Goal: Information Seeking & Learning: Learn about a topic

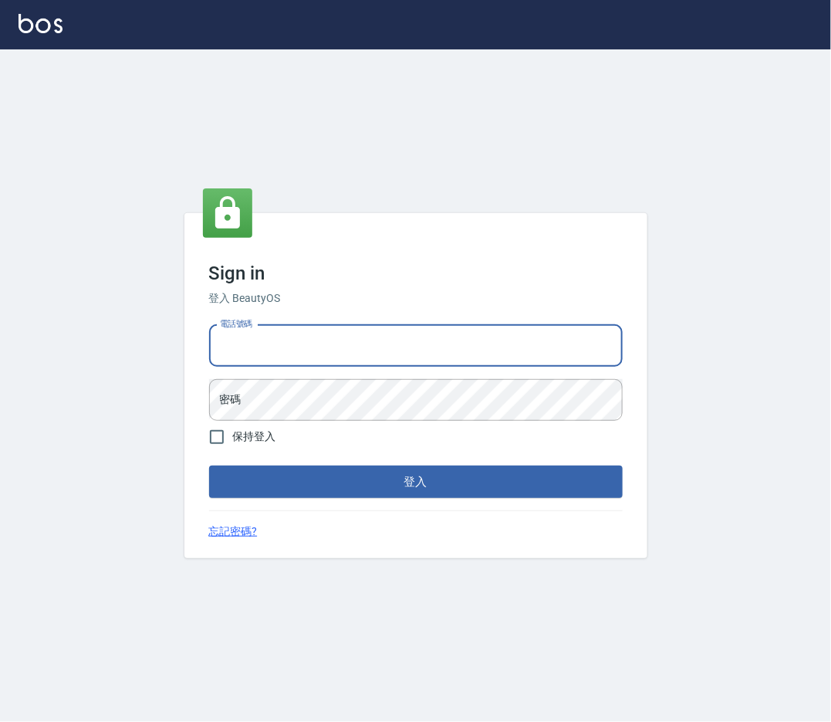
click at [295, 346] on input "電話號碼" at bounding box center [416, 346] width 414 height 42
type input "0912345"
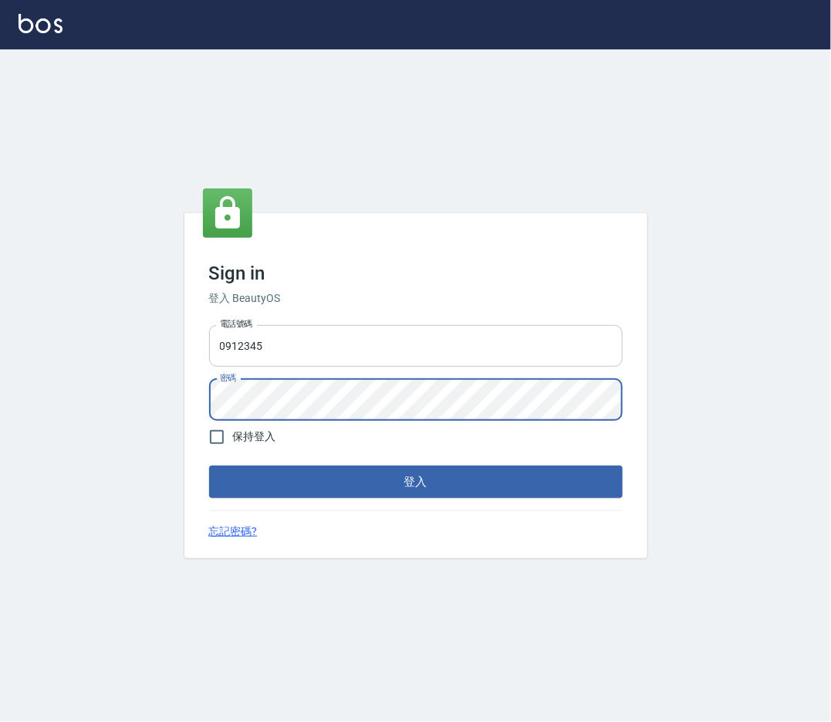
click at [209, 465] on button "登入" at bounding box center [416, 481] width 414 height 32
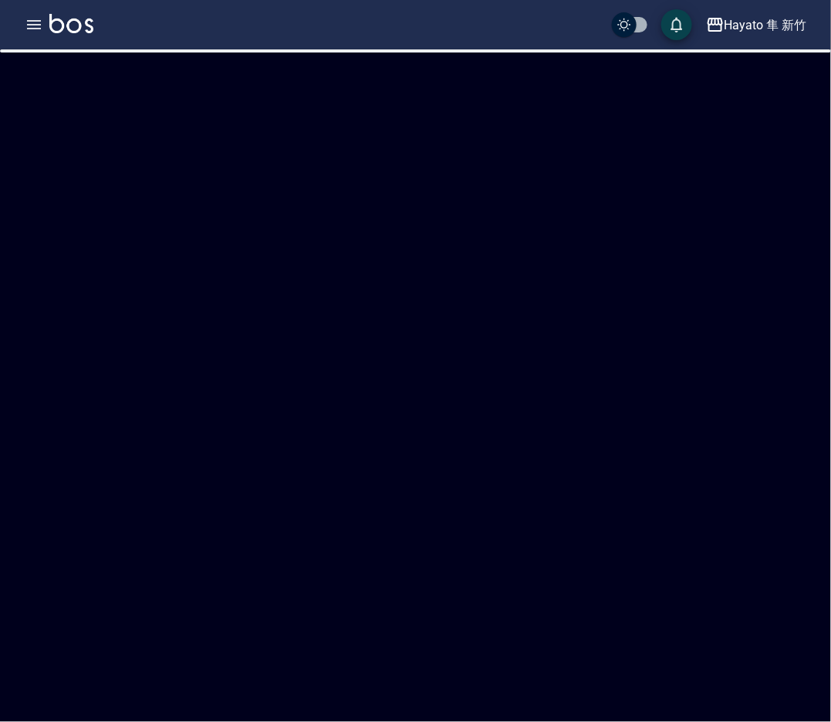
checkbox input "true"
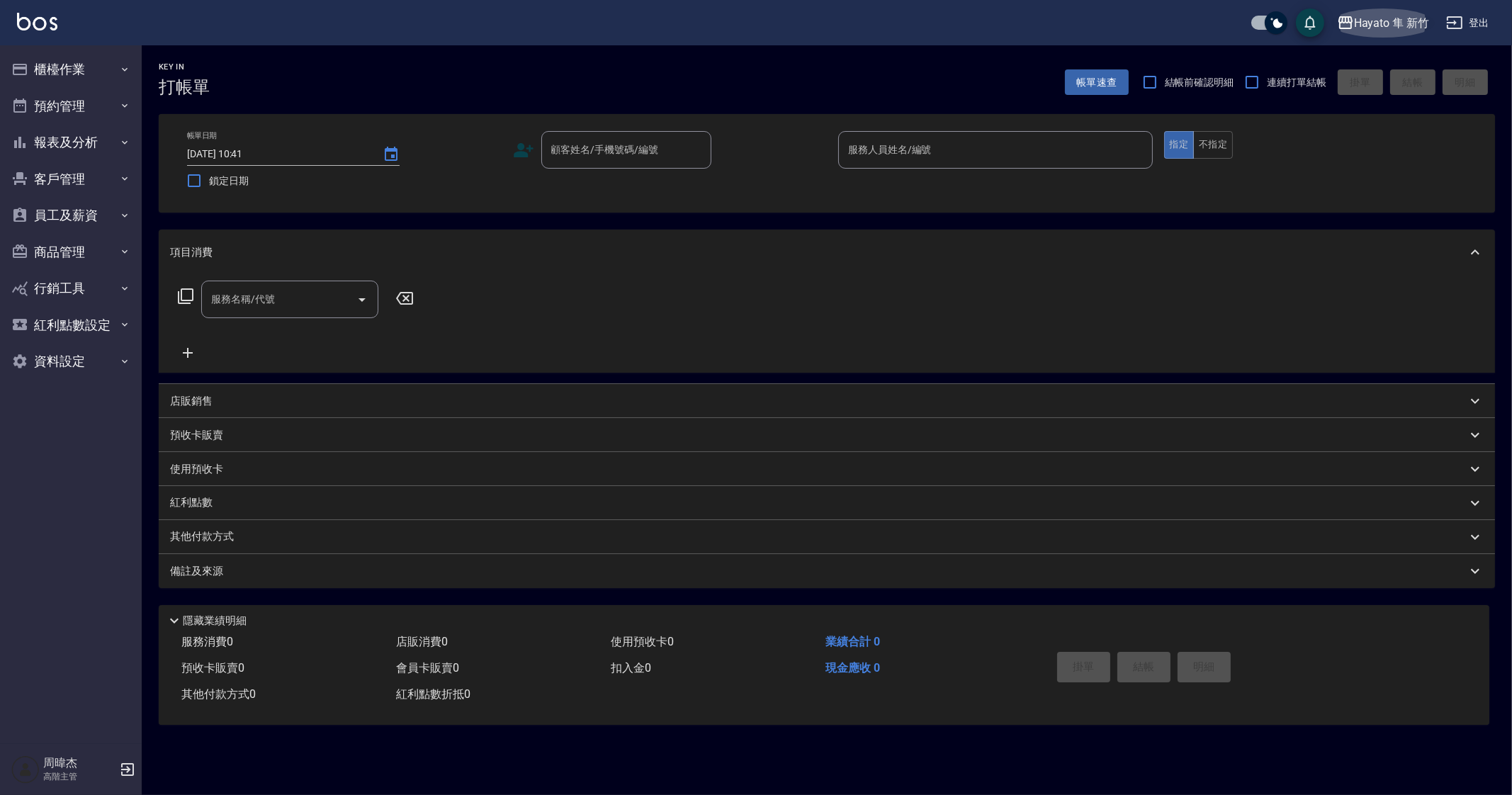
drag, startPoint x: 1392, startPoint y: 29, endPoint x: 1402, endPoint y: 13, distance: 18.9
click at [762, 13] on button "Hayato 隼 新竹" at bounding box center [1383, 23] width 104 height 29
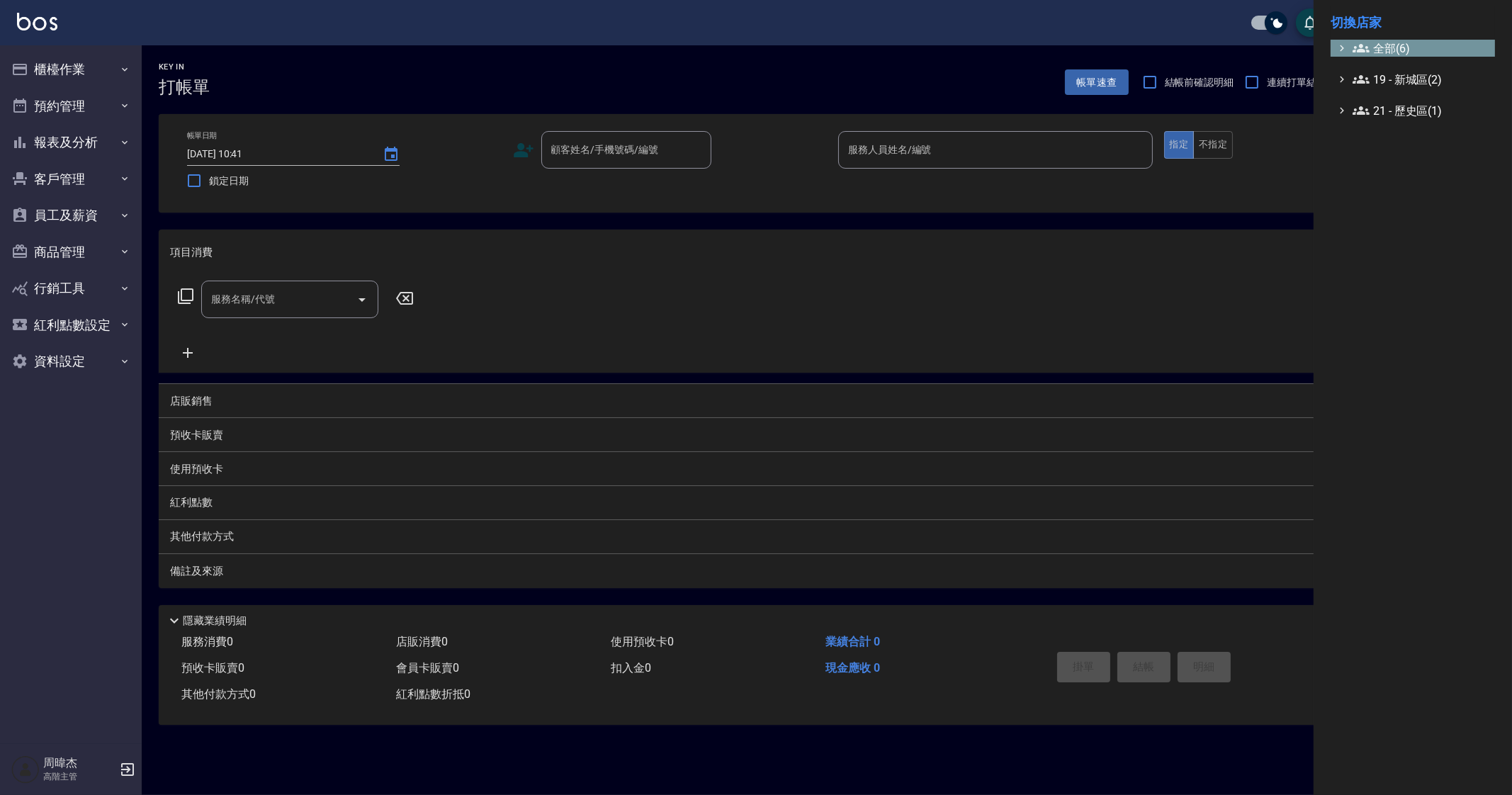
click at [762, 47] on span "全部(6)" at bounding box center [1420, 48] width 137 height 17
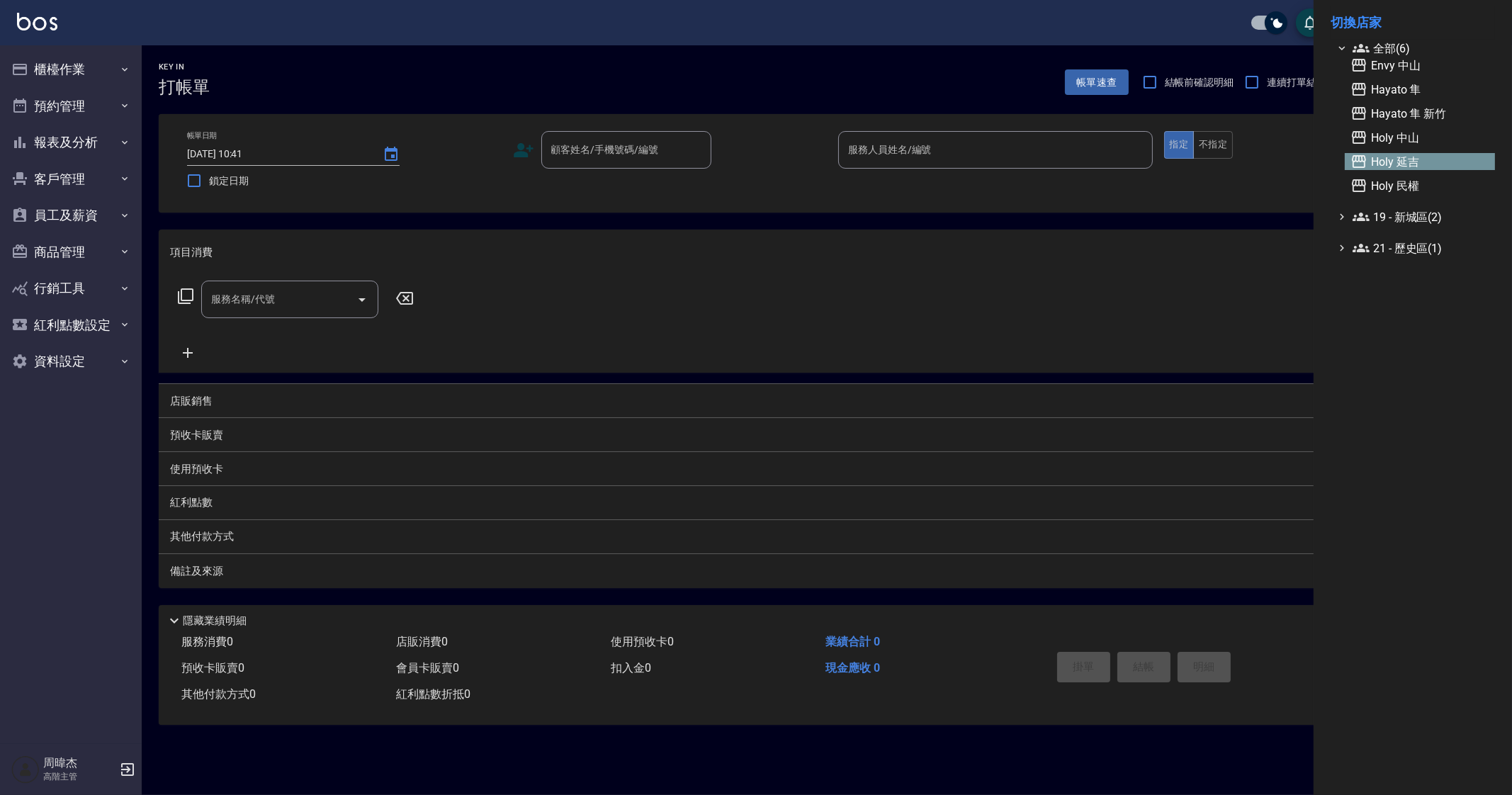
click at [762, 157] on span "Holy 延吉" at bounding box center [1419, 162] width 139 height 17
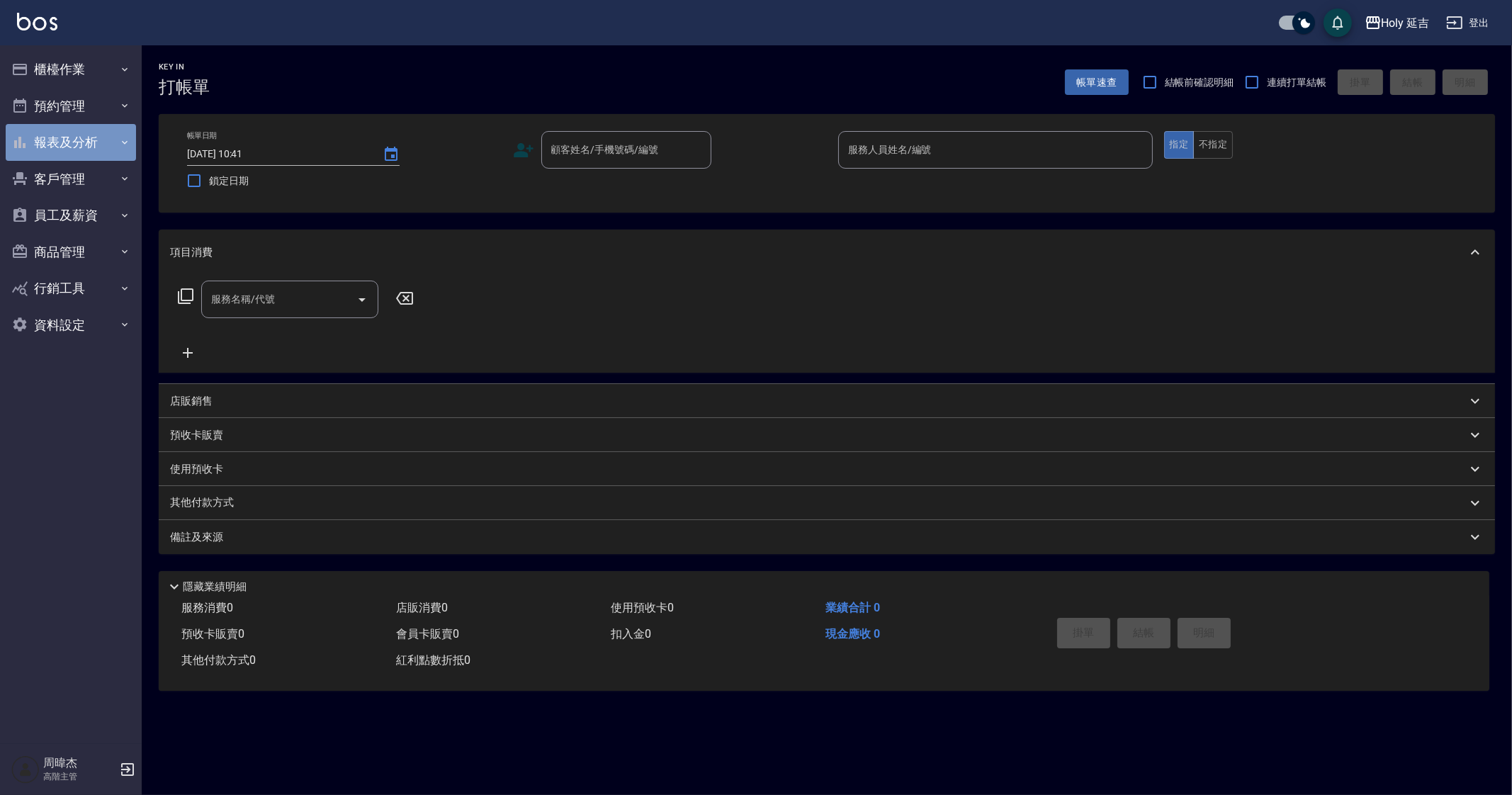
click at [105, 140] on button "報表及分析" at bounding box center [71, 142] width 130 height 37
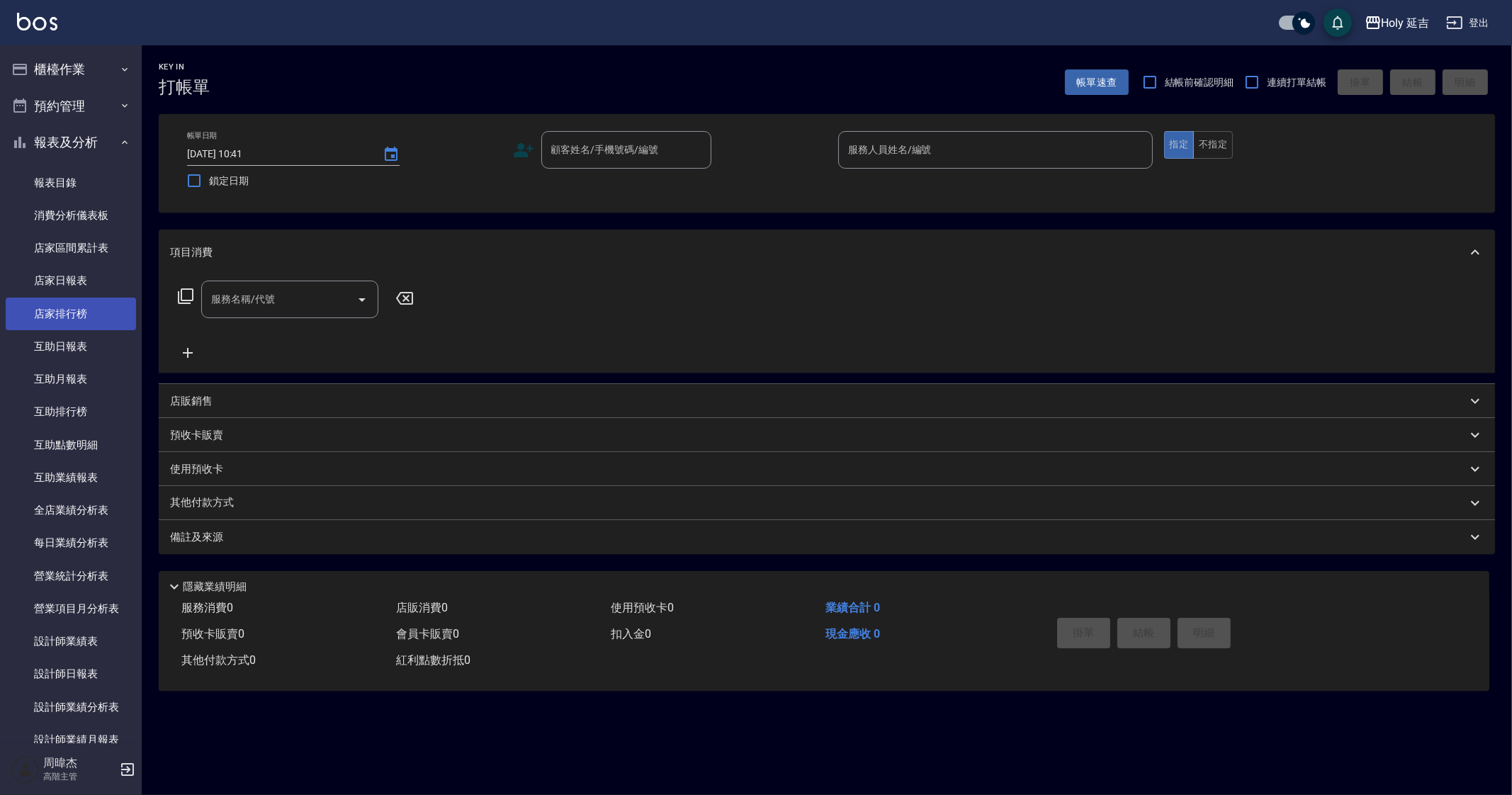
click at [92, 311] on link "店家排行榜" at bounding box center [71, 313] width 130 height 32
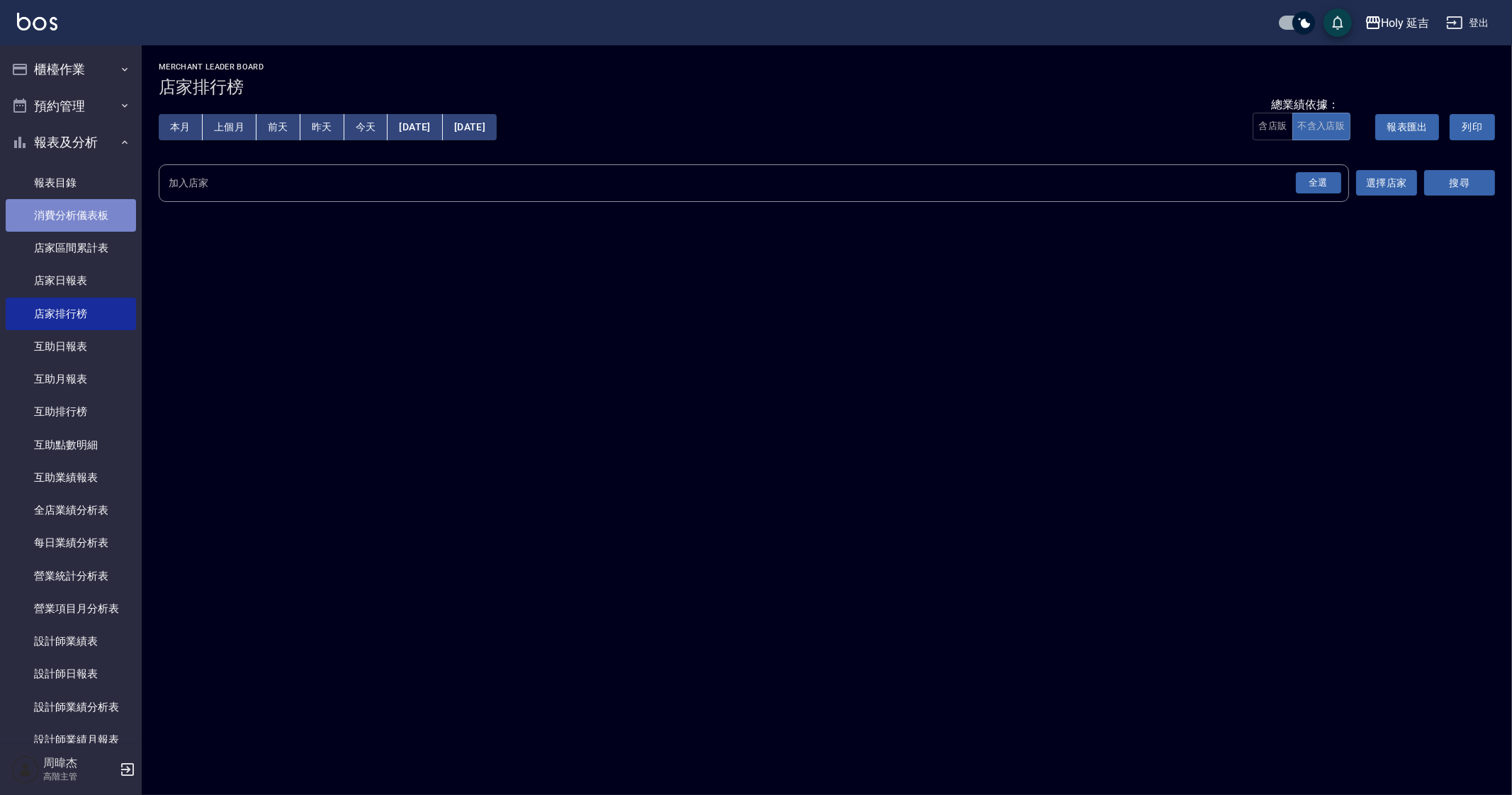
click at [93, 218] on link "消費分析儀表板" at bounding box center [71, 215] width 130 height 32
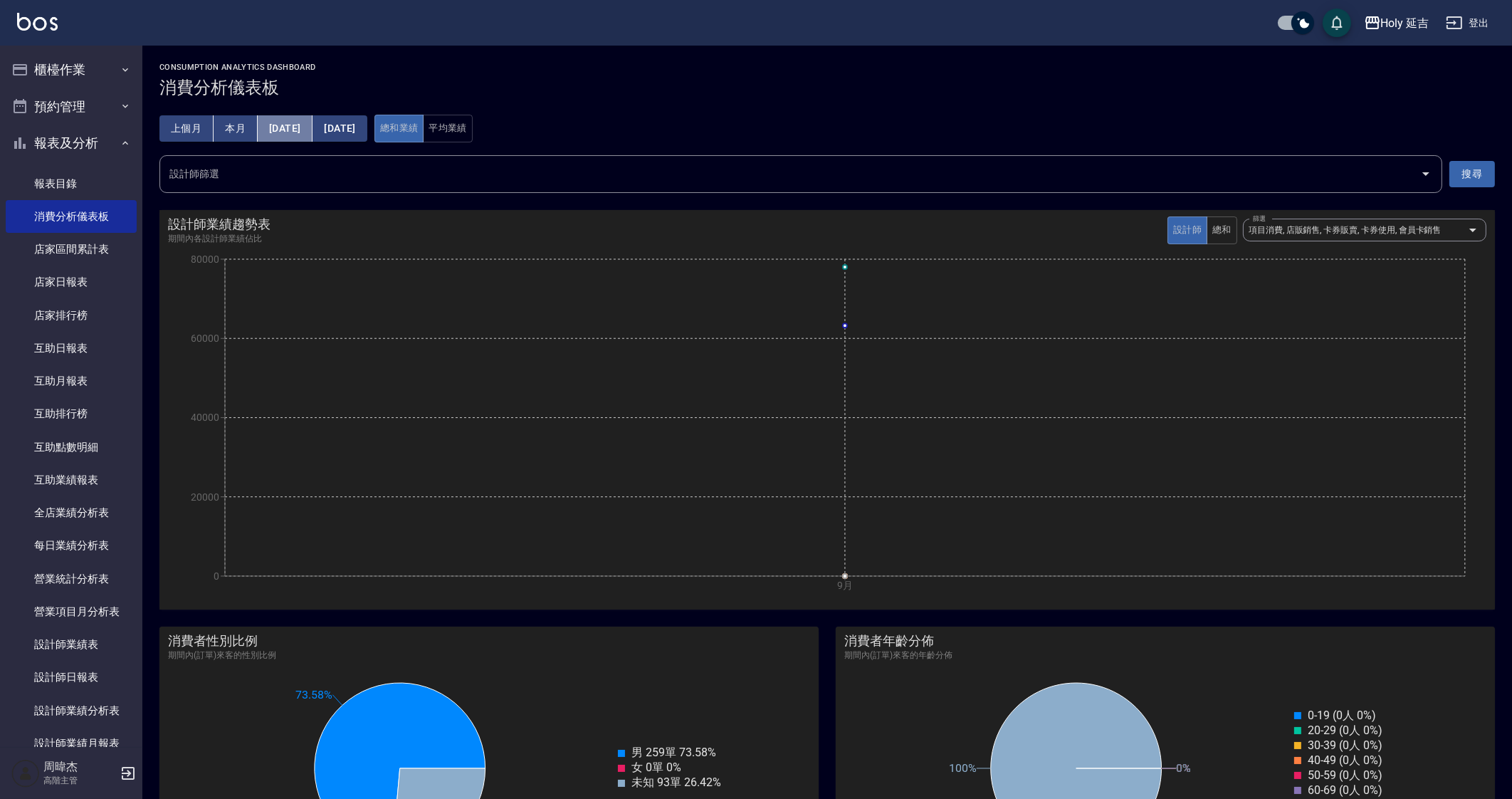
click at [295, 129] on button "[DATE]" at bounding box center [284, 128] width 54 height 27
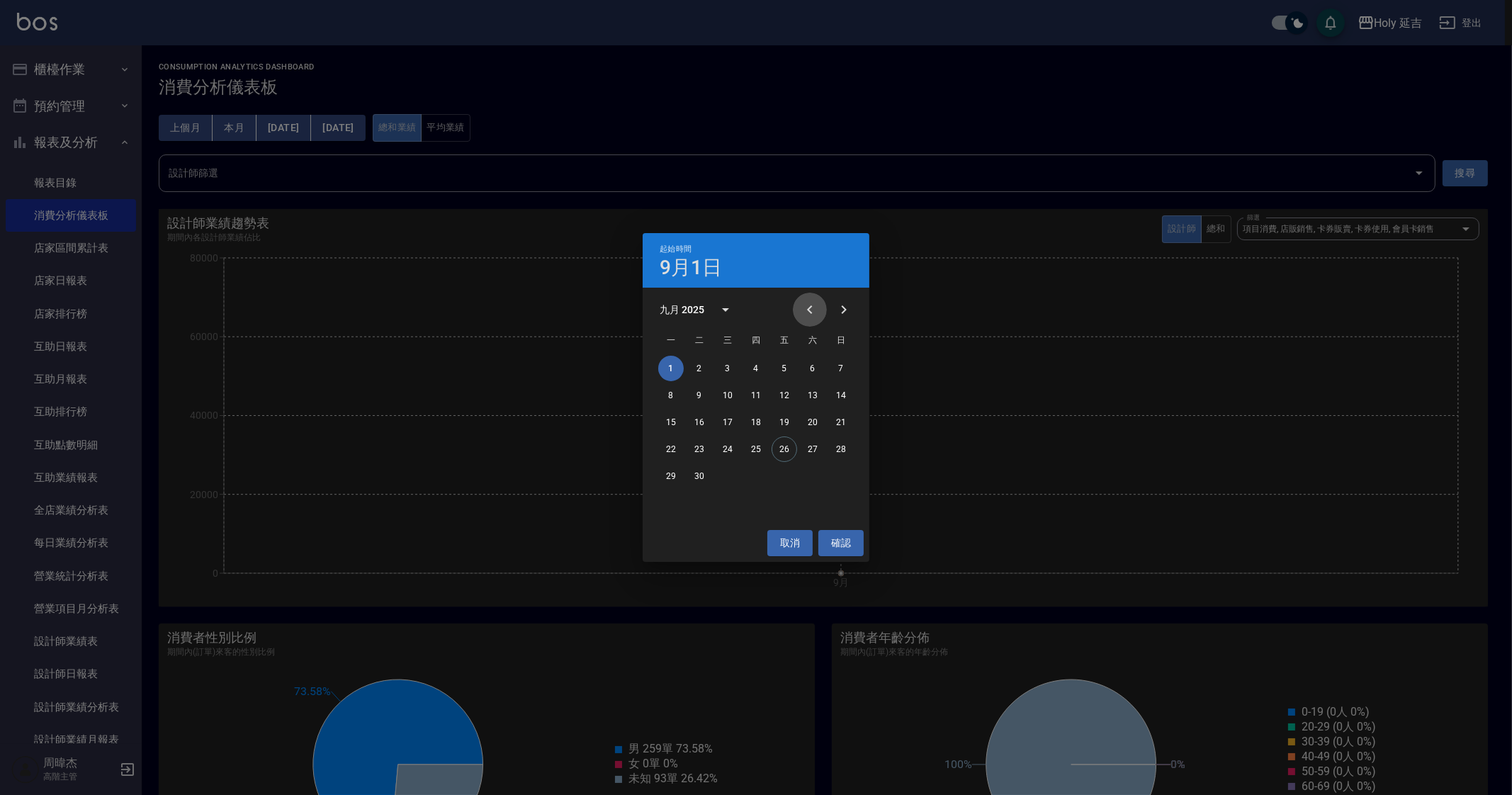
click at [805, 315] on icon "Previous month" at bounding box center [810, 309] width 17 height 17
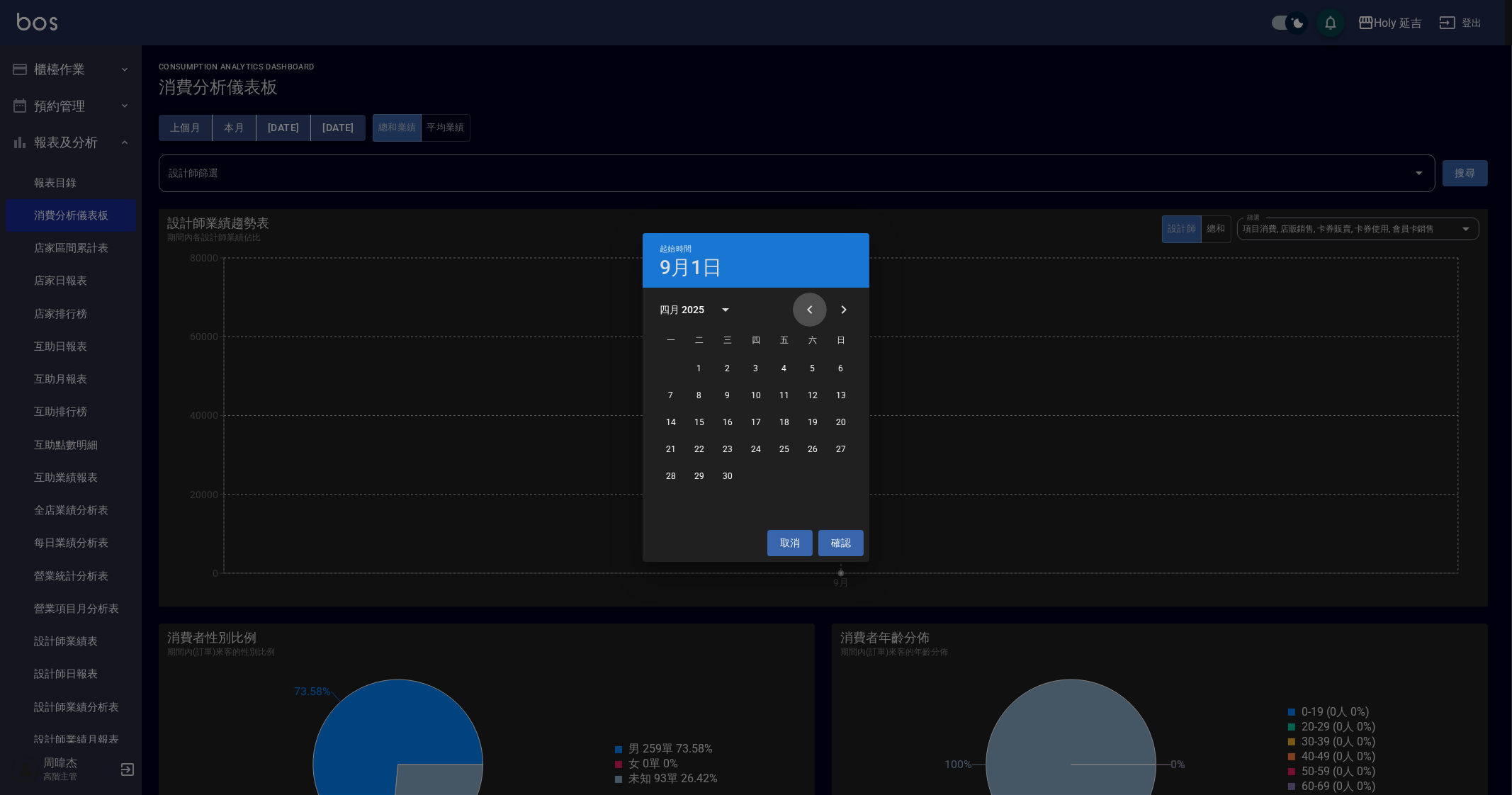
click at [805, 315] on icon "Previous month" at bounding box center [810, 309] width 17 height 17
click at [848, 319] on button "Next month" at bounding box center [844, 309] width 34 height 34
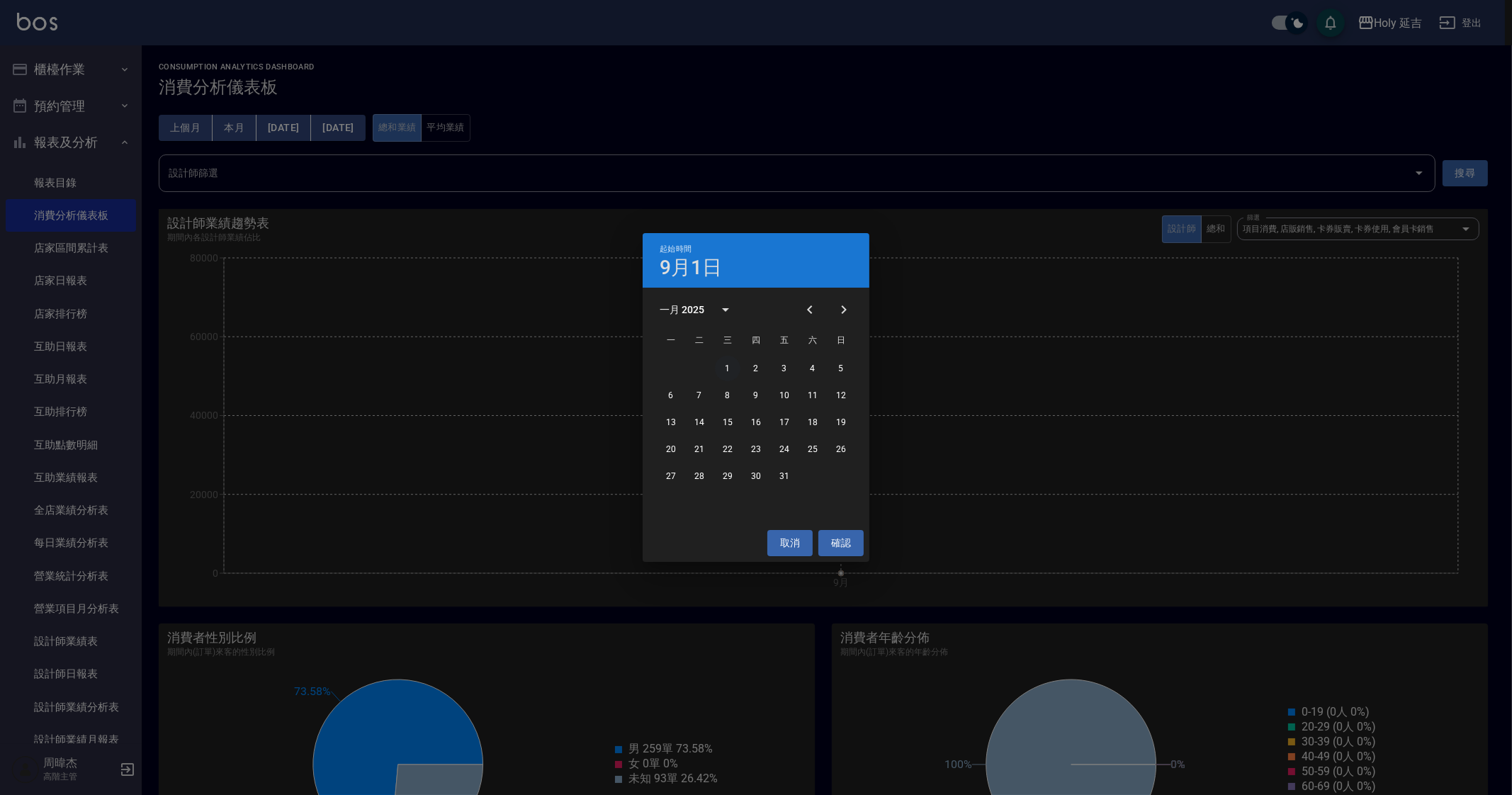
click at [724, 371] on button "1" at bounding box center [728, 368] width 26 height 26
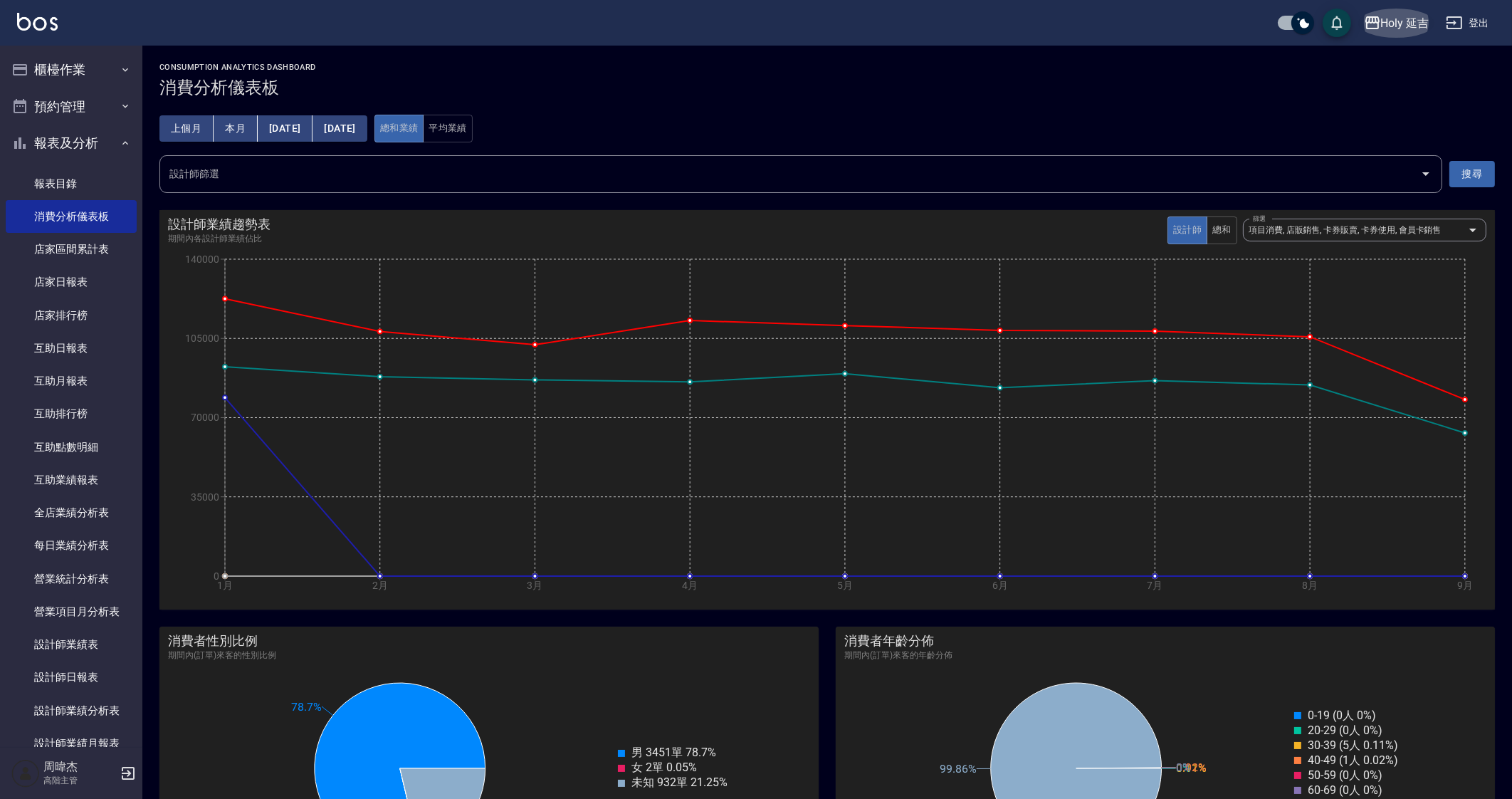
click at [1388, 32] on button "Holy 延吉" at bounding box center [1396, 23] width 77 height 30
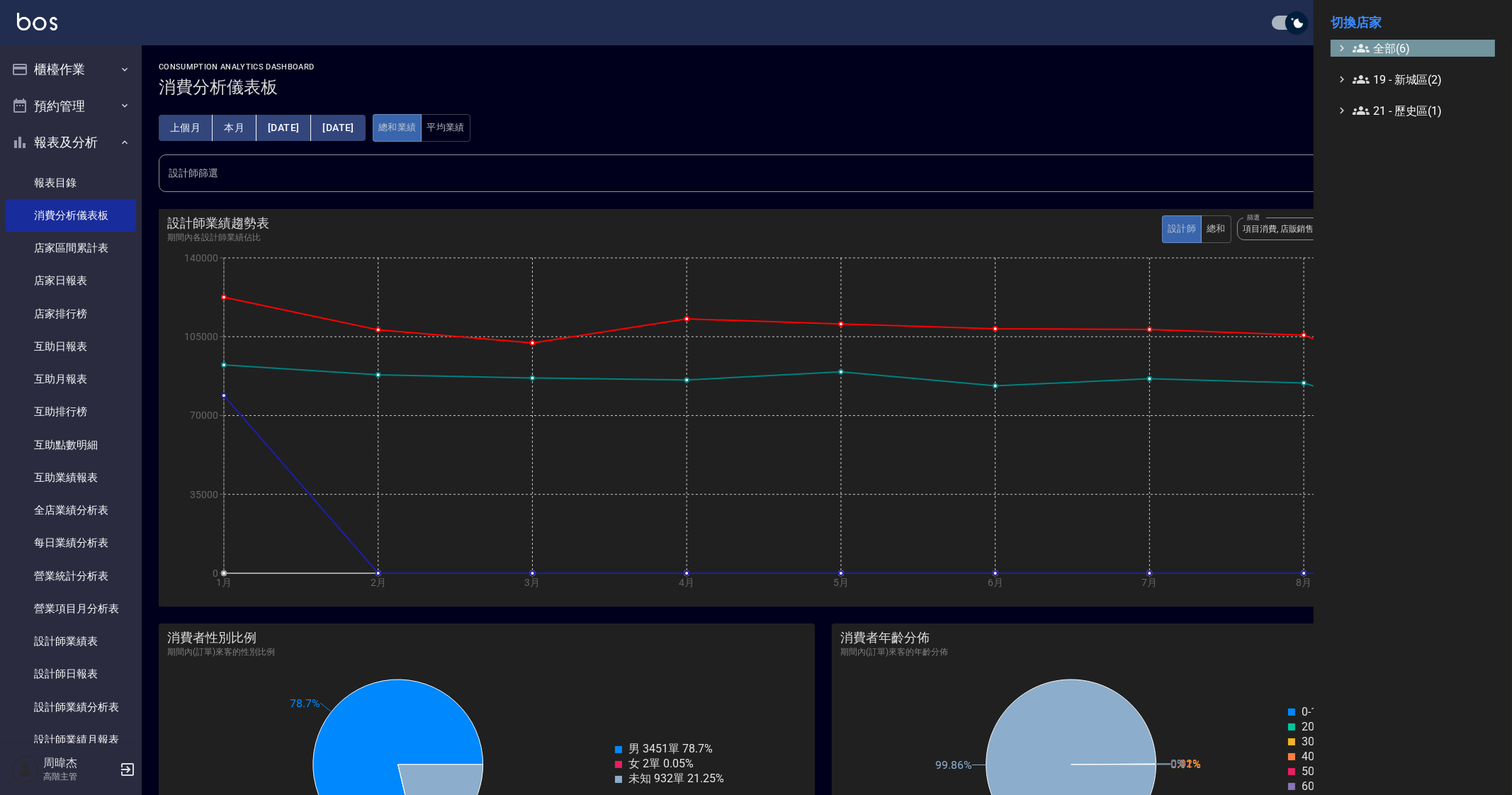
click at [1388, 50] on span "全部(6)" at bounding box center [1420, 48] width 137 height 17
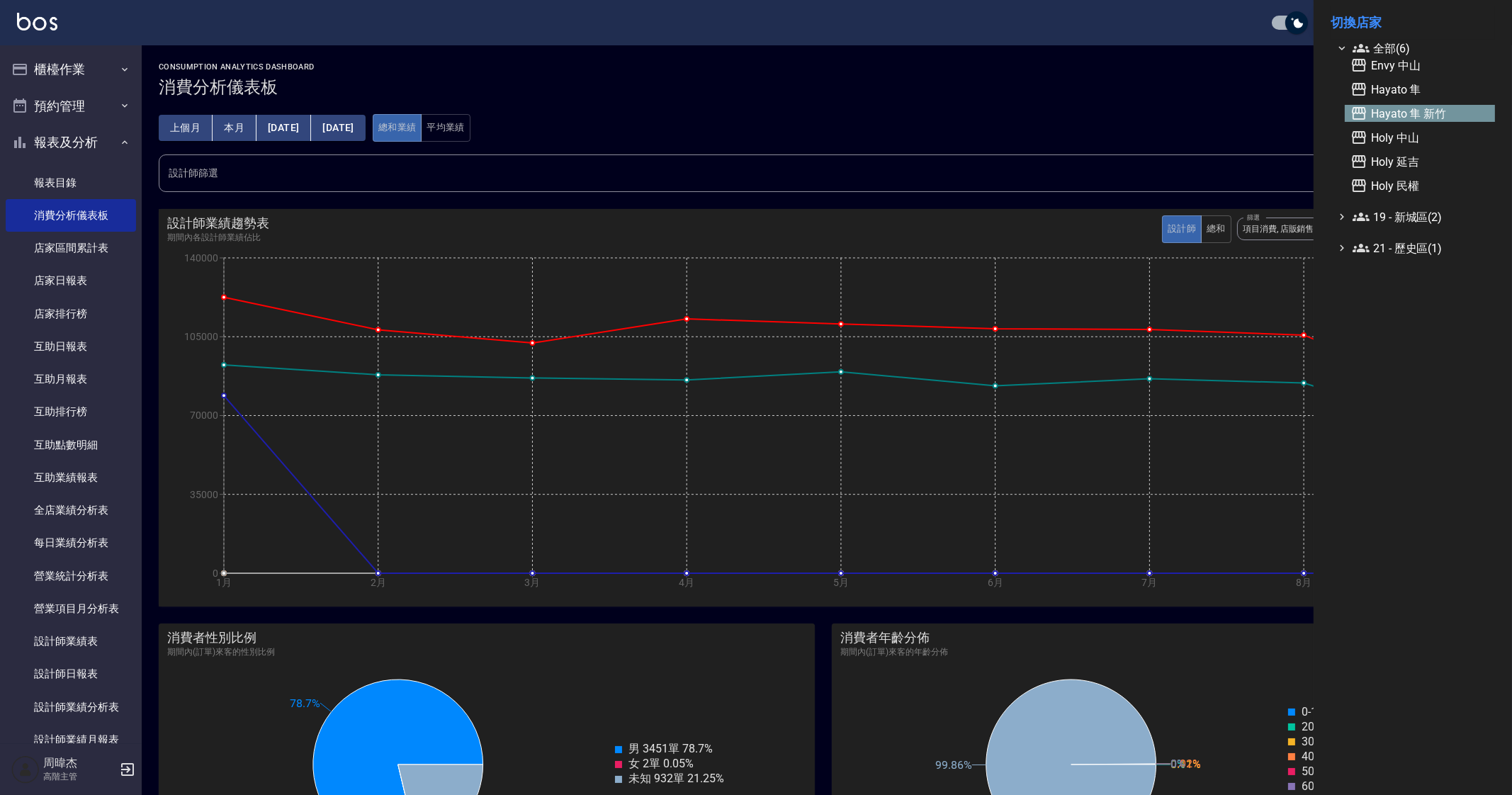
click at [1410, 117] on span "Hayato 隼 新竹" at bounding box center [1419, 113] width 139 height 17
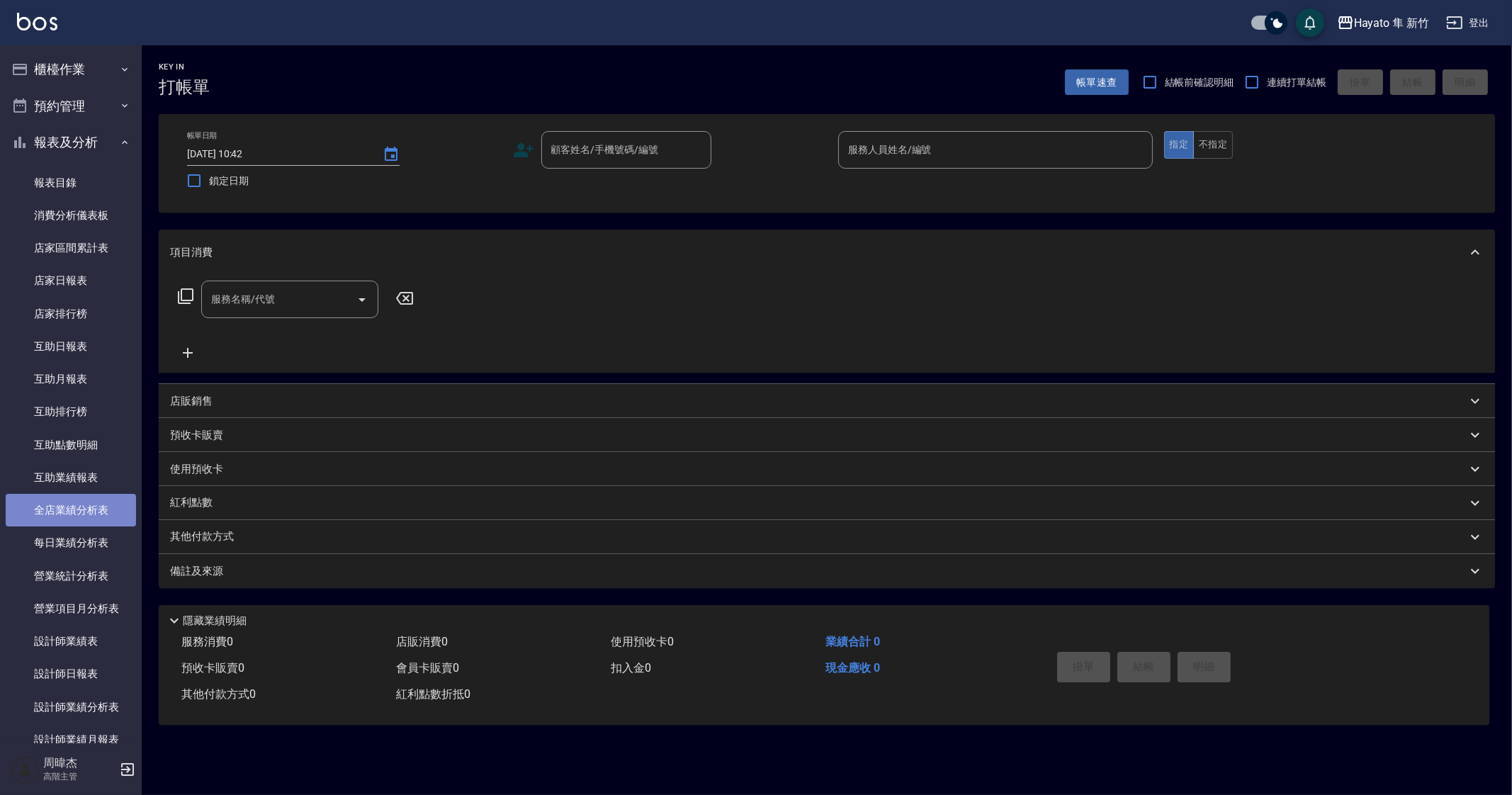
click at [85, 515] on link "全店業績分析表" at bounding box center [71, 509] width 130 height 32
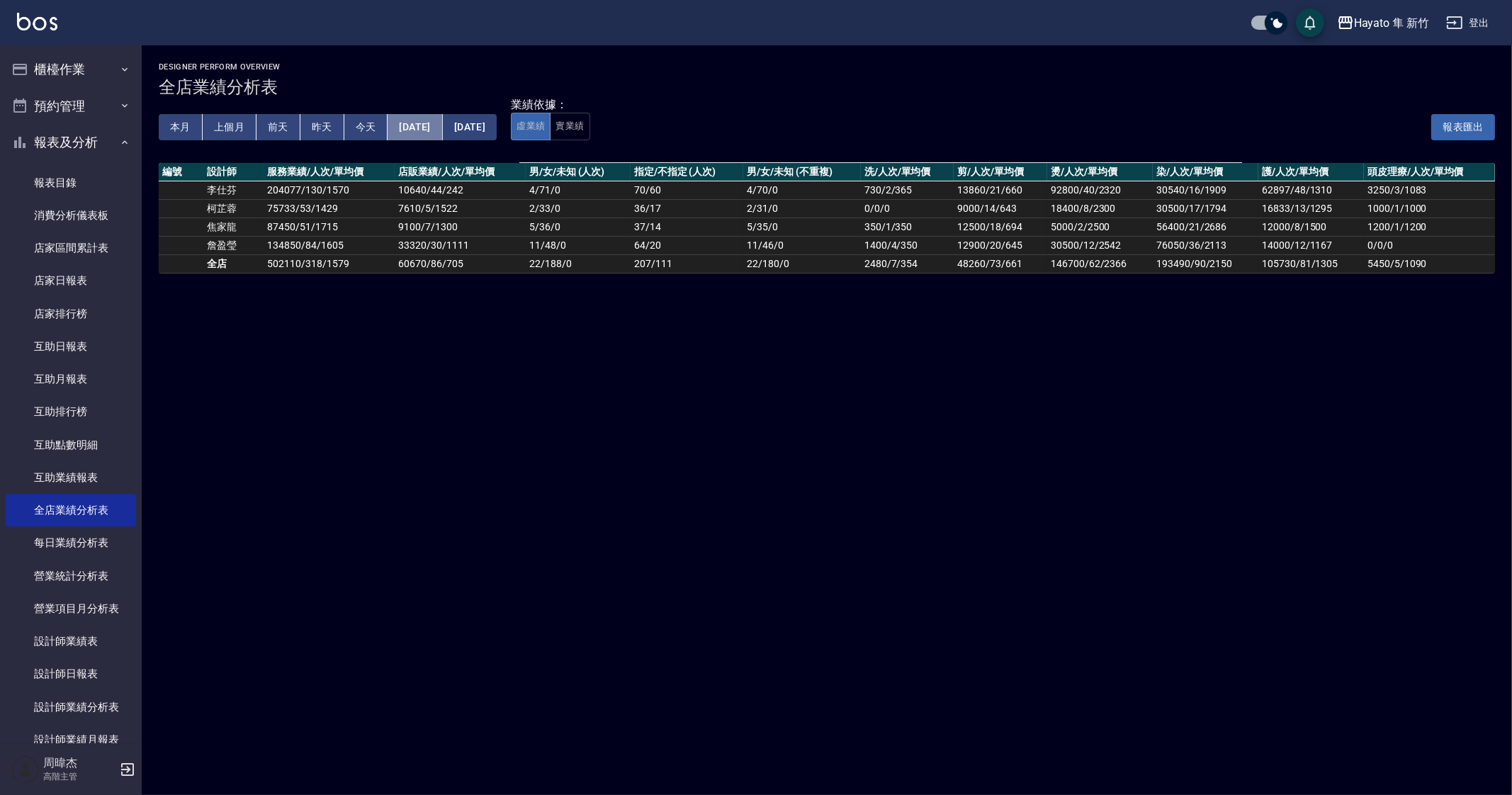
click at [441, 123] on button "[DATE]" at bounding box center [414, 127] width 54 height 27
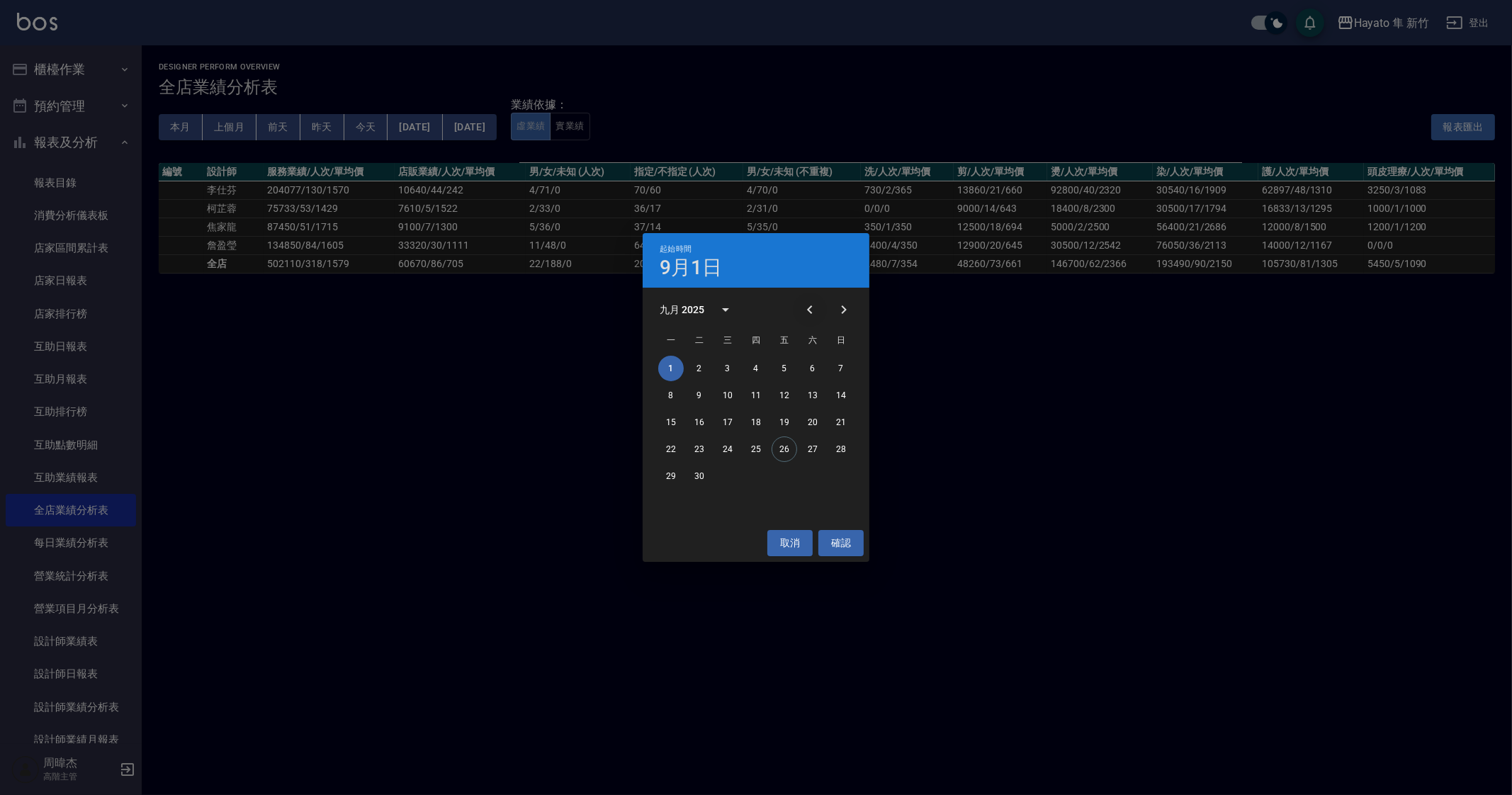
click at [819, 310] on button "Previous month" at bounding box center [809, 309] width 34 height 34
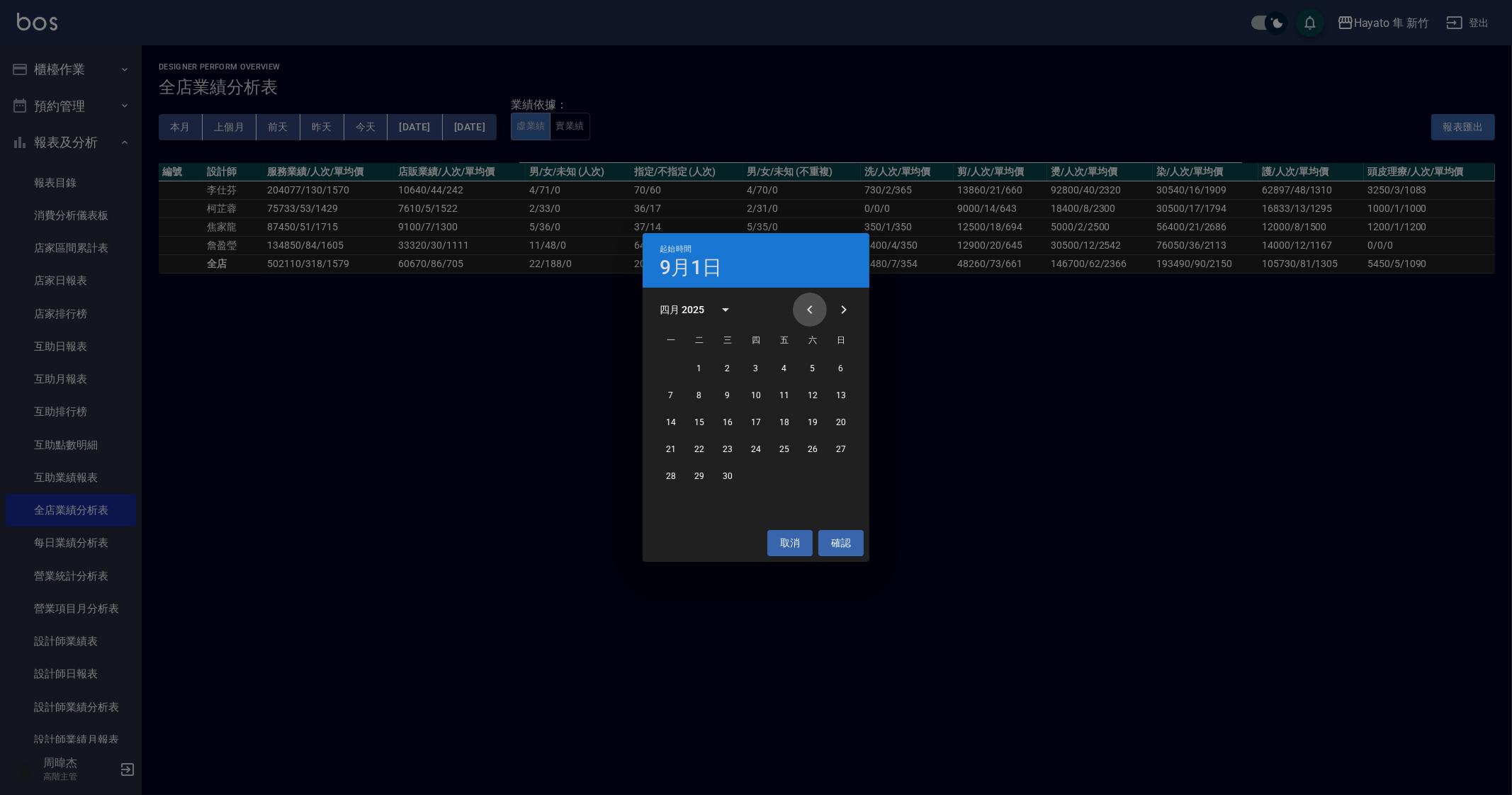
click at [819, 310] on button "Previous month" at bounding box center [809, 309] width 34 height 34
click at [724, 370] on button "1" at bounding box center [728, 368] width 26 height 26
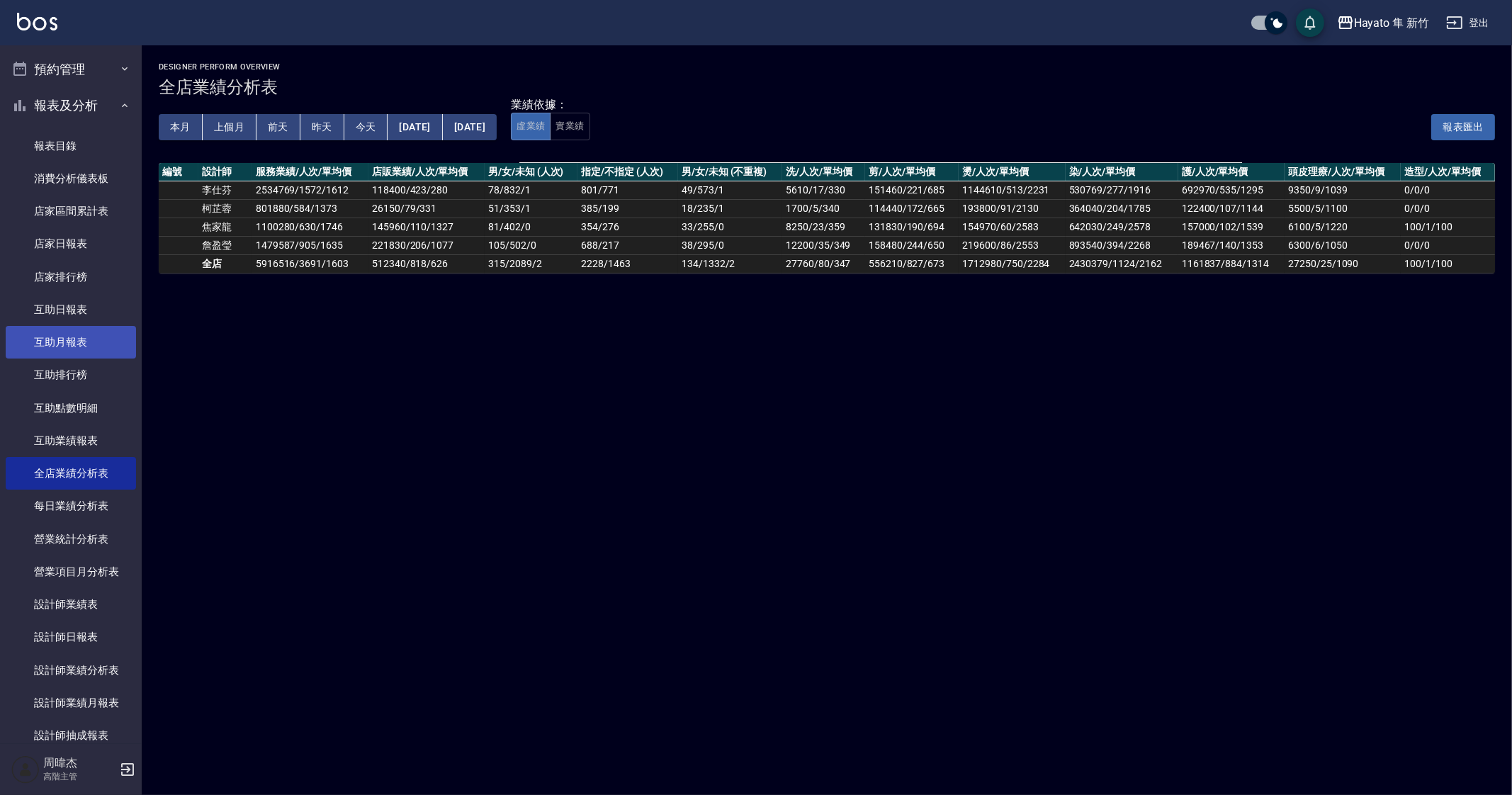
scroll to position [39, 0]
click at [99, 268] on link "店家排行榜" at bounding box center [71, 274] width 130 height 32
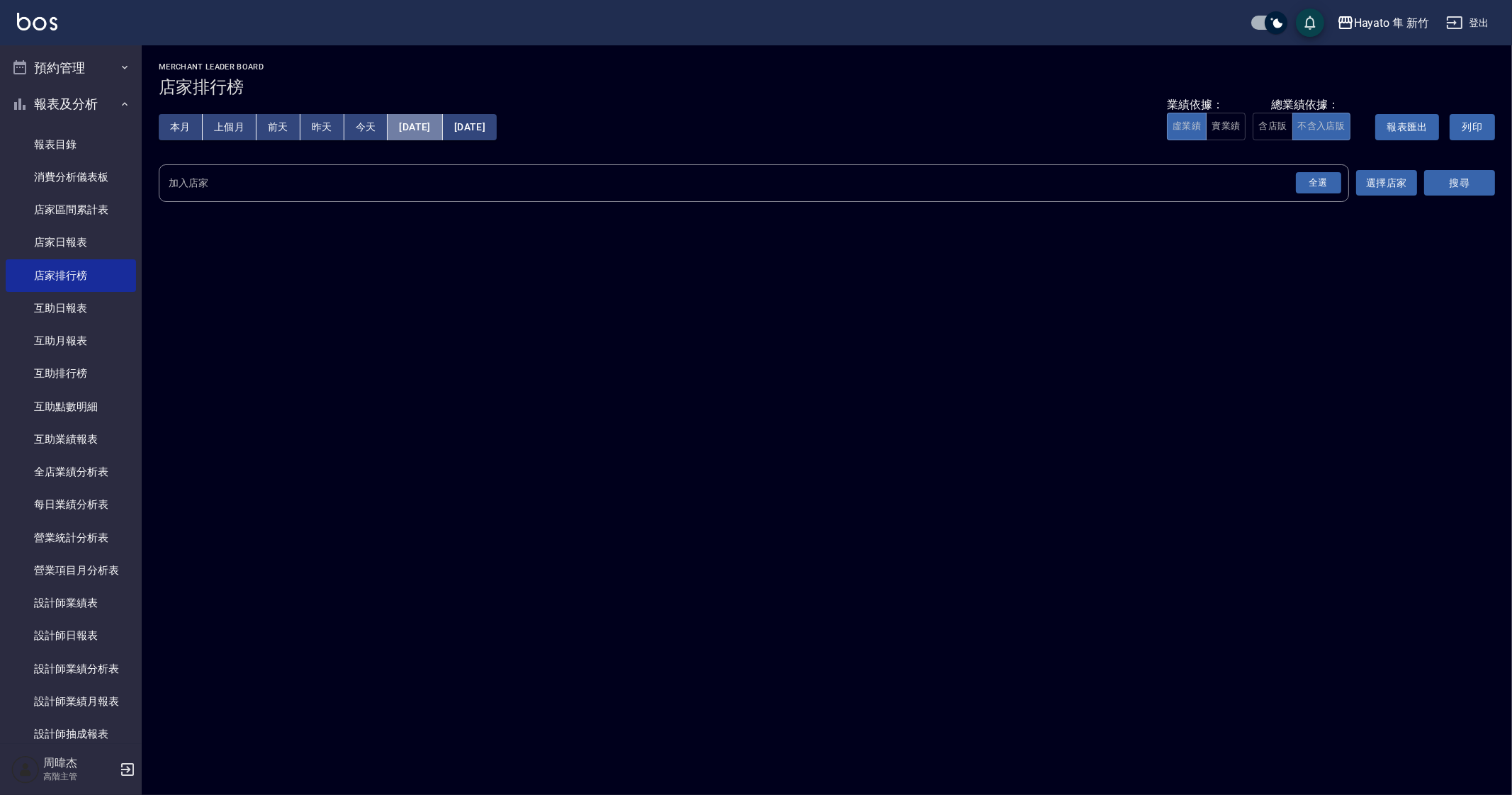
click at [427, 130] on button "[DATE]" at bounding box center [414, 127] width 54 height 27
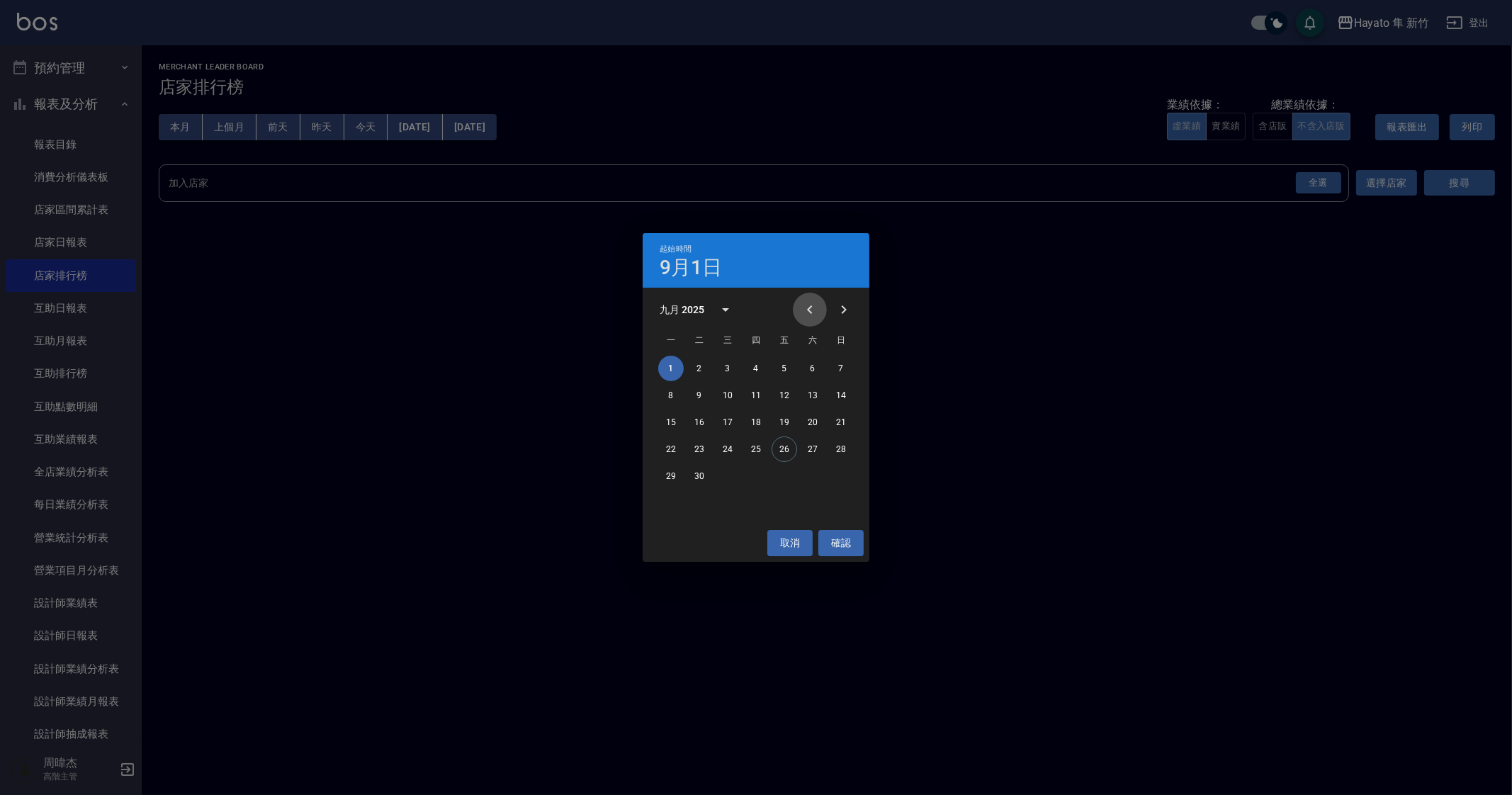
click at [804, 313] on icon "Previous month" at bounding box center [810, 309] width 17 height 17
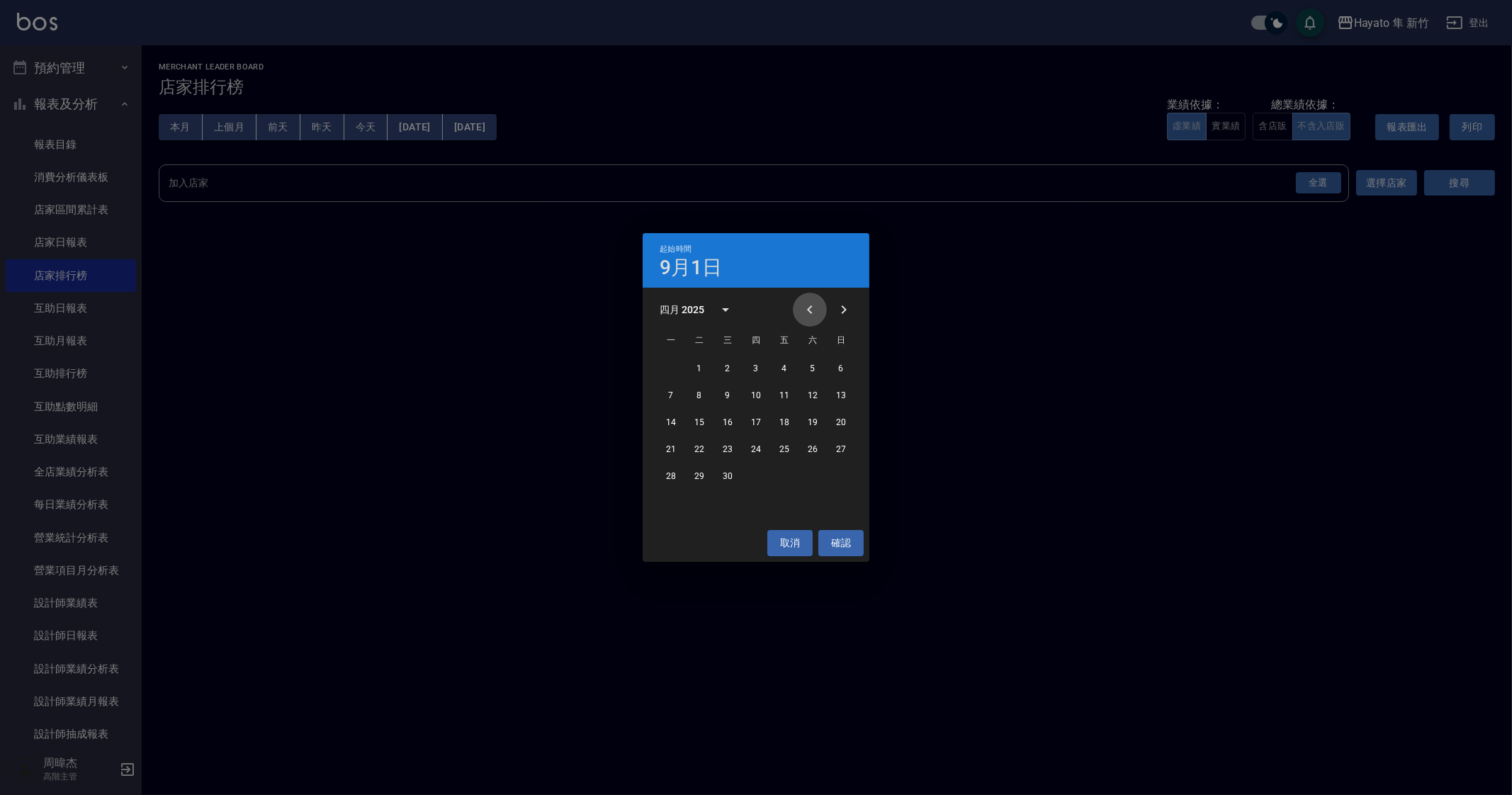
click at [804, 313] on icon "Previous month" at bounding box center [810, 309] width 17 height 17
click at [730, 365] on button "1" at bounding box center [728, 368] width 26 height 26
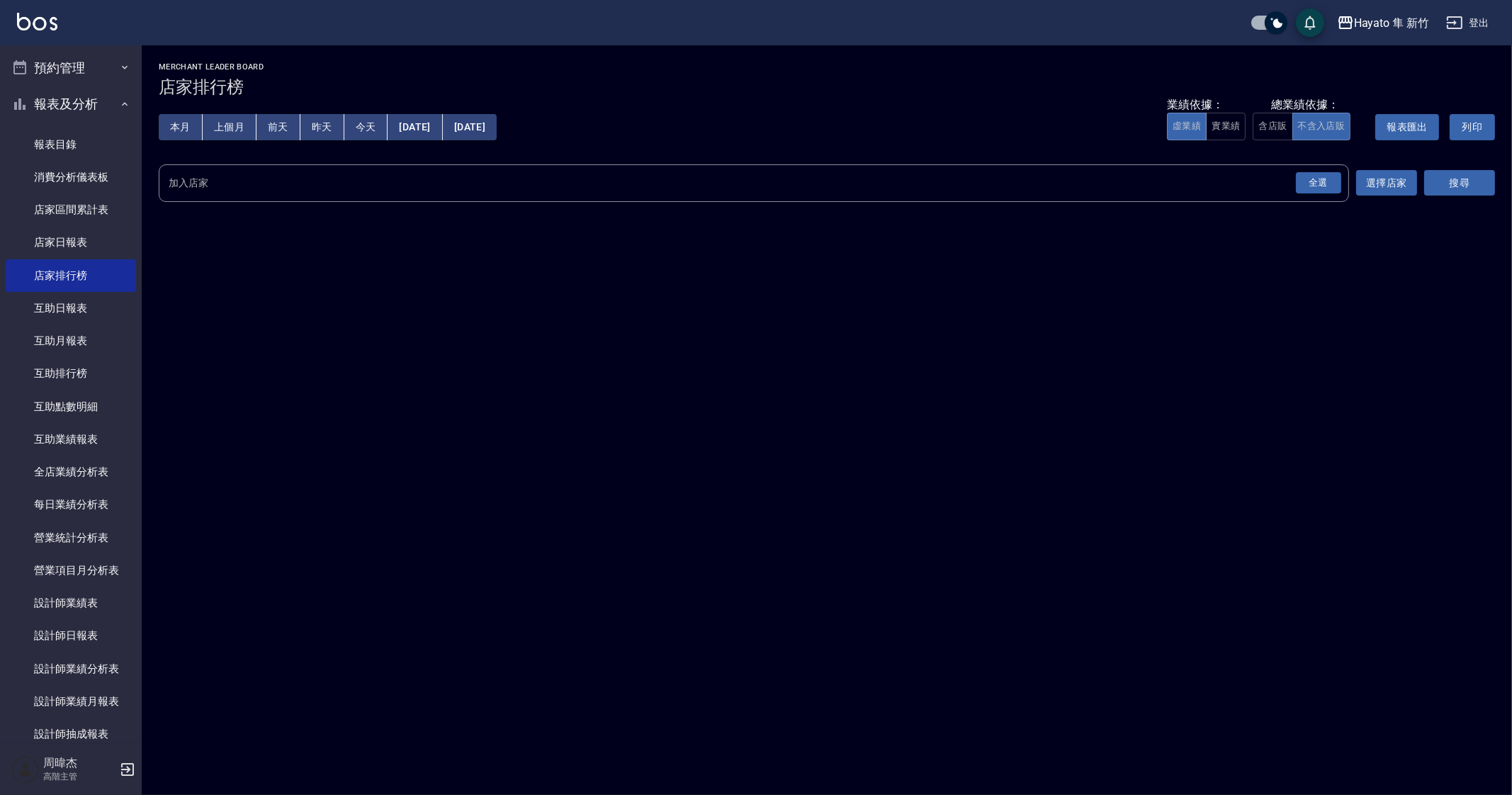
click at [1219, 200] on div "全選 加入店家" at bounding box center [754, 183] width 1190 height 38
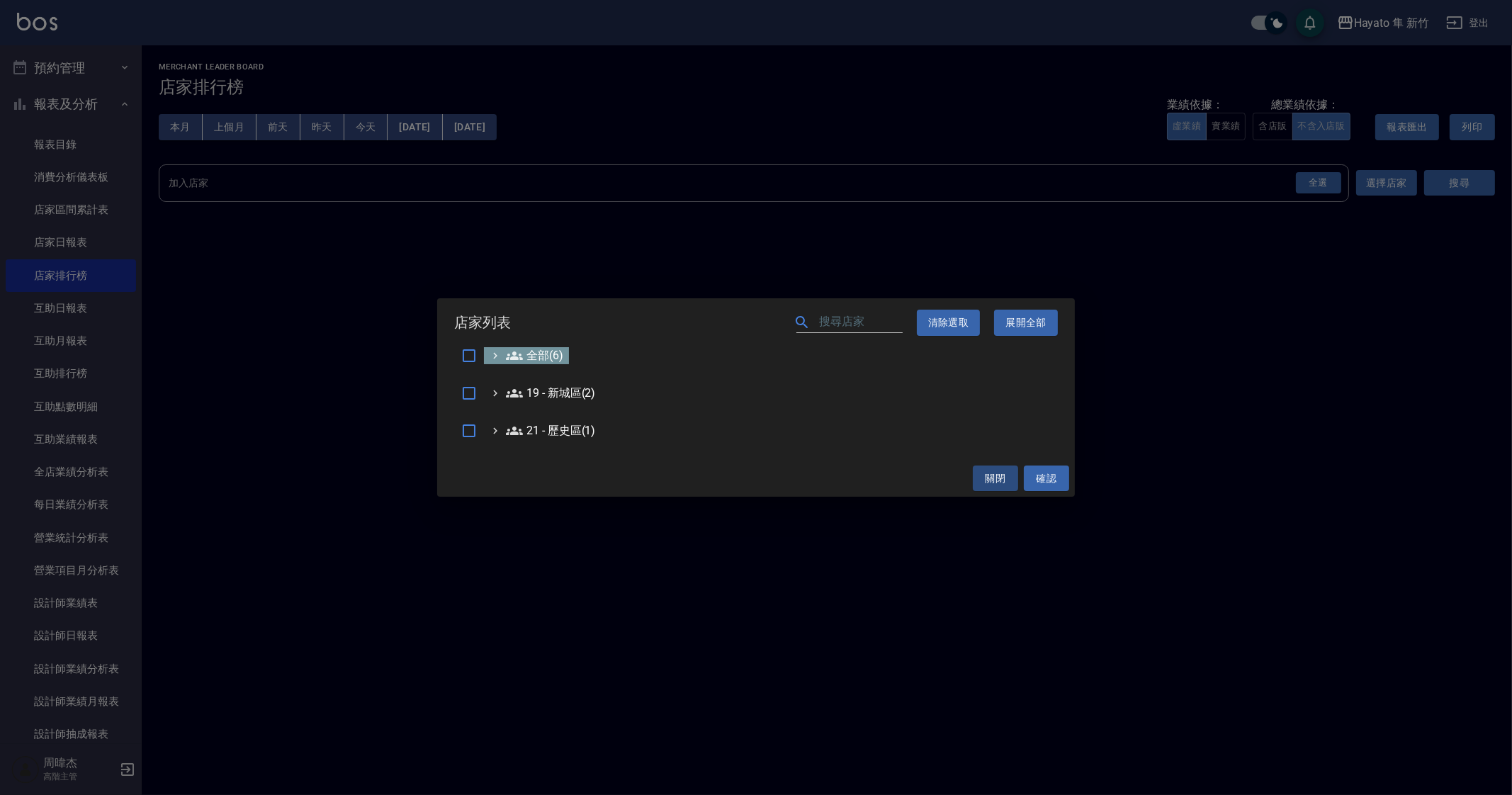
click at [520, 358] on icon at bounding box center [514, 355] width 17 height 8
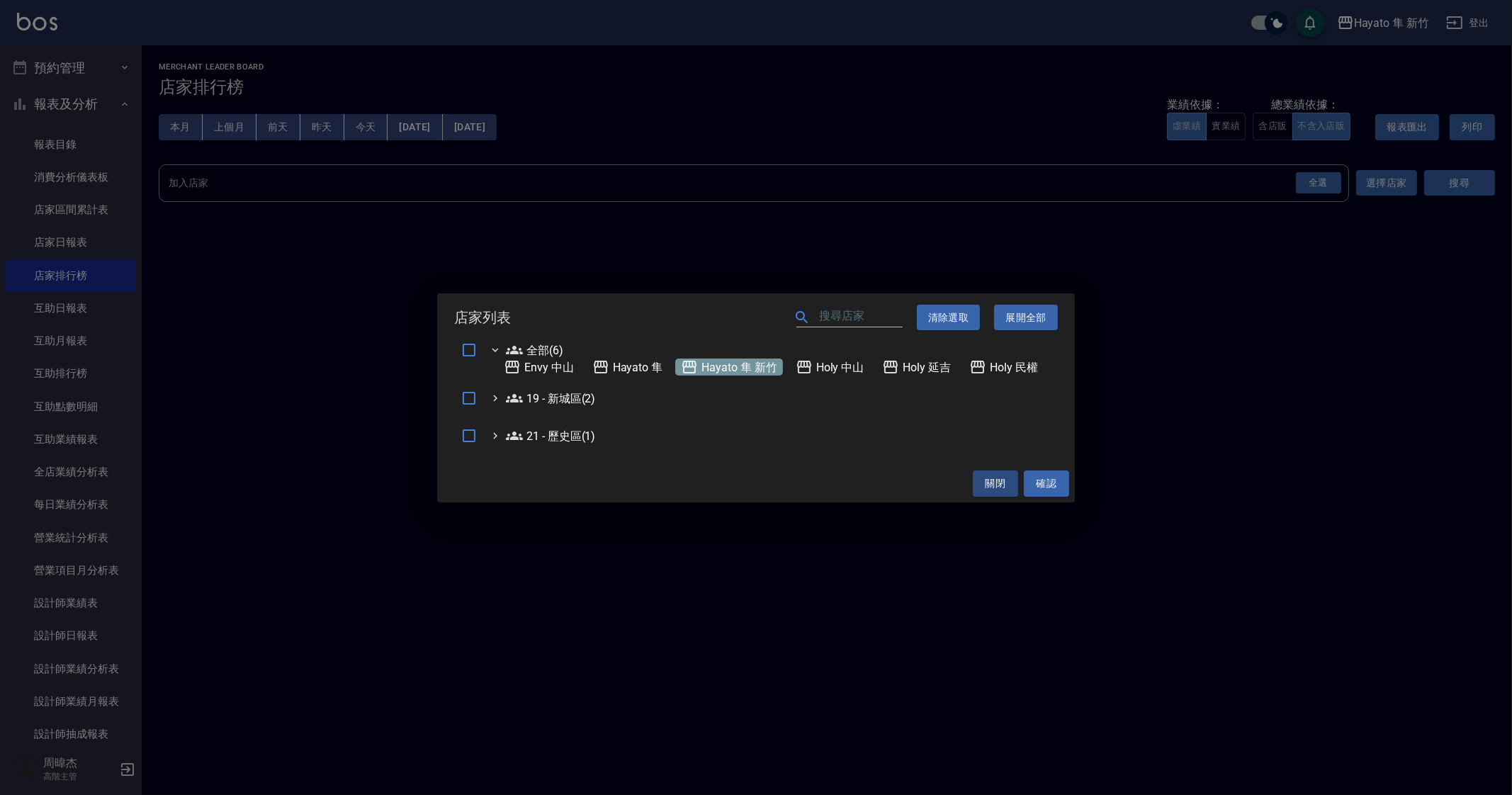
click at [756, 366] on 新竹 "Hayato 隼 新竹" at bounding box center [729, 366] width 95 height 17
click at [1048, 481] on button "確認" at bounding box center [1046, 483] width 45 height 27
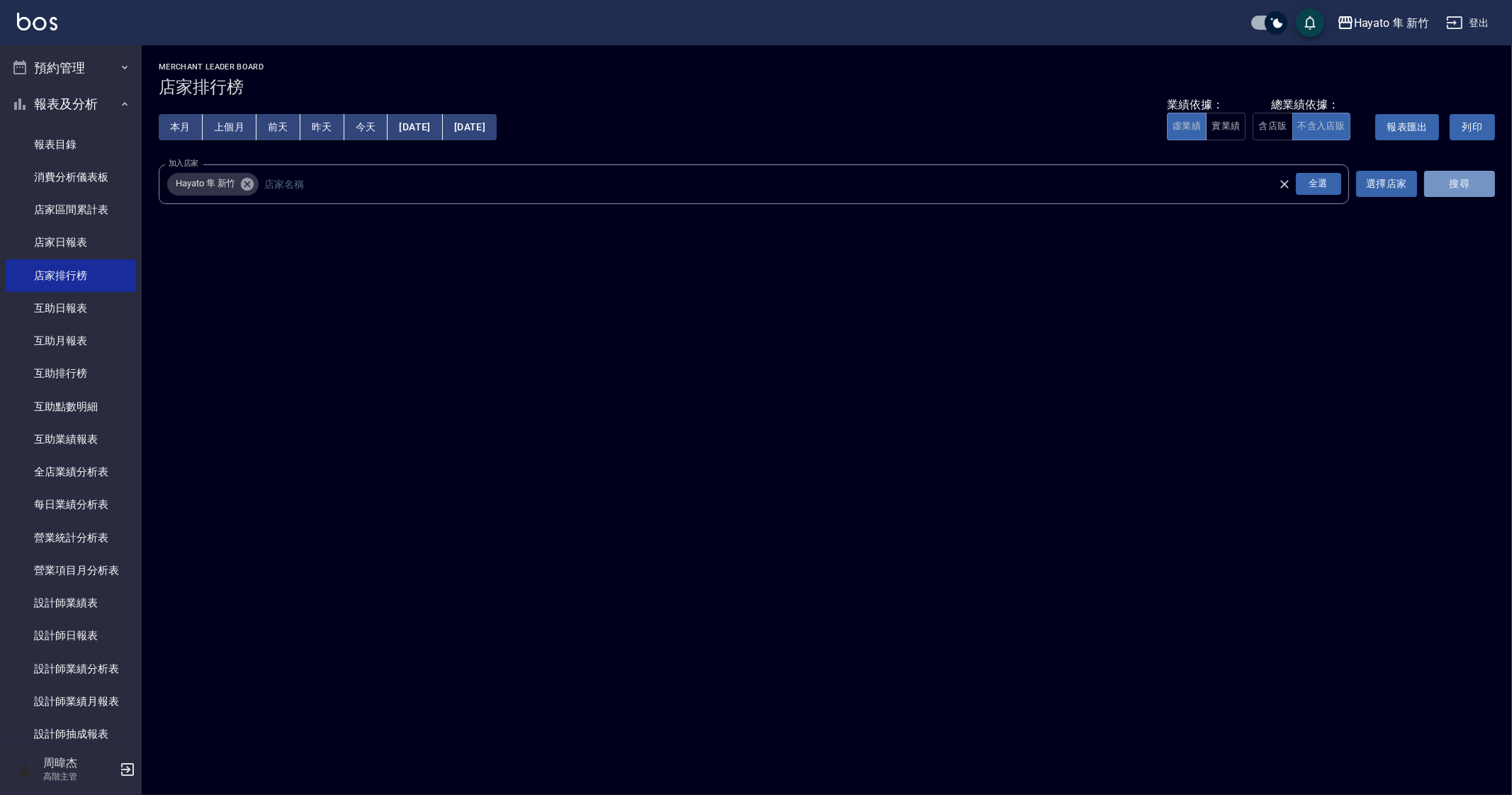
click at [1460, 184] on button "搜尋" at bounding box center [1459, 184] width 71 height 27
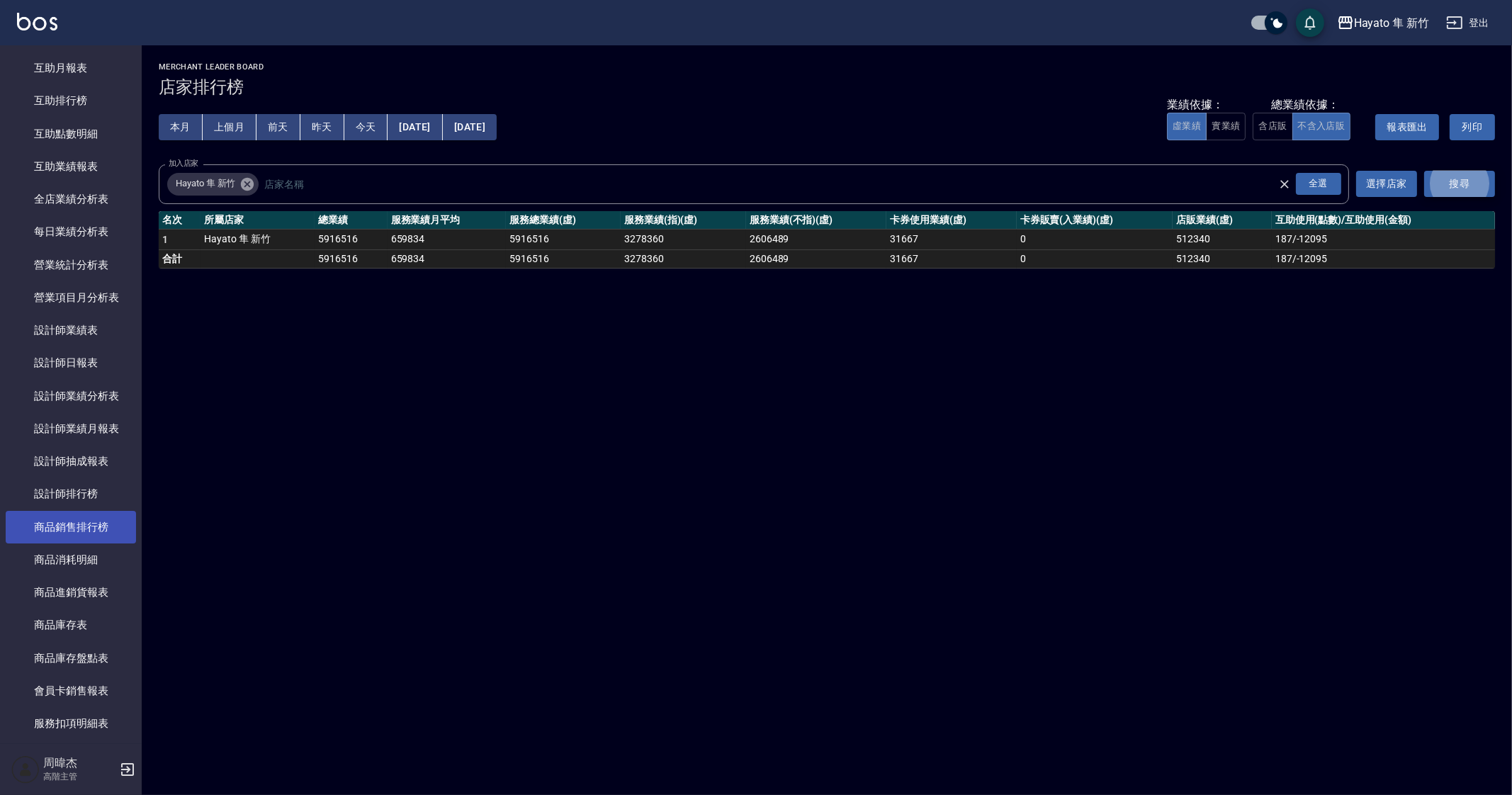
scroll to position [310, 0]
click at [1367, 24] on div "Hayato 隼 新竹" at bounding box center [1392, 22] width 75 height 17
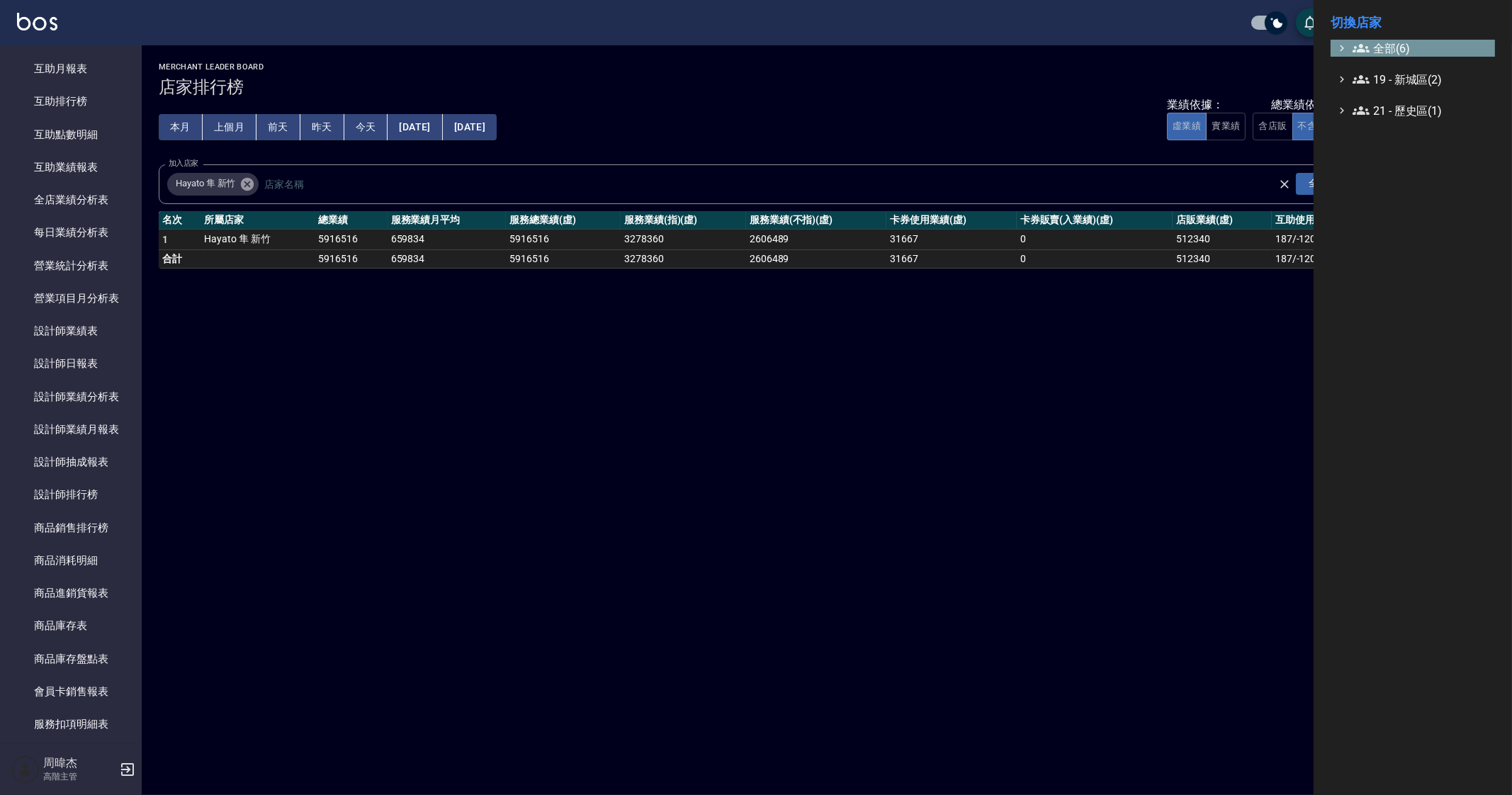
click at [1373, 48] on span "全部(6)" at bounding box center [1420, 48] width 137 height 17
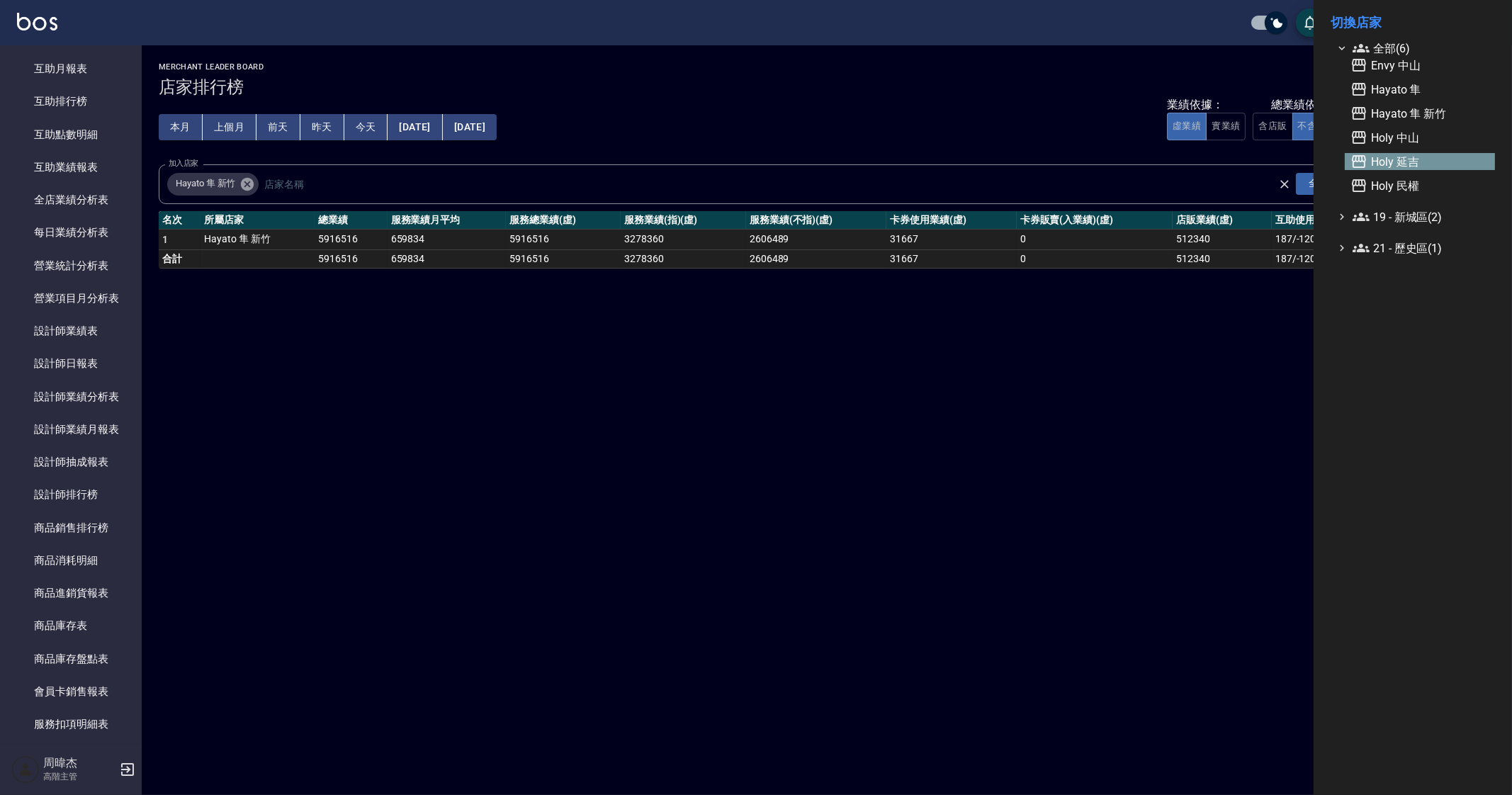
click at [1406, 158] on span "Holy 延吉" at bounding box center [1419, 162] width 139 height 17
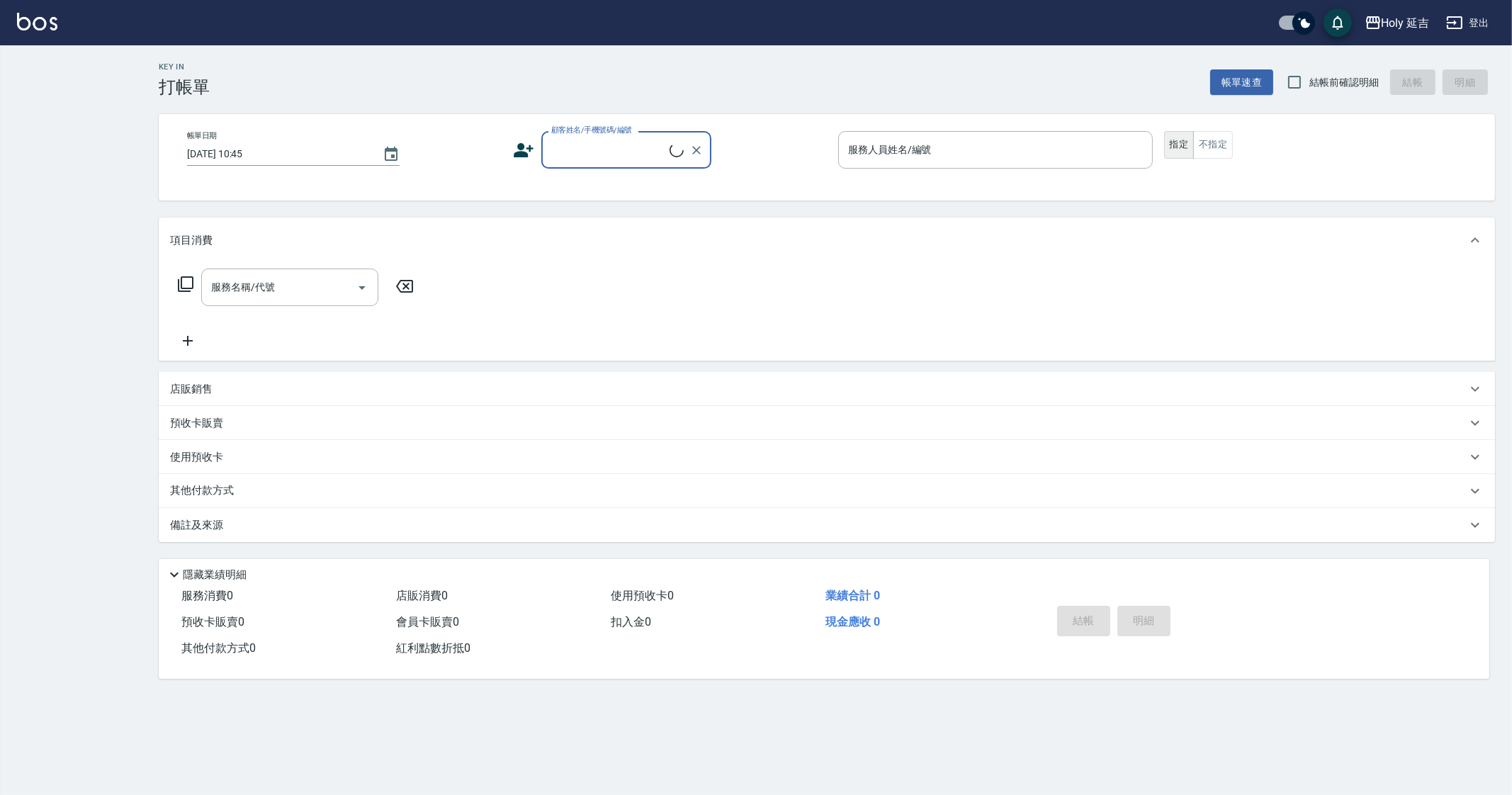
checkbox input "true"
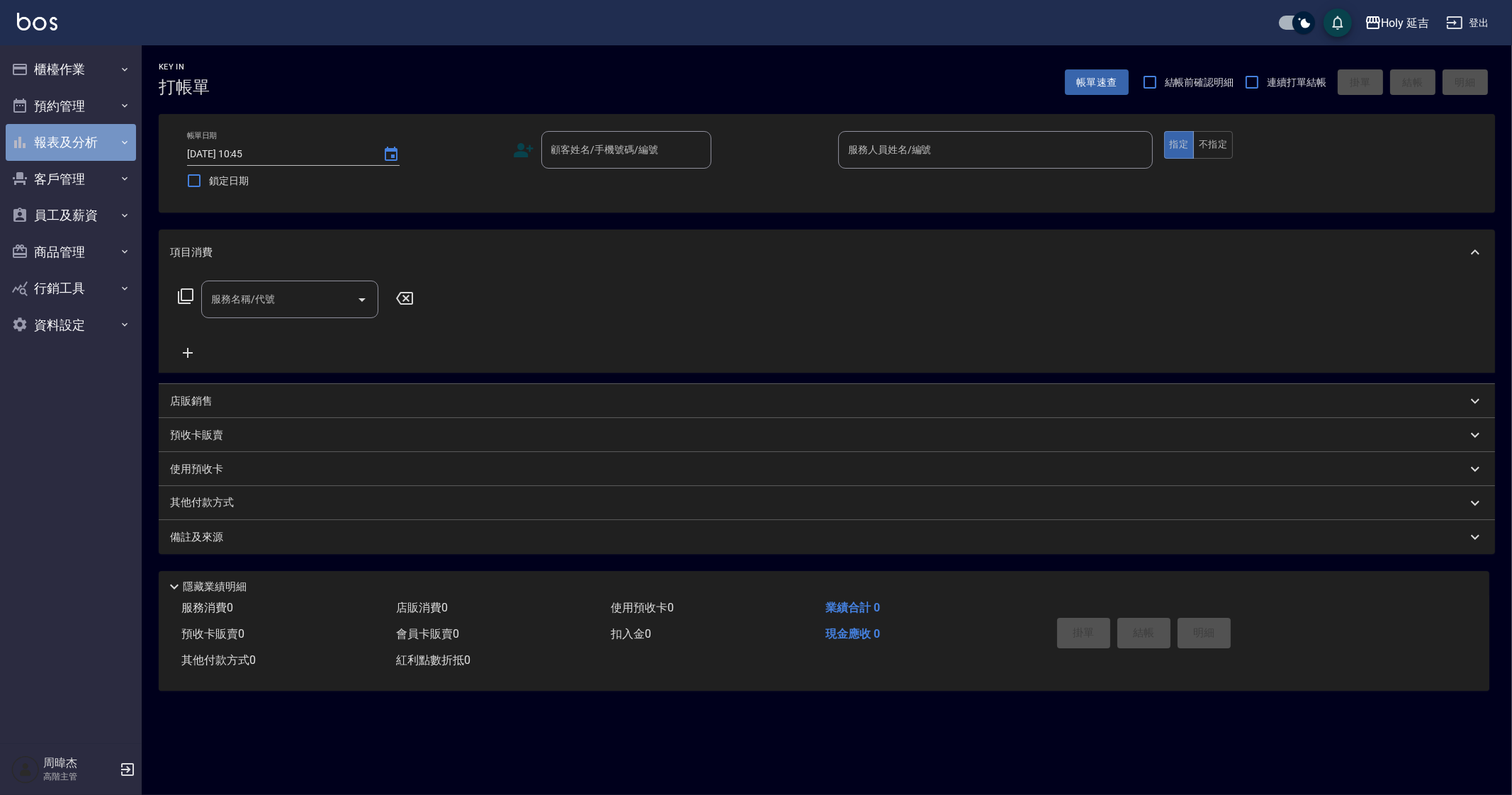
click at [104, 134] on button "報表及分析" at bounding box center [71, 142] width 130 height 37
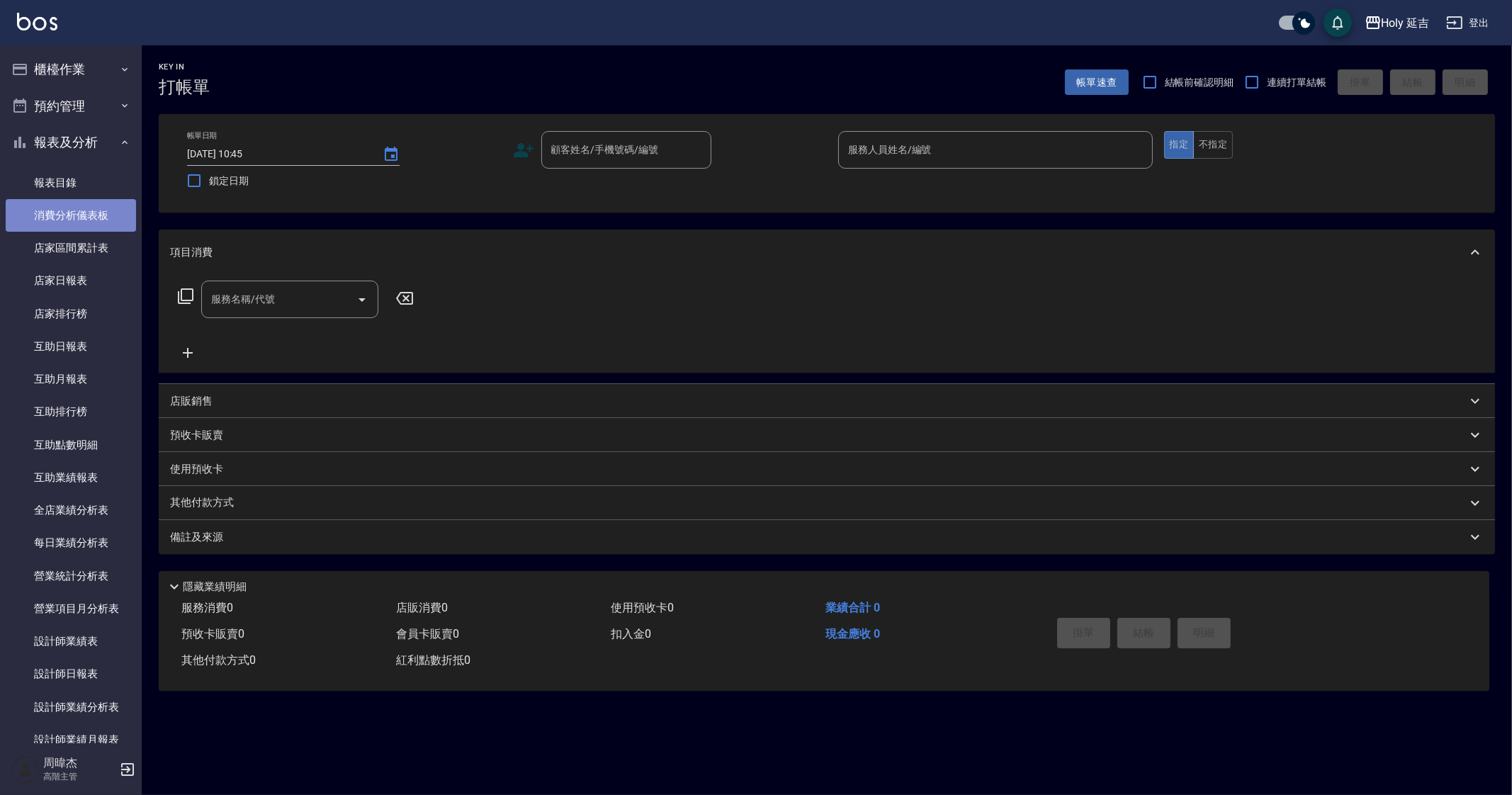
click at [79, 220] on link "消費分析儀表板" at bounding box center [71, 215] width 130 height 32
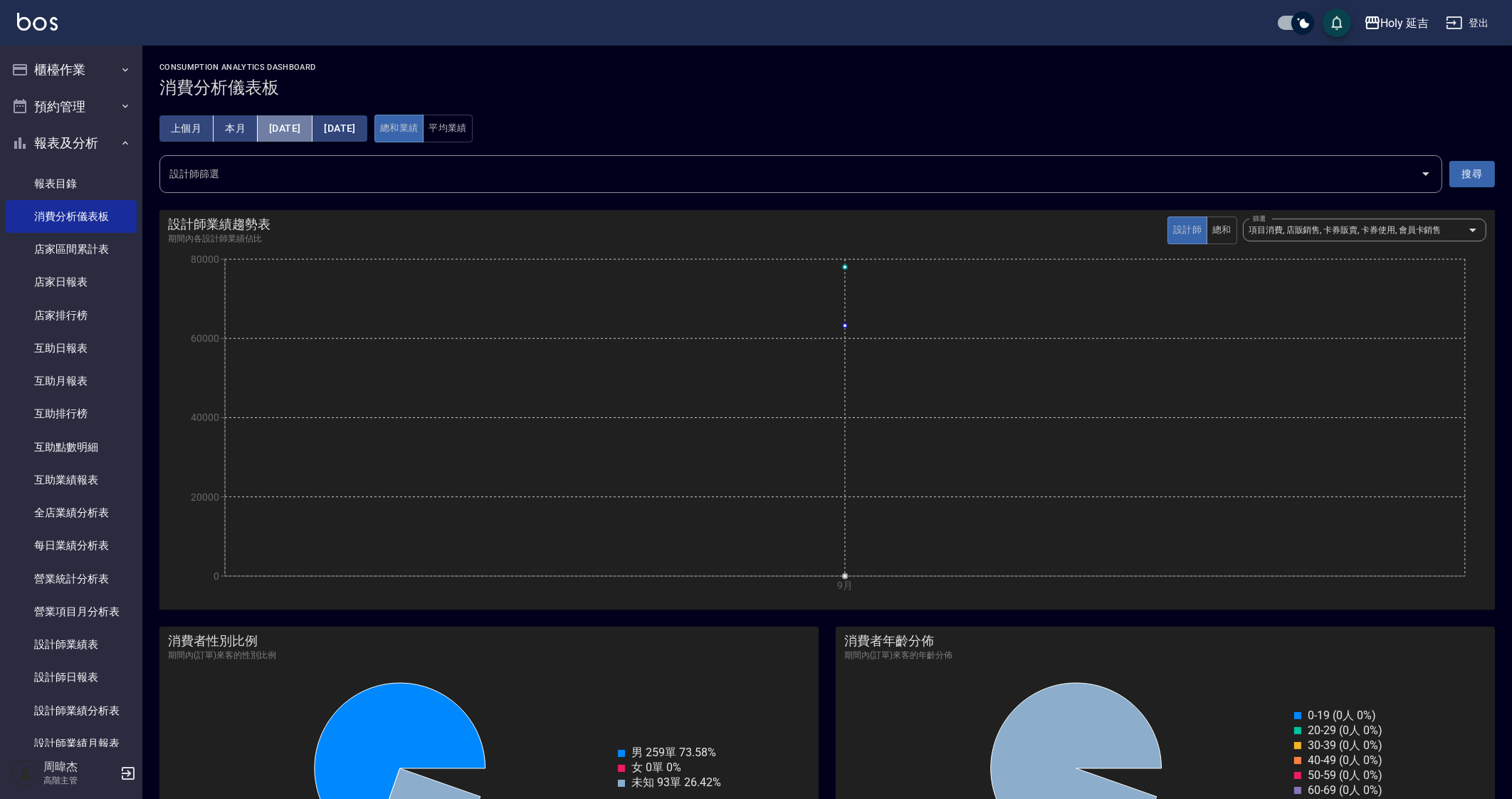
click at [313, 127] on button "[DATE]" at bounding box center [284, 128] width 54 height 27
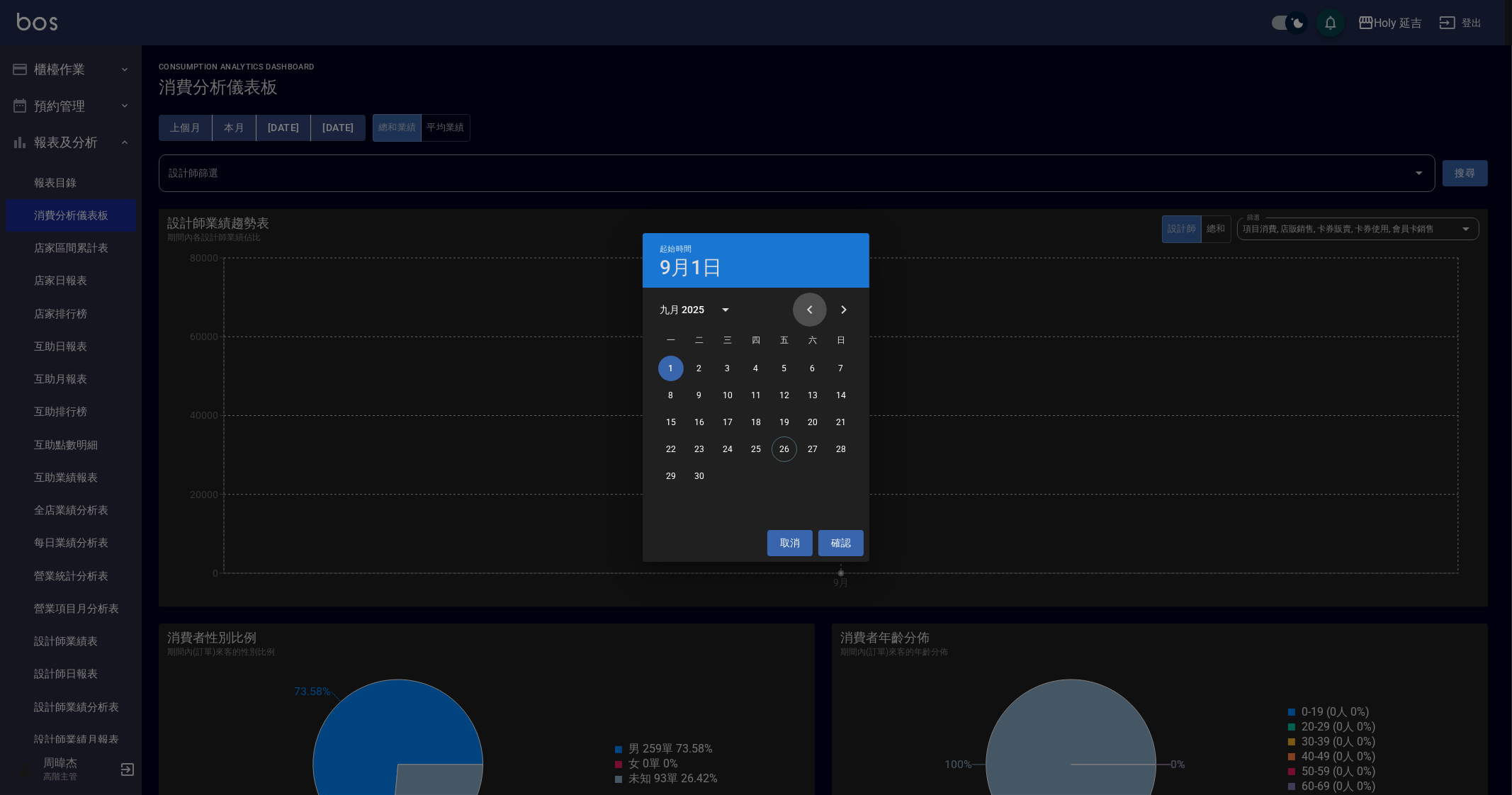
click at [802, 308] on icon "Previous month" at bounding box center [810, 309] width 17 height 17
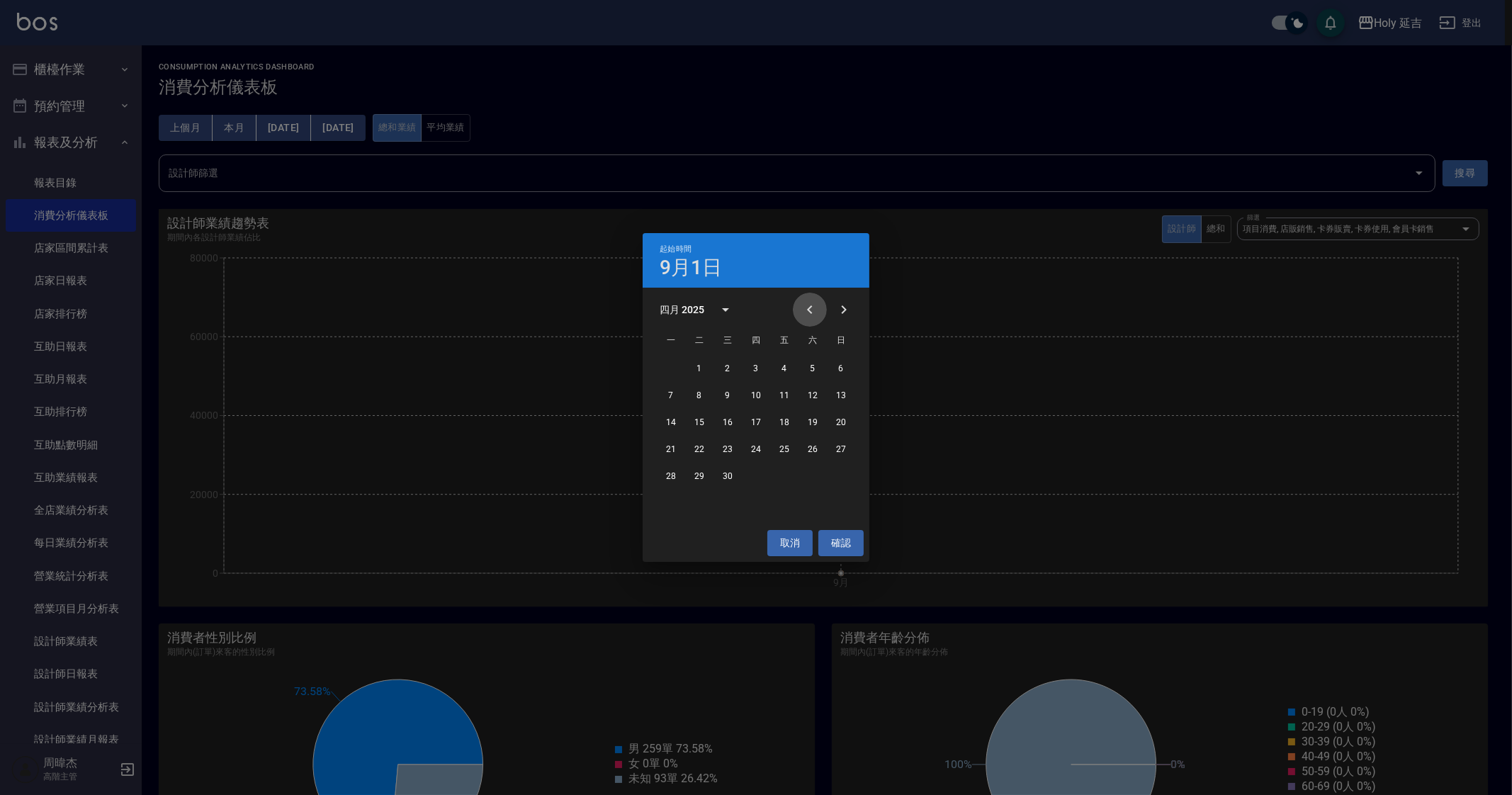
click at [802, 308] on icon "Previous month" at bounding box center [810, 309] width 17 height 17
click at [730, 369] on button "1" at bounding box center [728, 368] width 26 height 26
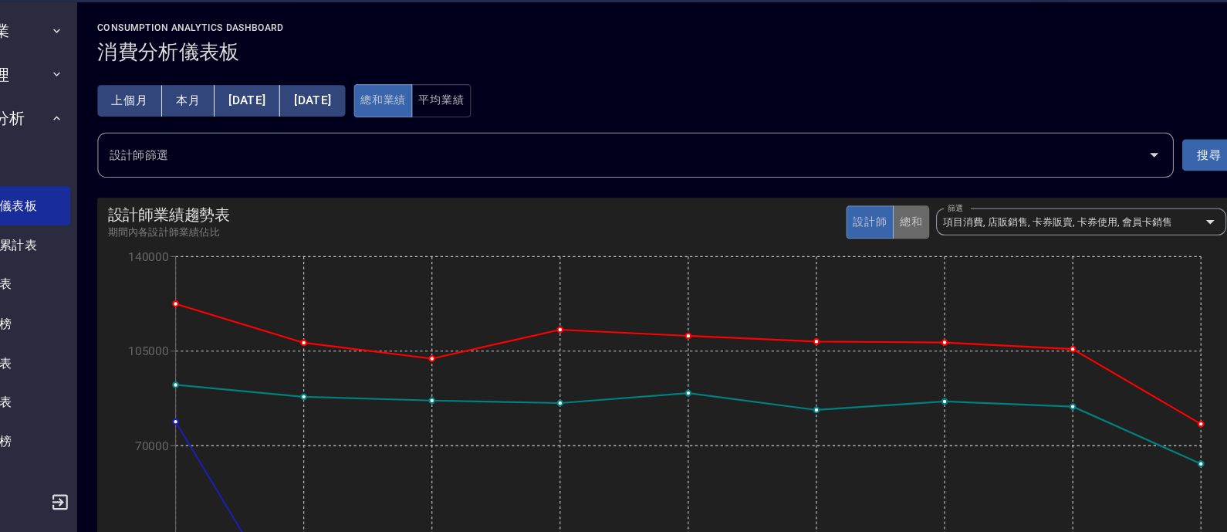
click at [915, 254] on button "總和" at bounding box center [912, 250] width 33 height 30
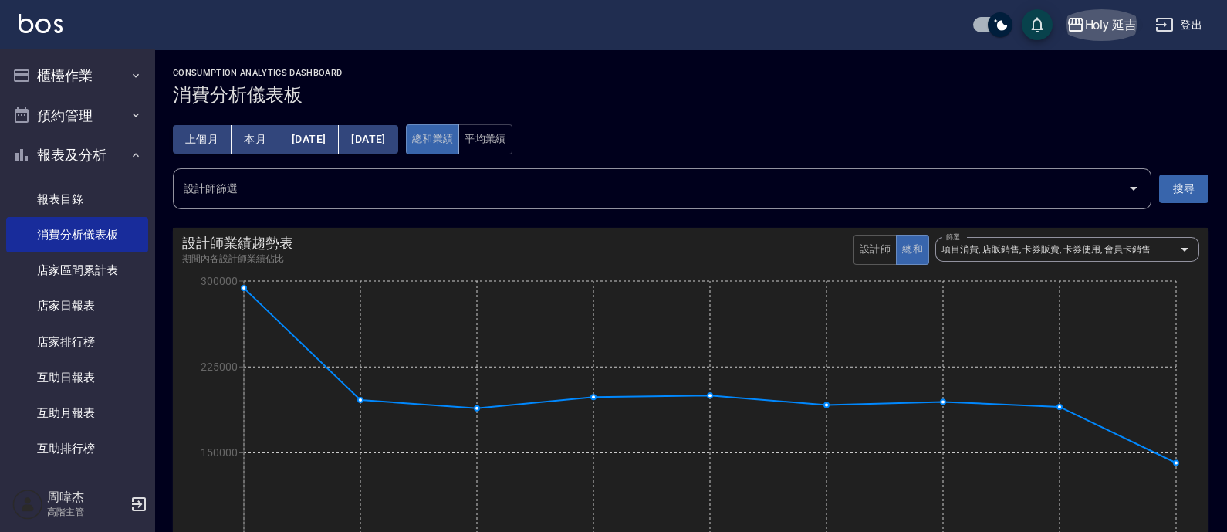
click at [1093, 25] on div "Holy 延吉" at bounding box center [1111, 24] width 52 height 19
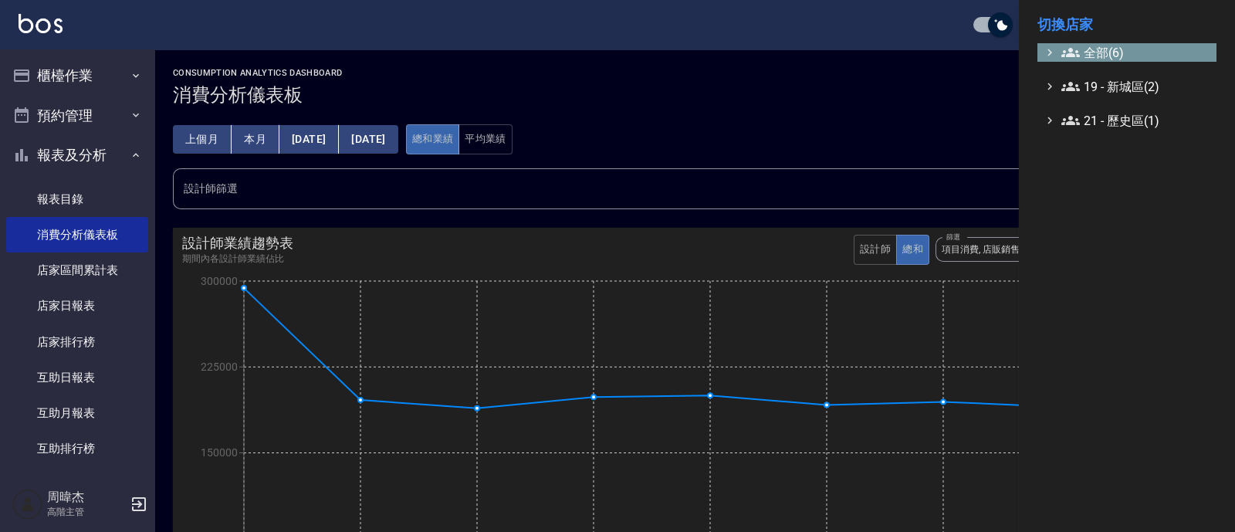
click at [1107, 45] on span "全部(6)" at bounding box center [1135, 52] width 149 height 19
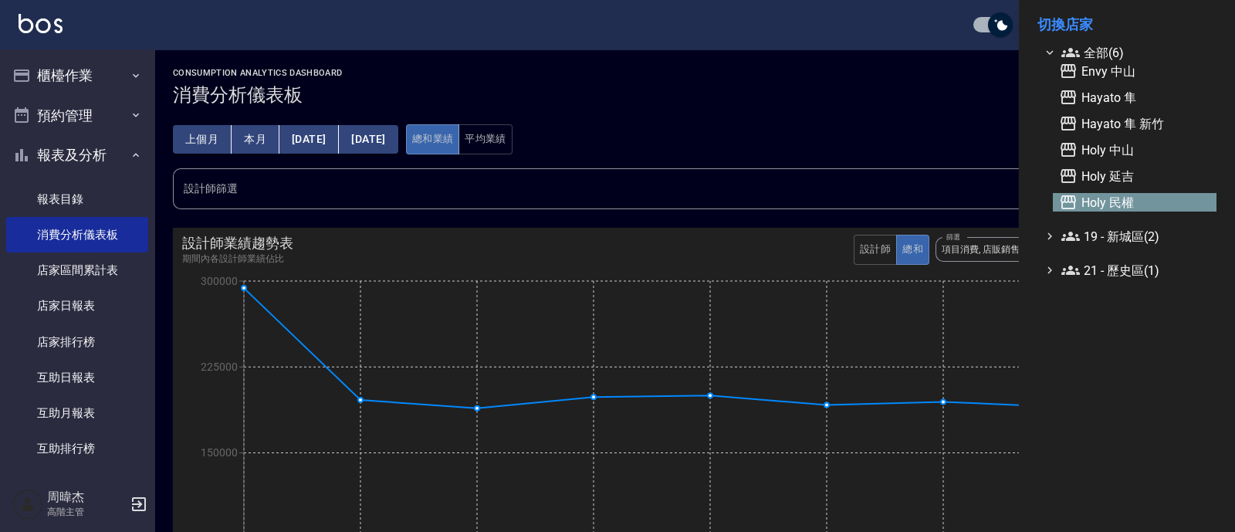
click at [1126, 199] on span "Holy 民權" at bounding box center [1134, 202] width 151 height 19
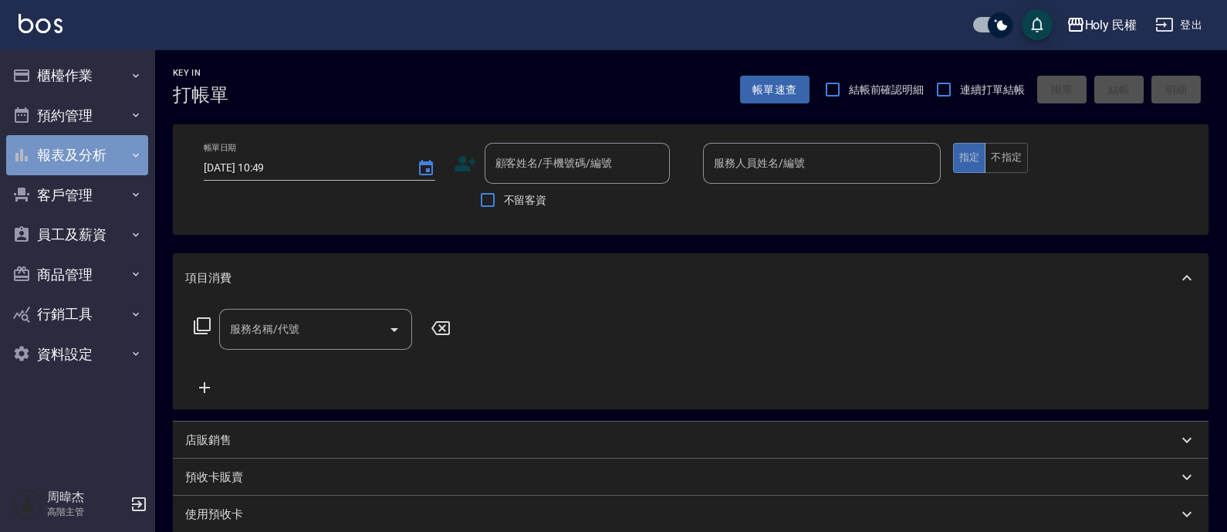
click at [130, 150] on icon "button" at bounding box center [136, 155] width 12 height 12
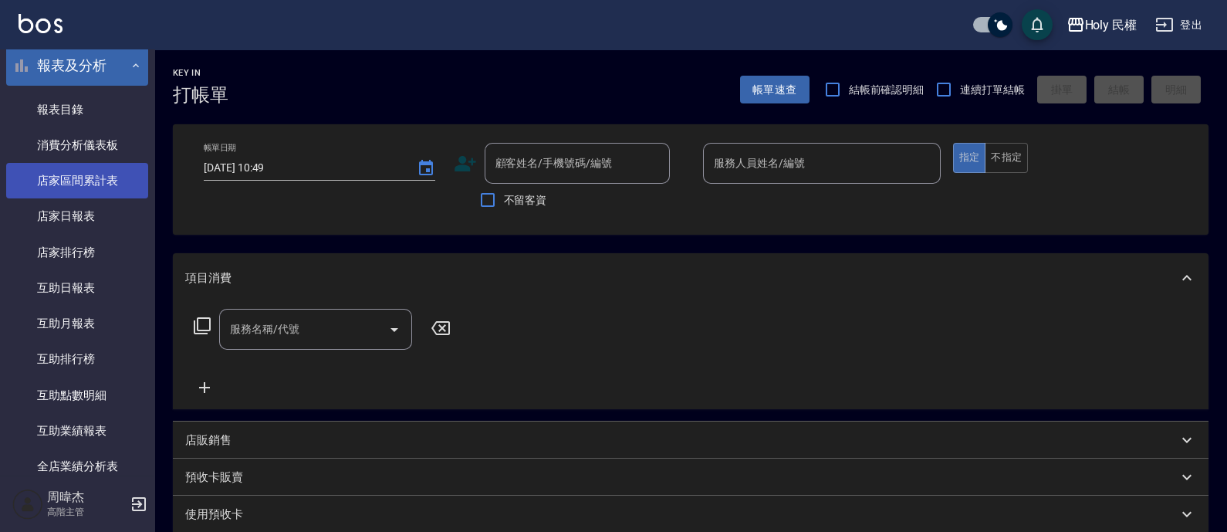
scroll to position [93, 0]
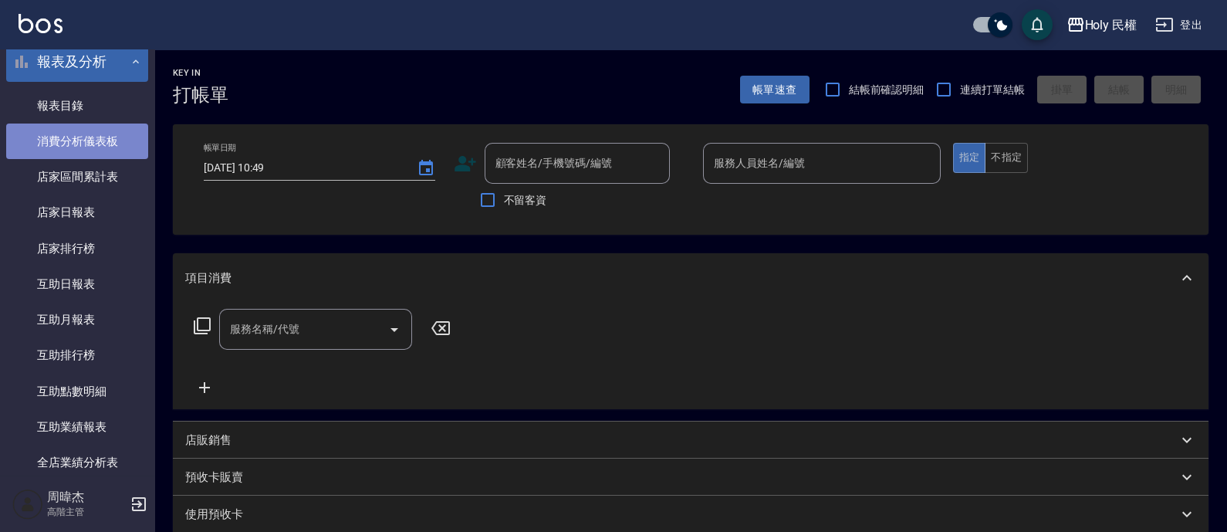
click at [105, 142] on link "消費分析儀表板" at bounding box center [77, 140] width 142 height 35
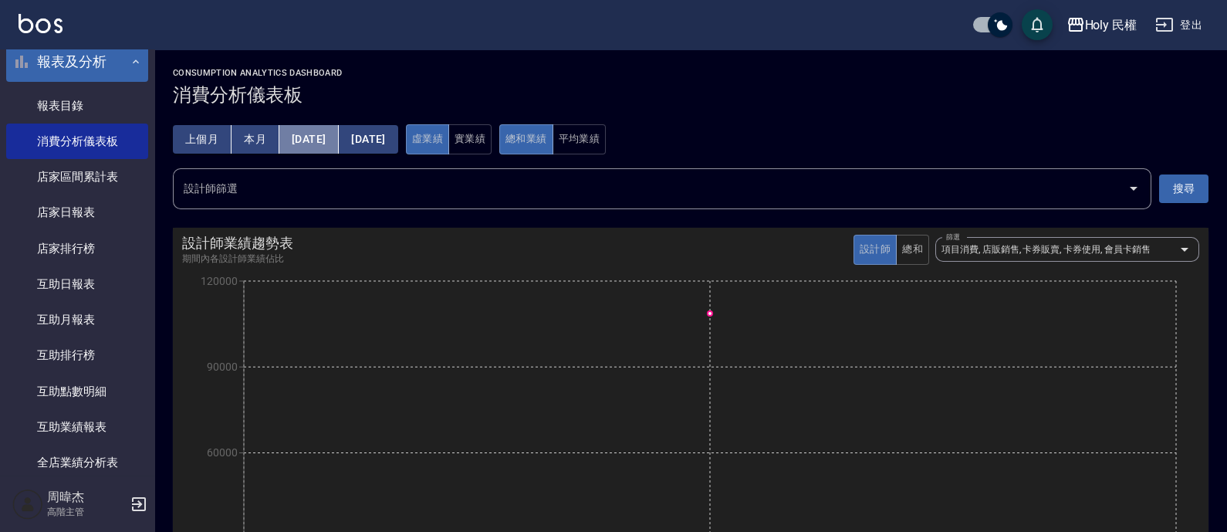
click at [319, 140] on button "[DATE]" at bounding box center [308, 139] width 59 height 29
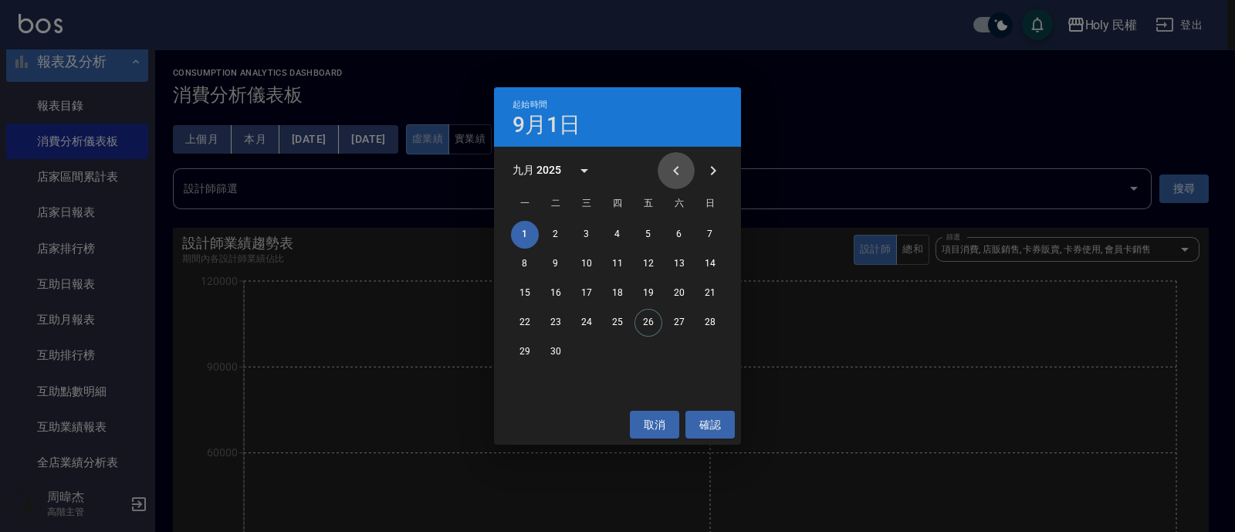
click at [675, 167] on icon "Previous month" at bounding box center [675, 170] width 5 height 9
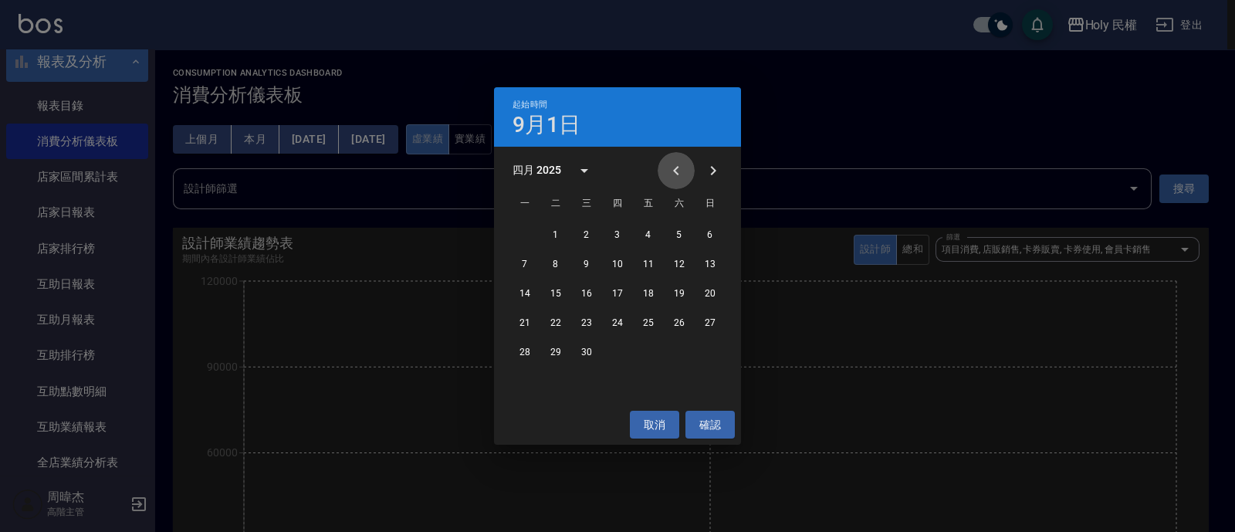
click at [675, 167] on icon "Previous month" at bounding box center [675, 170] width 5 height 9
click at [581, 233] on button "1" at bounding box center [587, 235] width 28 height 28
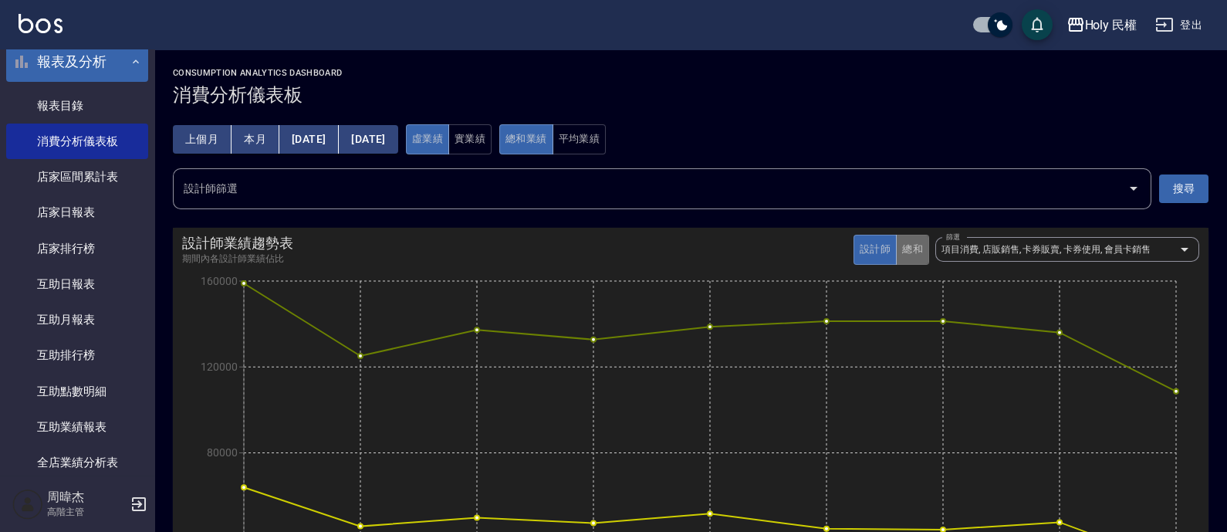
click at [919, 245] on button "總和" at bounding box center [912, 250] width 33 height 30
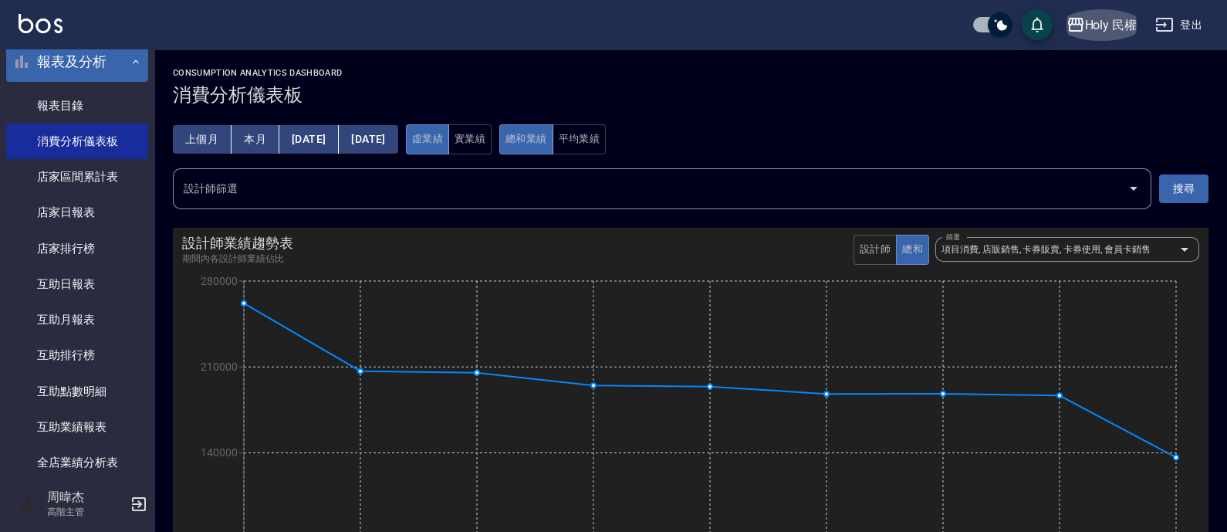
click at [1087, 17] on div "Holy 民權" at bounding box center [1111, 24] width 52 height 19
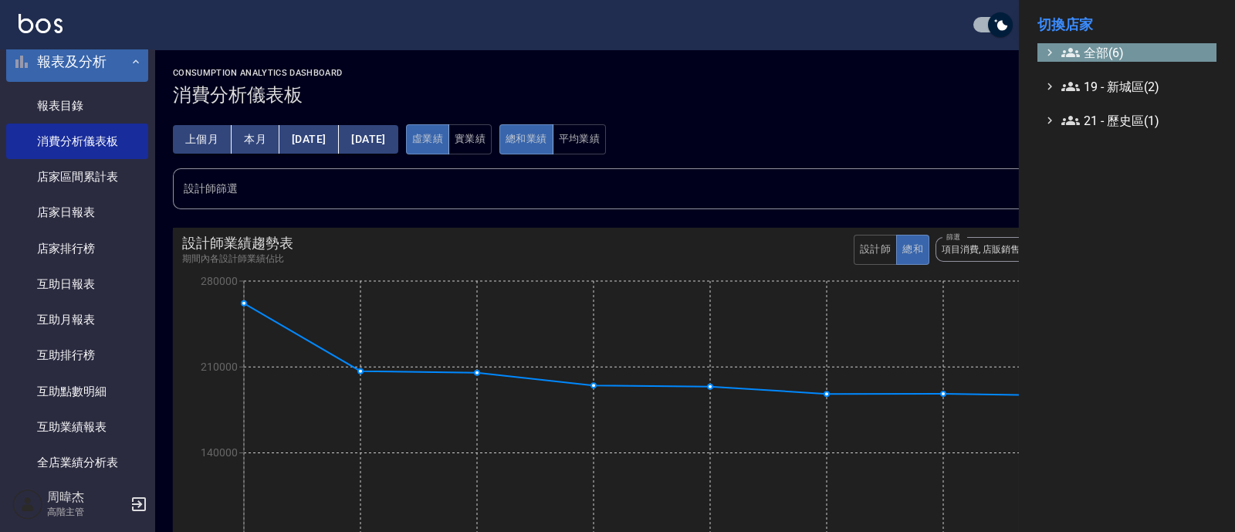
click at [1101, 44] on span "全部(6)" at bounding box center [1135, 52] width 149 height 19
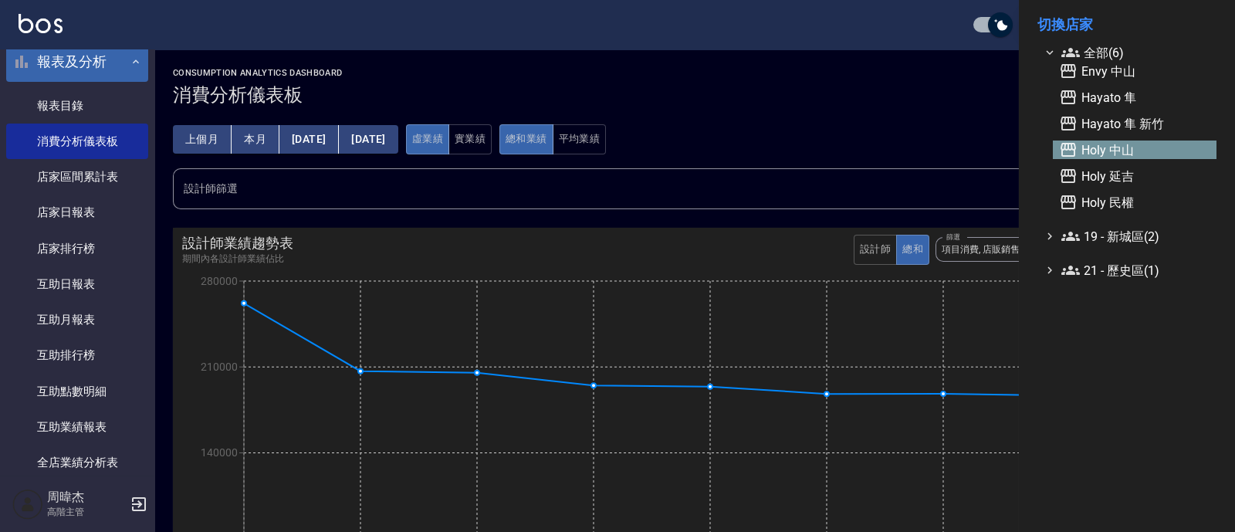
click at [1135, 151] on span "Holy 中山" at bounding box center [1134, 149] width 151 height 19
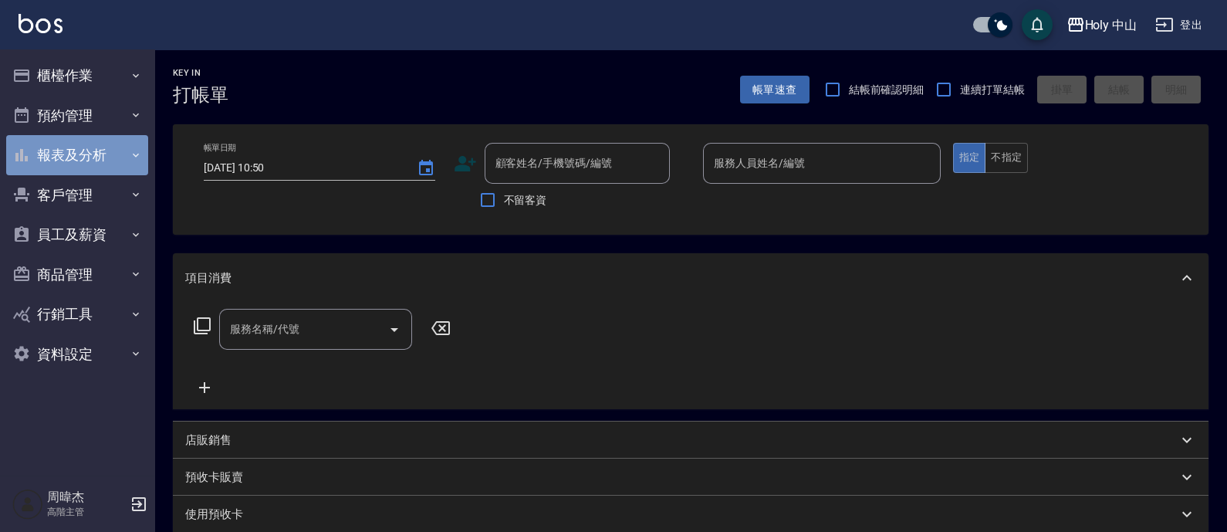
click at [123, 149] on button "報表及分析" at bounding box center [77, 155] width 142 height 40
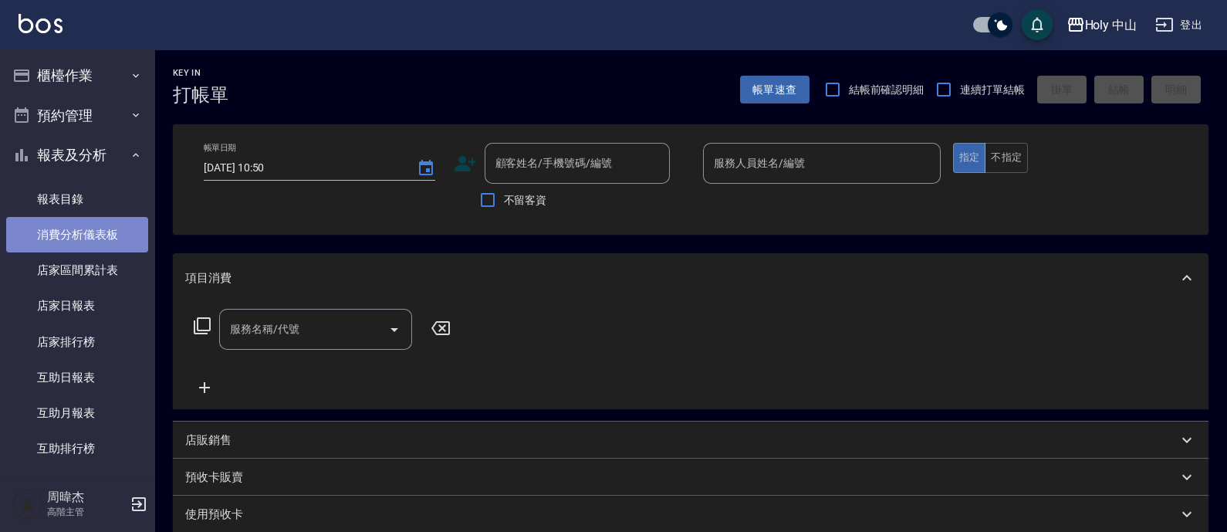
click at [102, 236] on link "消費分析儀表板" at bounding box center [77, 234] width 142 height 35
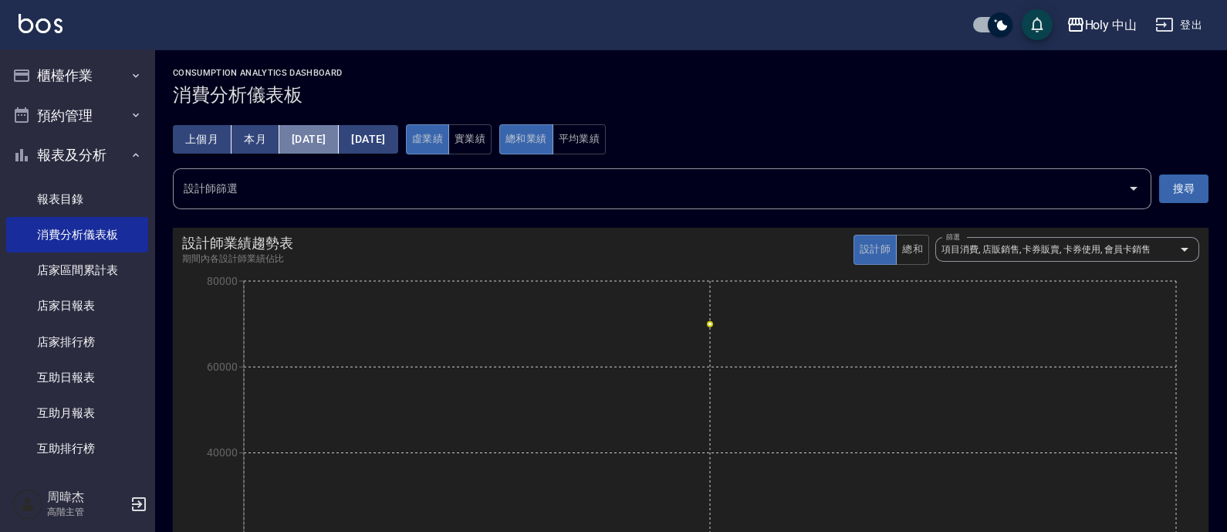
click at [328, 143] on button "[DATE]" at bounding box center [308, 139] width 59 height 29
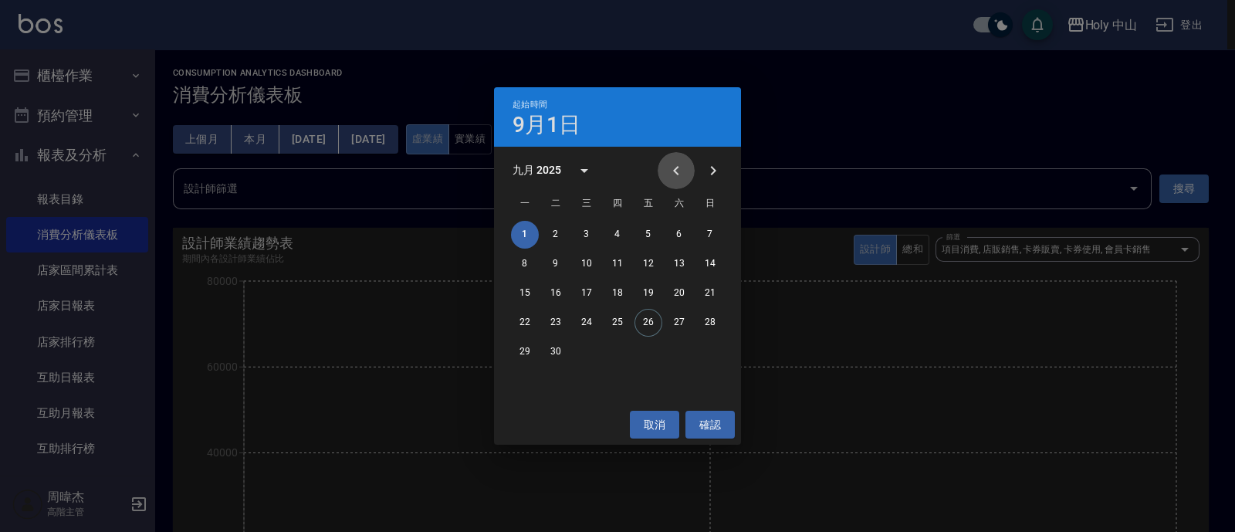
click at [671, 176] on icon "Previous month" at bounding box center [676, 170] width 19 height 19
click at [678, 168] on icon "Previous month" at bounding box center [676, 170] width 19 height 19
click at [611, 235] on button "1" at bounding box center [617, 235] width 28 height 28
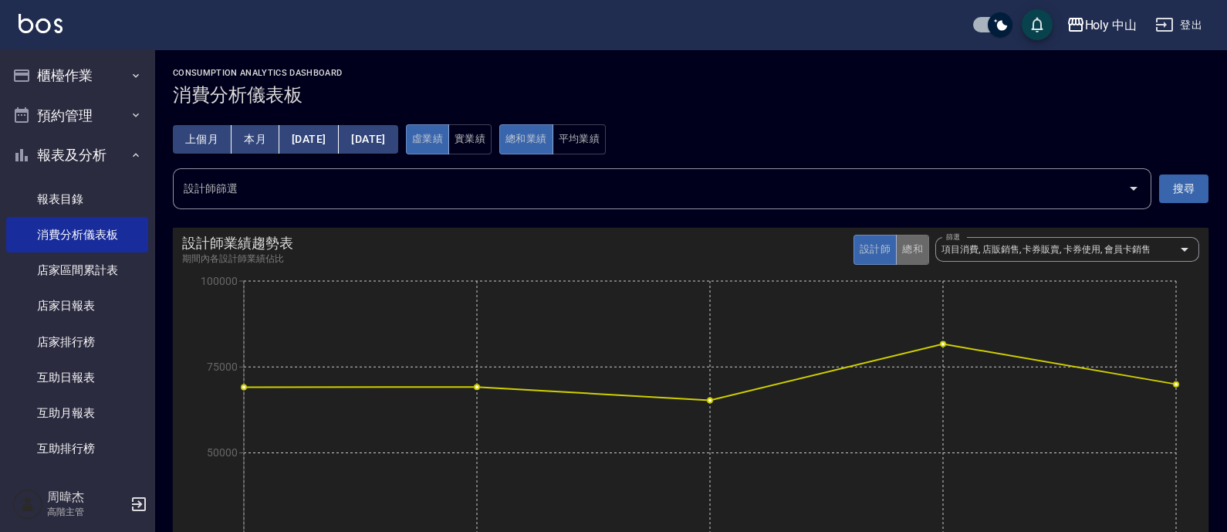
click at [915, 252] on button "總和" at bounding box center [912, 250] width 33 height 30
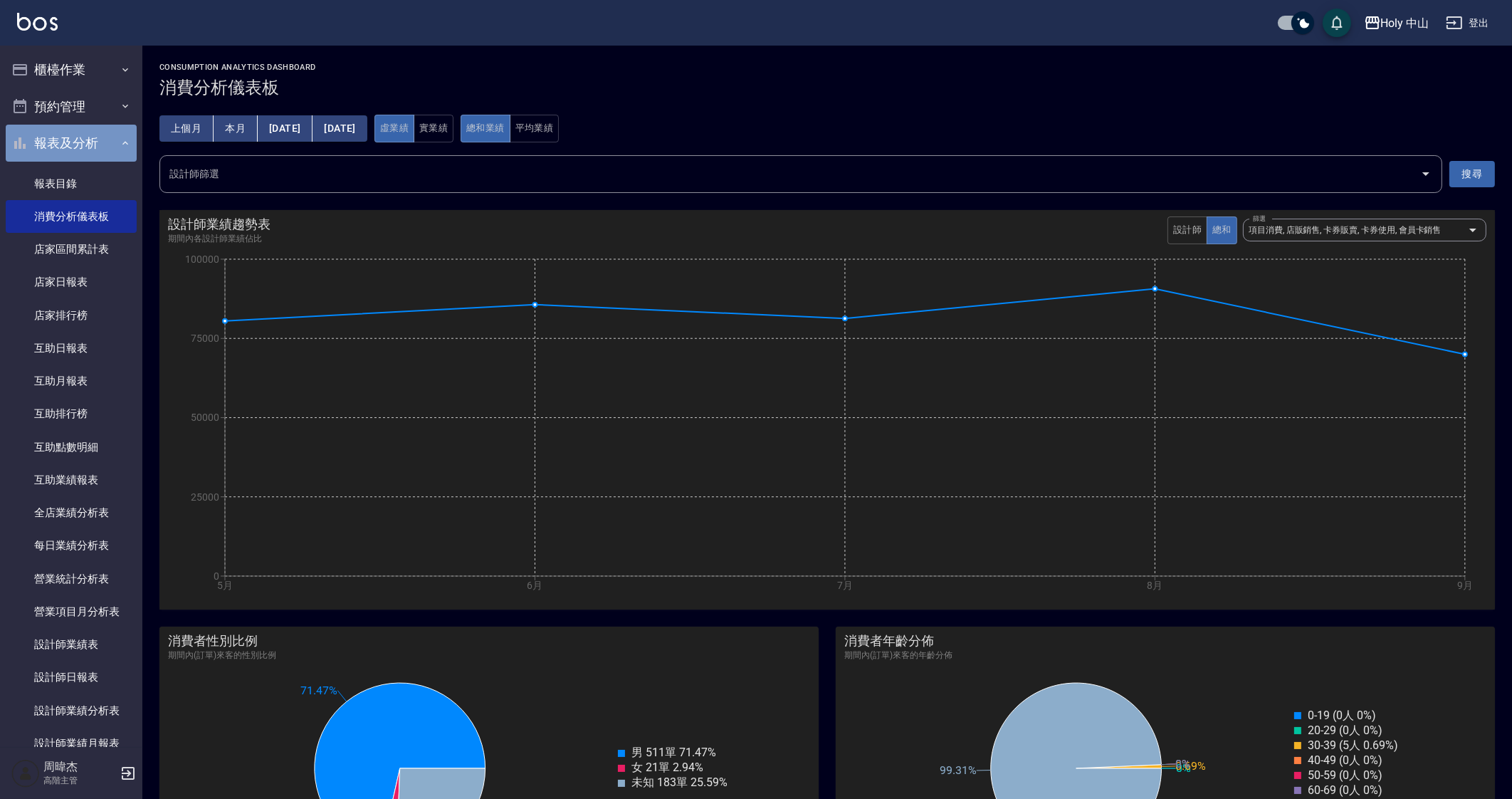
click at [84, 142] on button "報表及分析" at bounding box center [71, 143] width 131 height 37
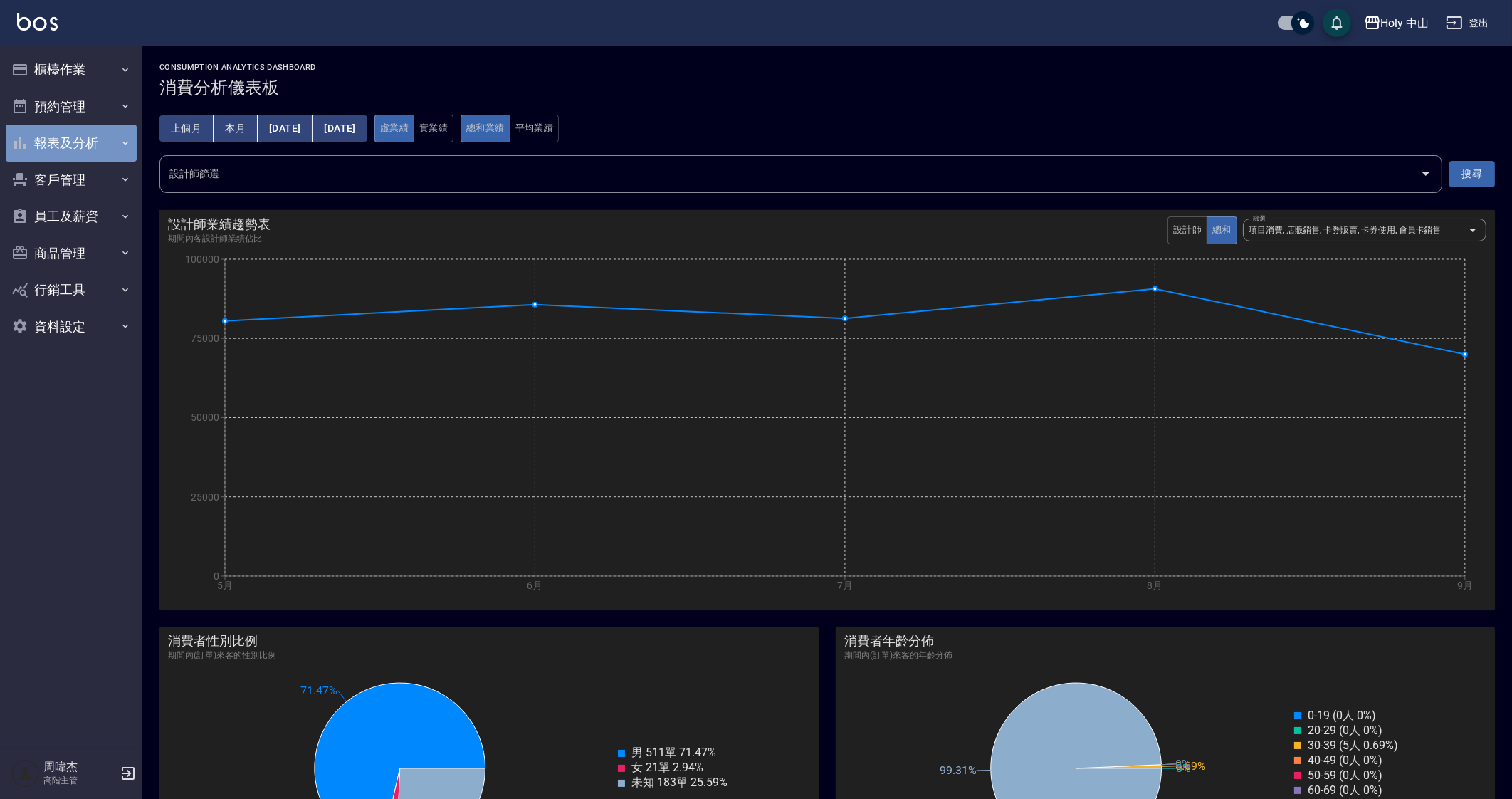
click at [99, 144] on button "報表及分析" at bounding box center [71, 143] width 131 height 37
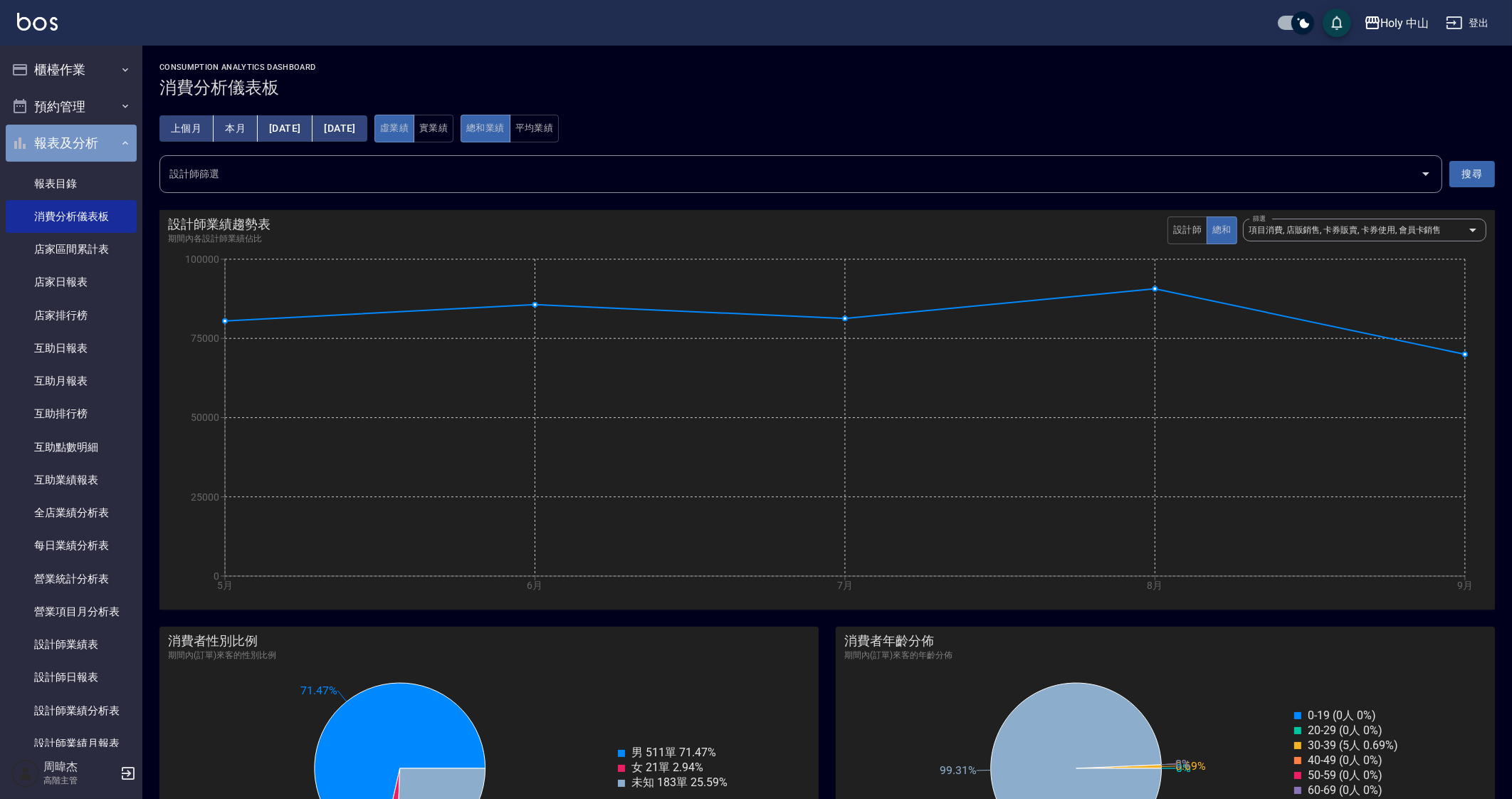
click at [99, 144] on button "報表及分析" at bounding box center [71, 143] width 131 height 37
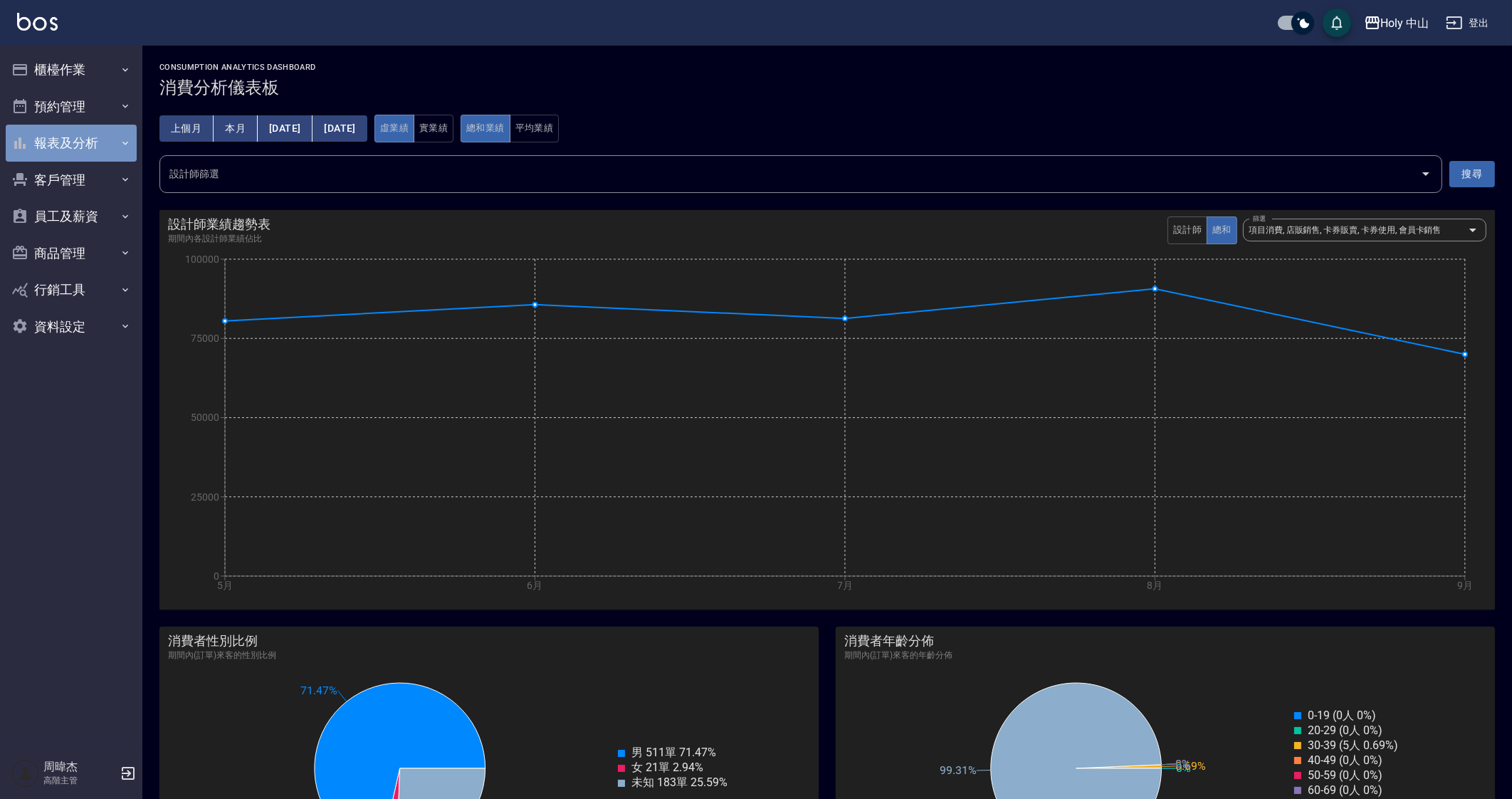
click at [67, 146] on button "報表及分析" at bounding box center [71, 143] width 131 height 37
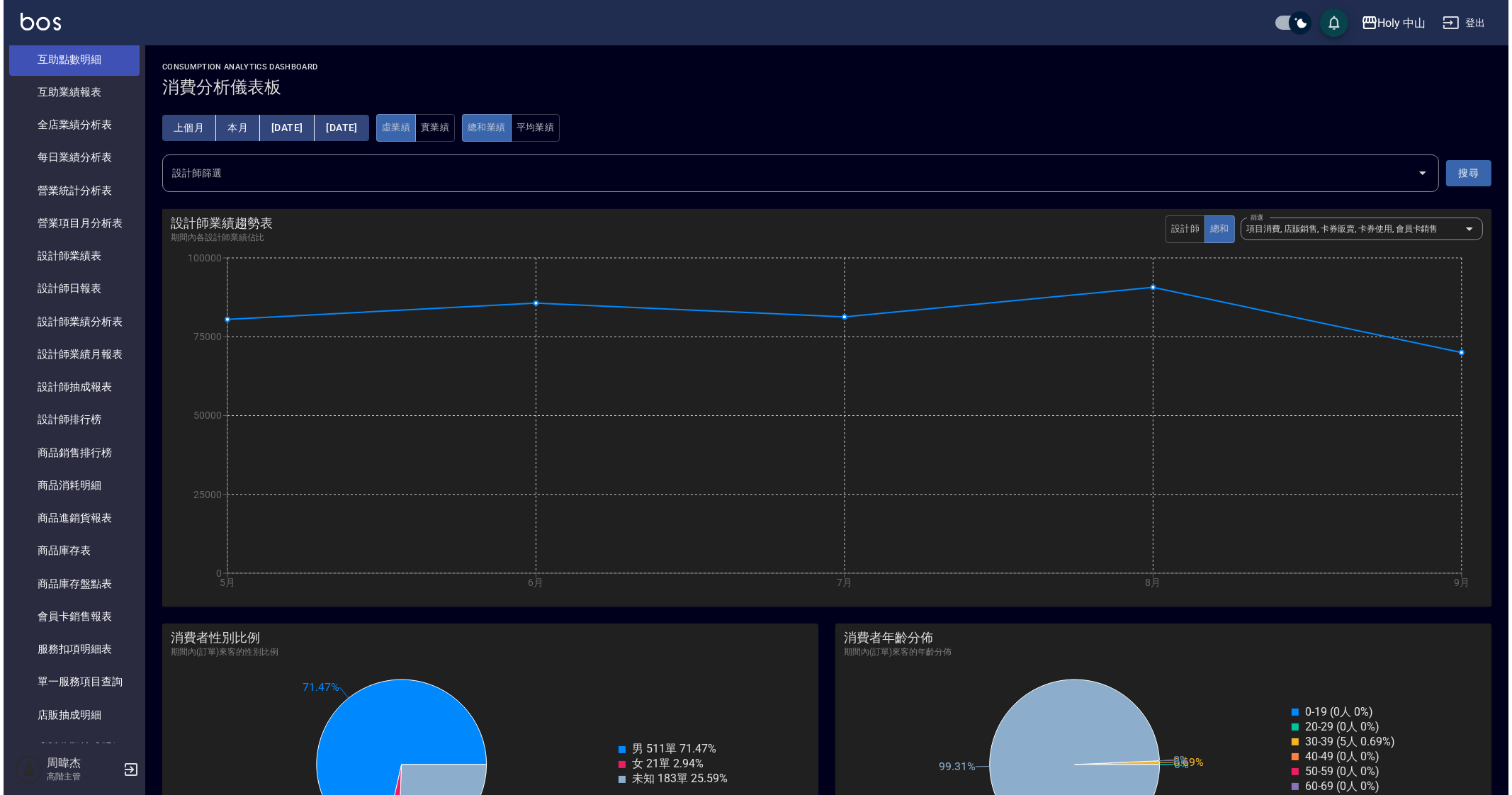
scroll to position [386, 0]
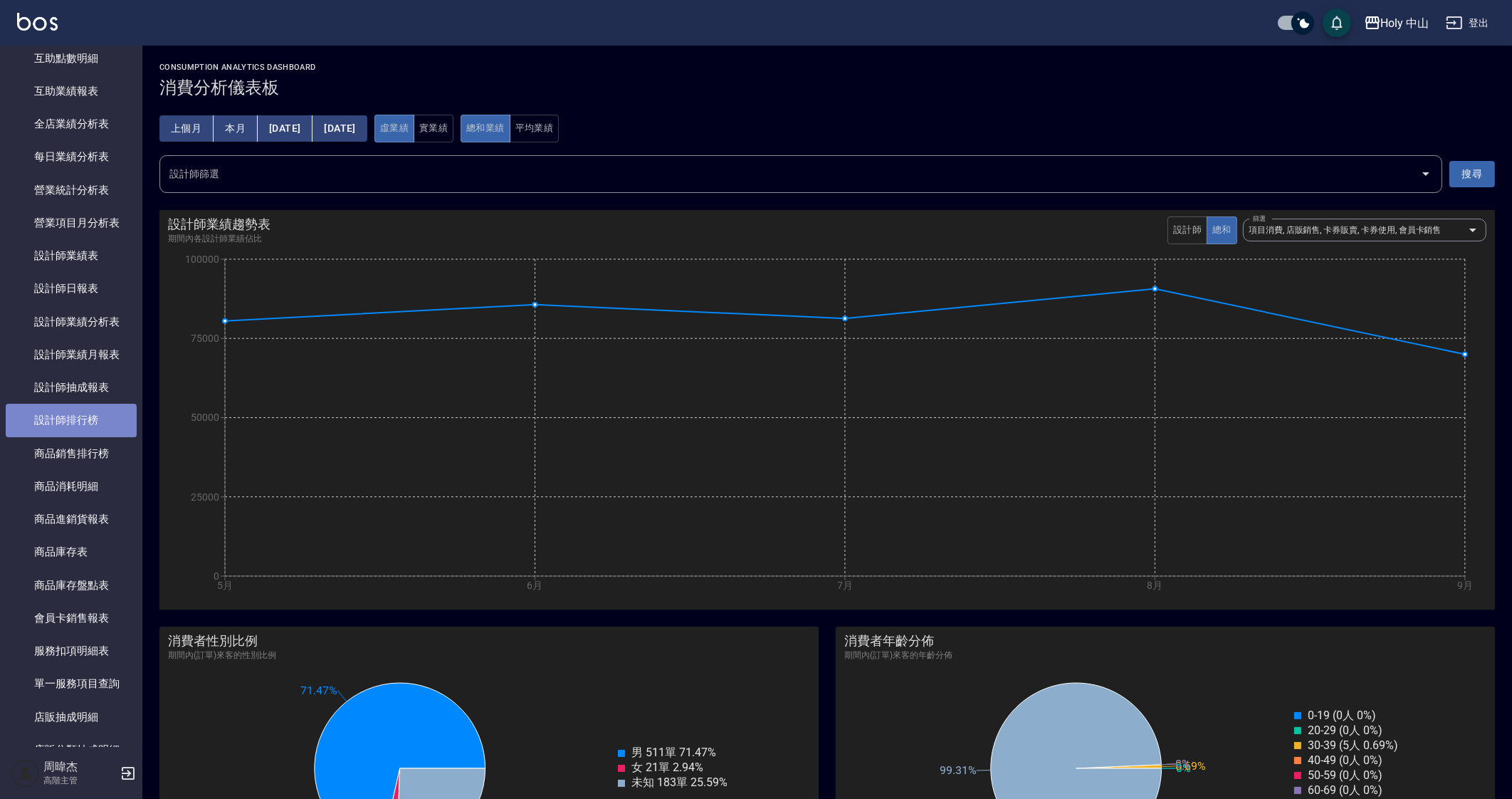
click at [95, 420] on link "設計師排行榜" at bounding box center [71, 420] width 131 height 32
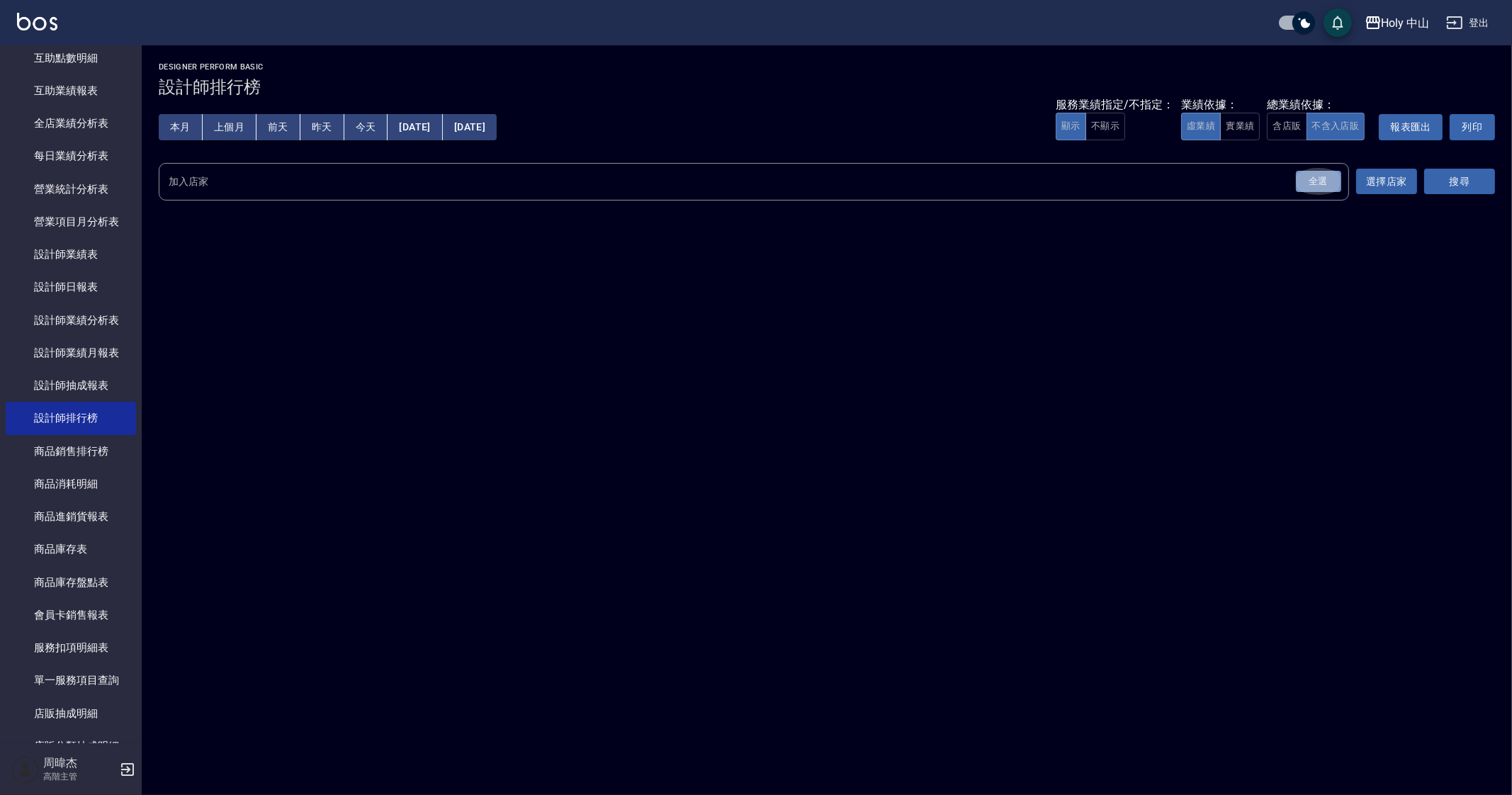
click at [1133, 188] on div "全選" at bounding box center [1317, 182] width 45 height 22
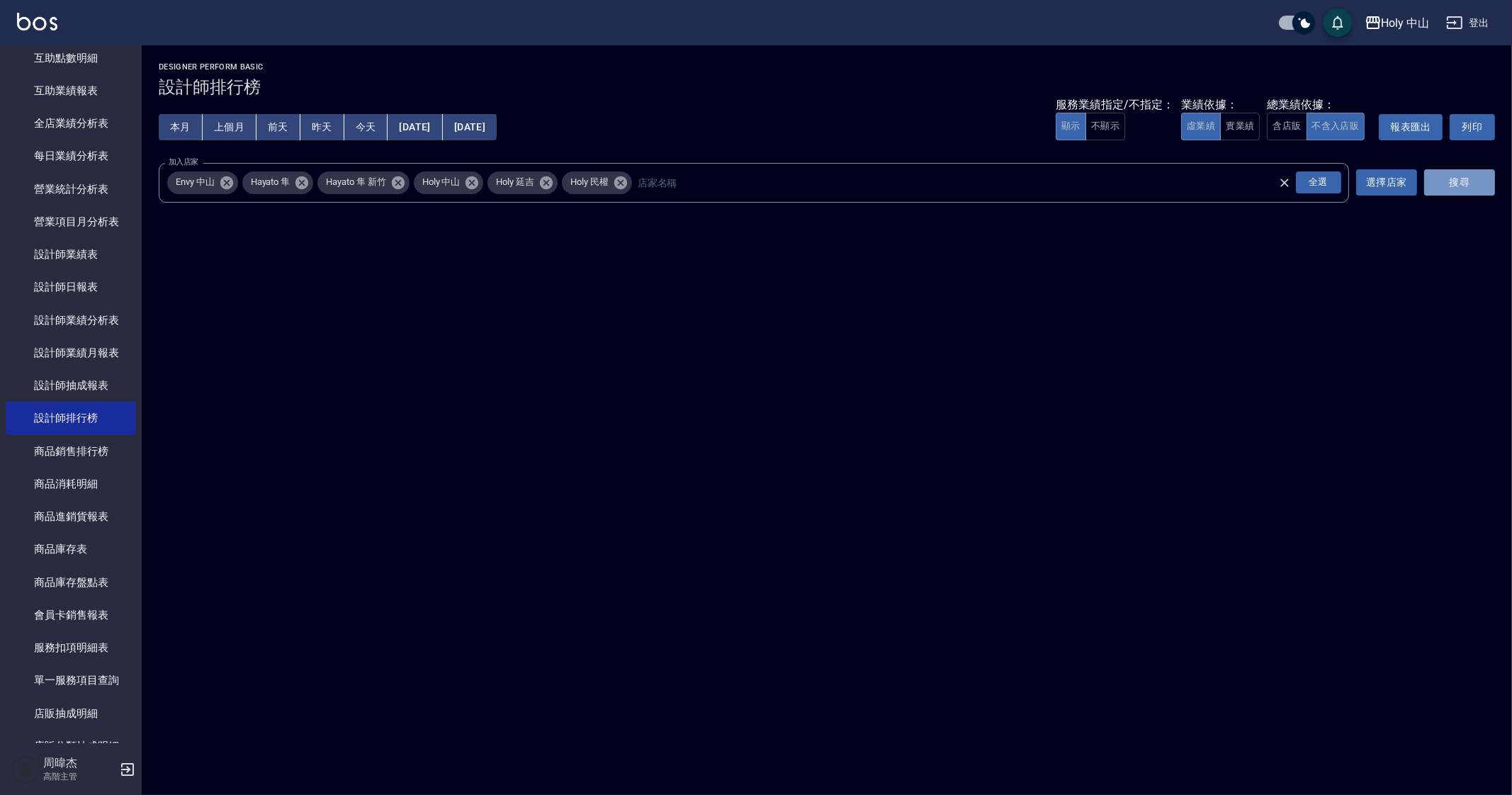
click at [1133, 185] on button "搜尋" at bounding box center [1459, 182] width 71 height 27
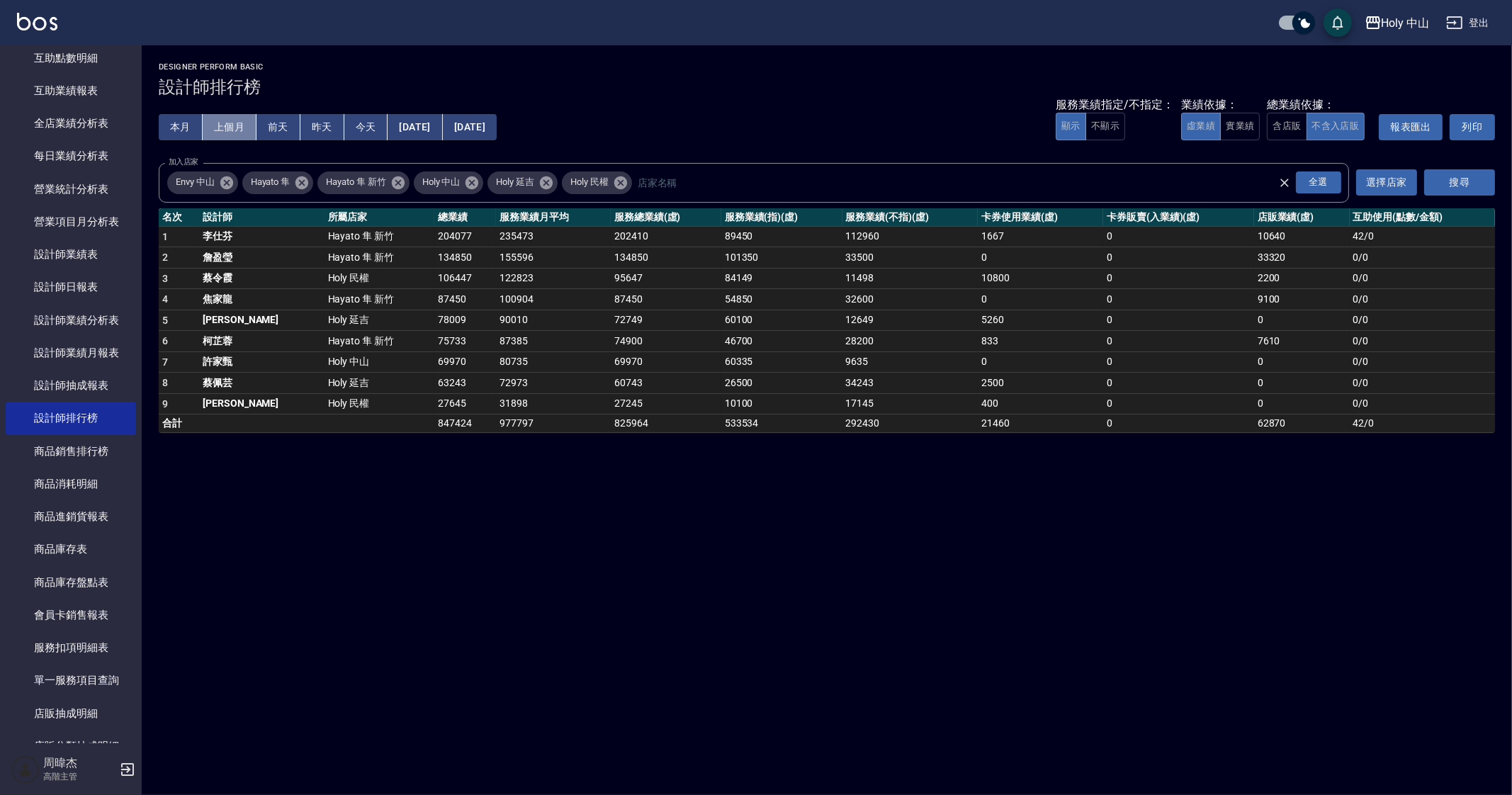
click at [227, 128] on button "上個月" at bounding box center [230, 127] width 54 height 27
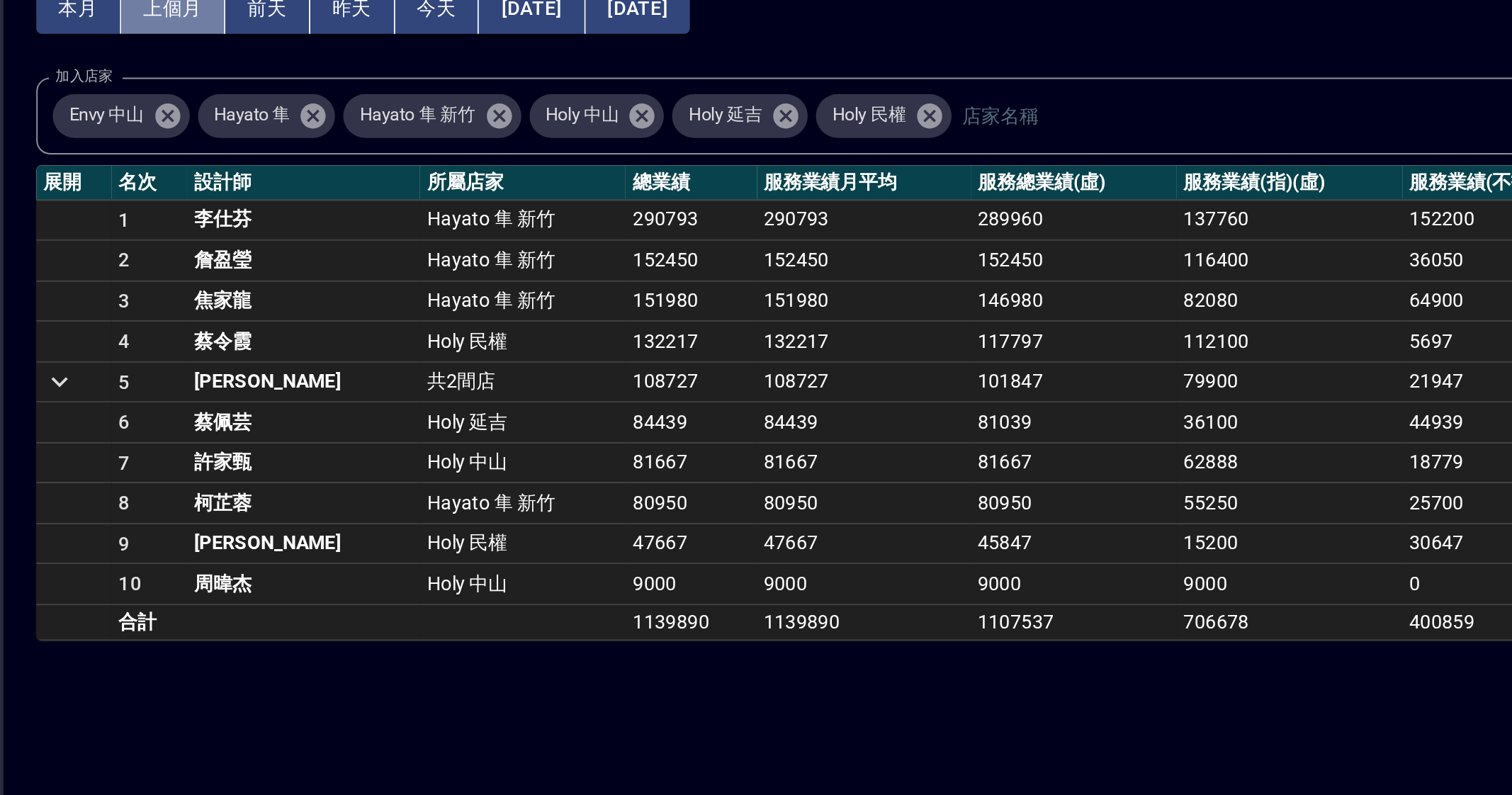
click at [236, 136] on button "上個月" at bounding box center [230, 127] width 54 height 27
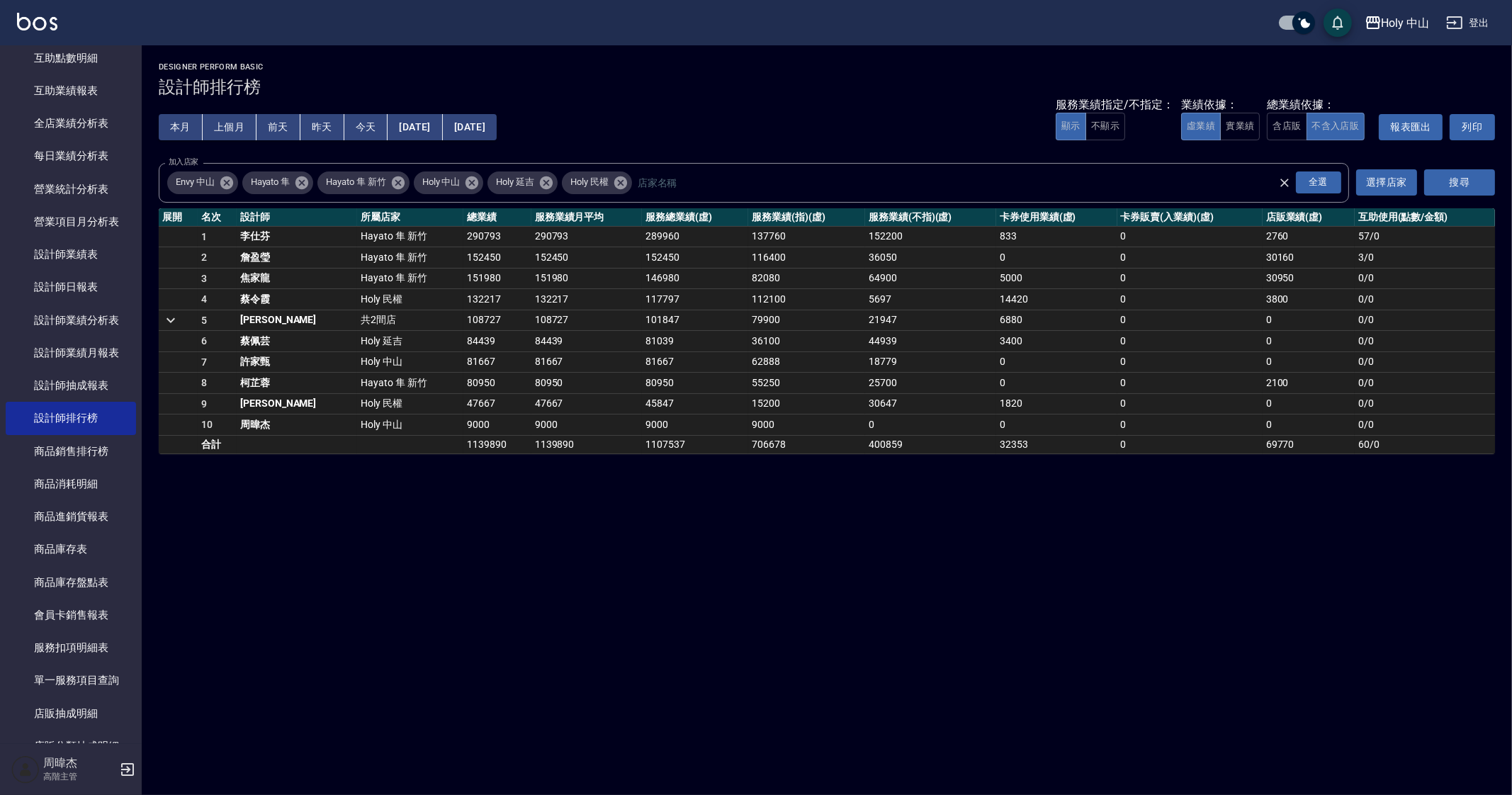
click at [1050, 487] on div "Holy 中山 2025-08-01 - 2025-08-31 設計師排行榜 列印時間： 2025-09-26-10:57 Designer Perform …" at bounding box center [756, 398] width 1512 height 795
click at [380, 487] on div "Holy 中山 2025-08-01 - 2025-08-31 設計師排行榜 列印時間： 2025-09-26-10:57 Designer Perform …" at bounding box center [756, 398] width 1512 height 795
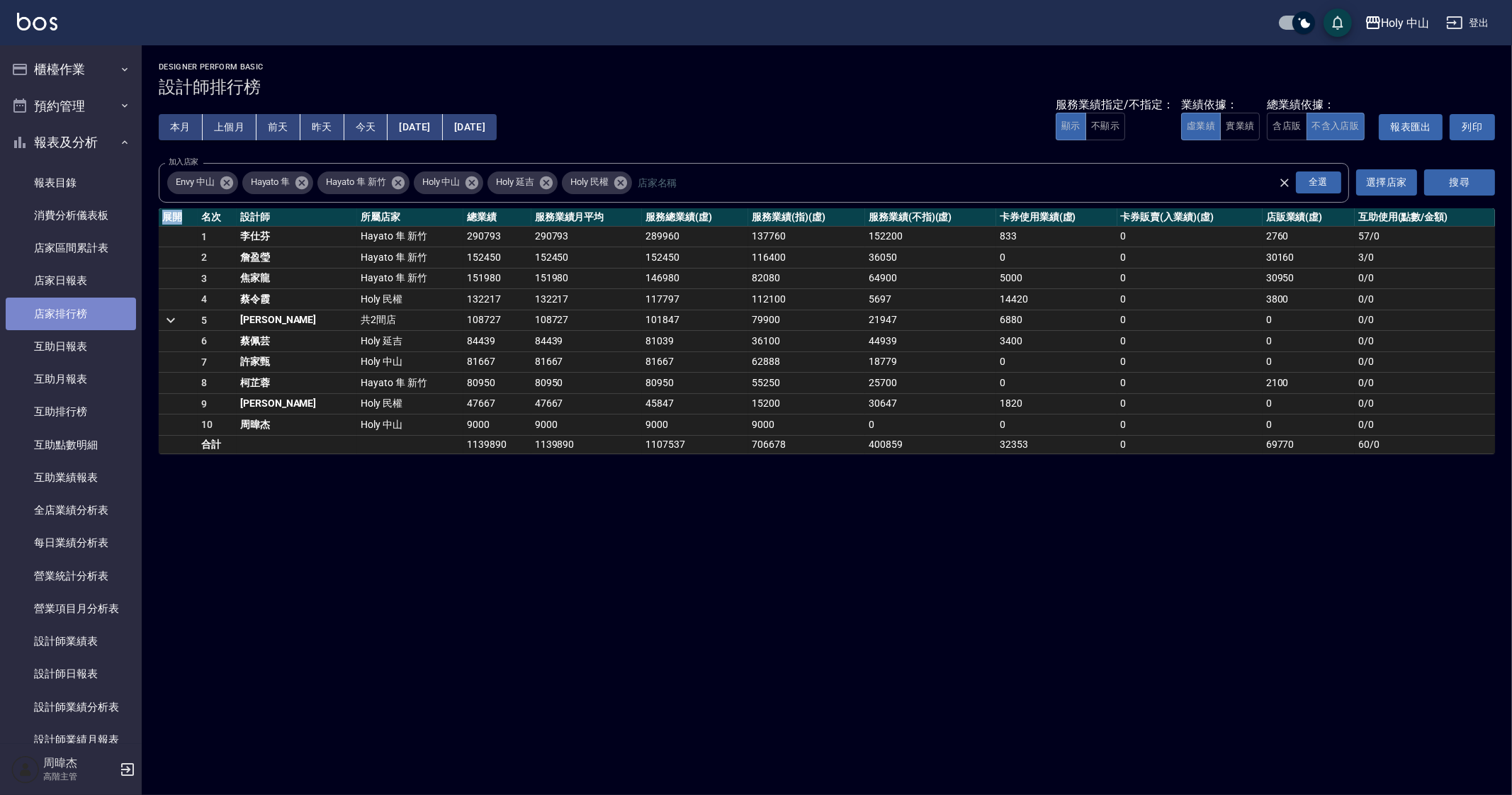
click at [88, 301] on link "店家排行榜" at bounding box center [71, 313] width 130 height 32
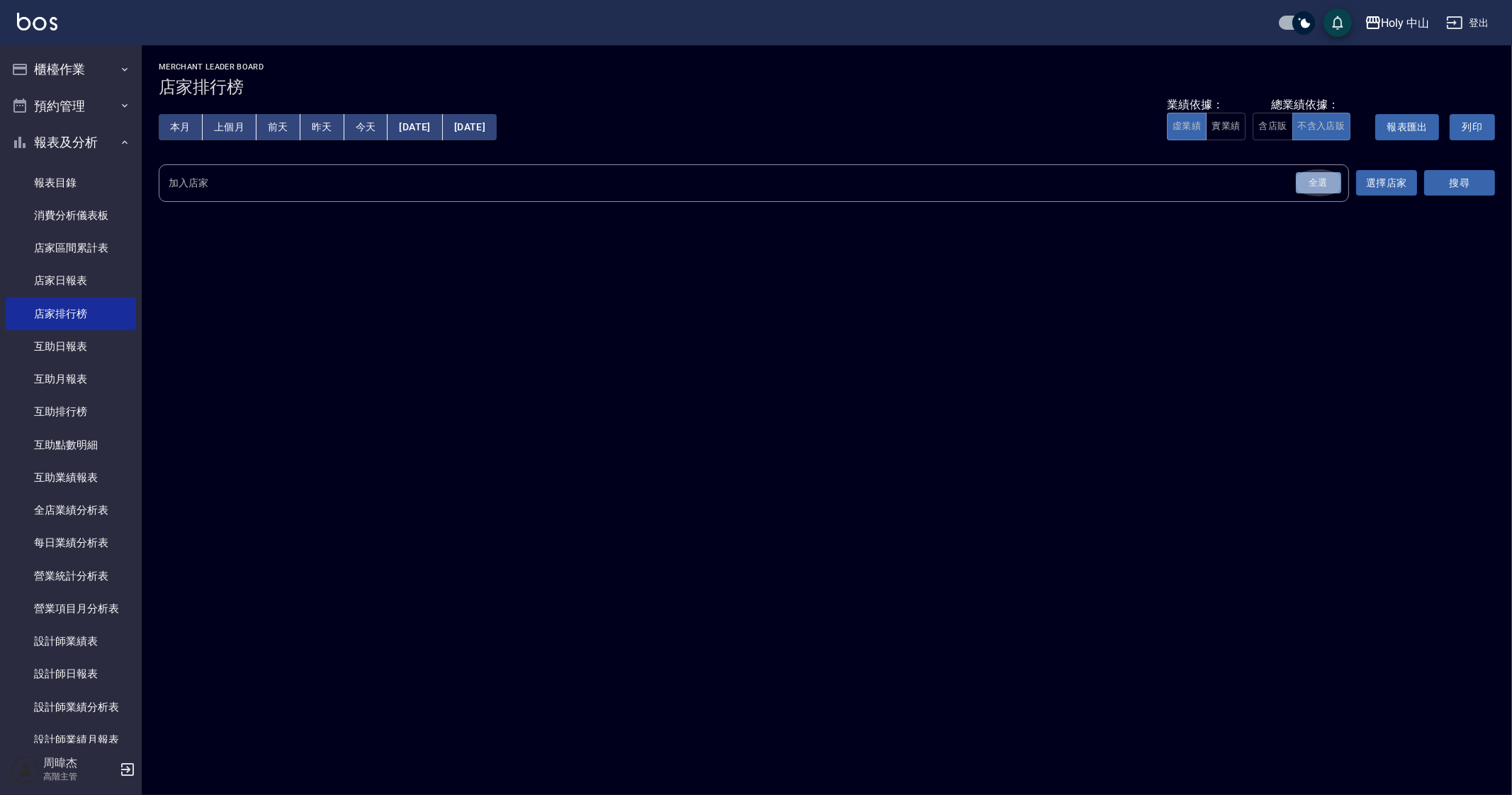
click at [1133, 186] on div "全選" at bounding box center [1317, 184] width 45 height 22
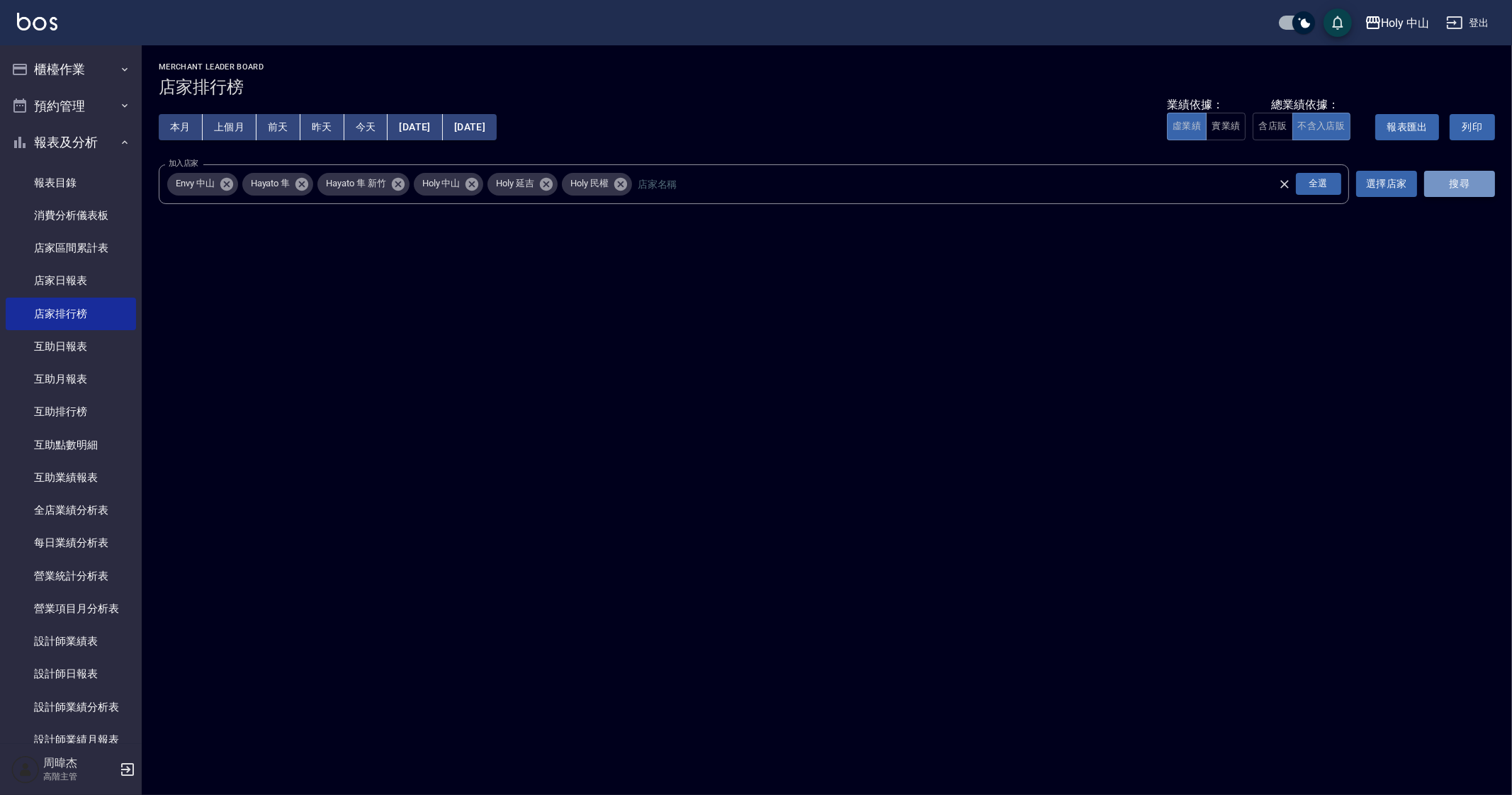
click at [1133, 186] on button "搜尋" at bounding box center [1459, 184] width 71 height 27
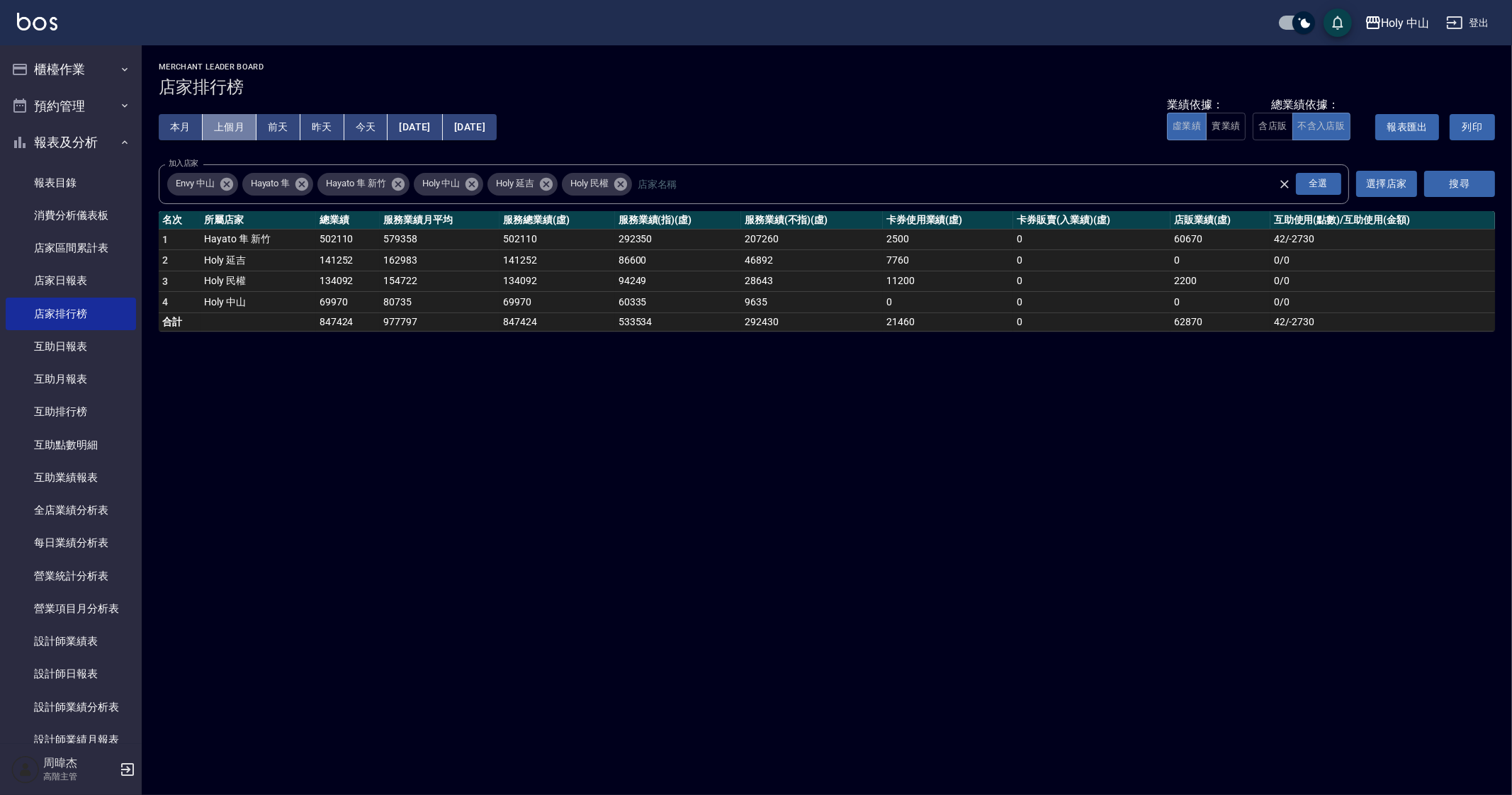
click at [238, 125] on button "上個月" at bounding box center [230, 127] width 54 height 27
click at [602, 487] on div "Holy 中山 2025-08-01 - 2025-08-31 店家排行榜 列印時間： 2025-09-26-11:01 Merchant Leader Bo…" at bounding box center [756, 398] width 1512 height 795
click at [719, 487] on div "Holy 中山 2025-08-01 - 2025-08-31 店家排行榜 列印時間： 2025-09-26-11:01 Merchant Leader Bo…" at bounding box center [756, 398] width 1512 height 795
click at [745, 487] on div "Holy 中山 2025-08-01 - 2025-08-31 店家排行榜 列印時間： 2025-09-26-11:01 Merchant Leader Bo…" at bounding box center [756, 398] width 1512 height 795
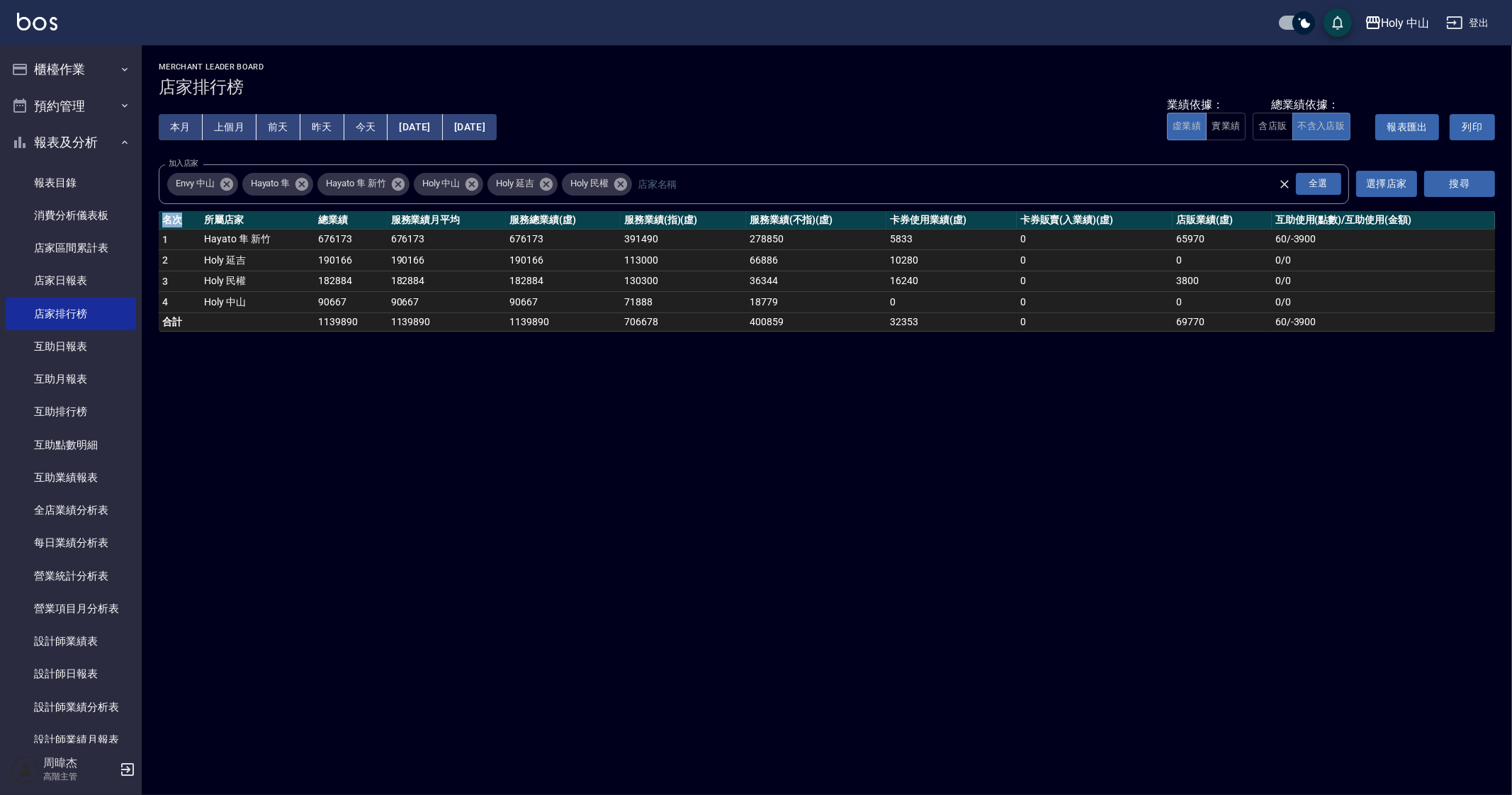
click at [745, 487] on div "Holy 中山 2025-08-01 - 2025-08-31 店家排行榜 列印時間： 2025-09-26-11:01 Merchant Leader Bo…" at bounding box center [756, 398] width 1512 height 795
click at [476, 274] on td "182884" at bounding box center [447, 281] width 119 height 21
click at [857, 487] on div "Holy 中山 2025-08-01 - 2025-08-31 店家排行榜 列印時間： 2025-09-26-11:01 Merchant Leader Bo…" at bounding box center [756, 398] width 1512 height 795
click at [1067, 487] on div "Holy 中山 2025-08-01 - 2025-08-31 店家排行榜 列印時間： 2025-09-26-11:01 Merchant Leader Bo…" at bounding box center [756, 398] width 1512 height 795
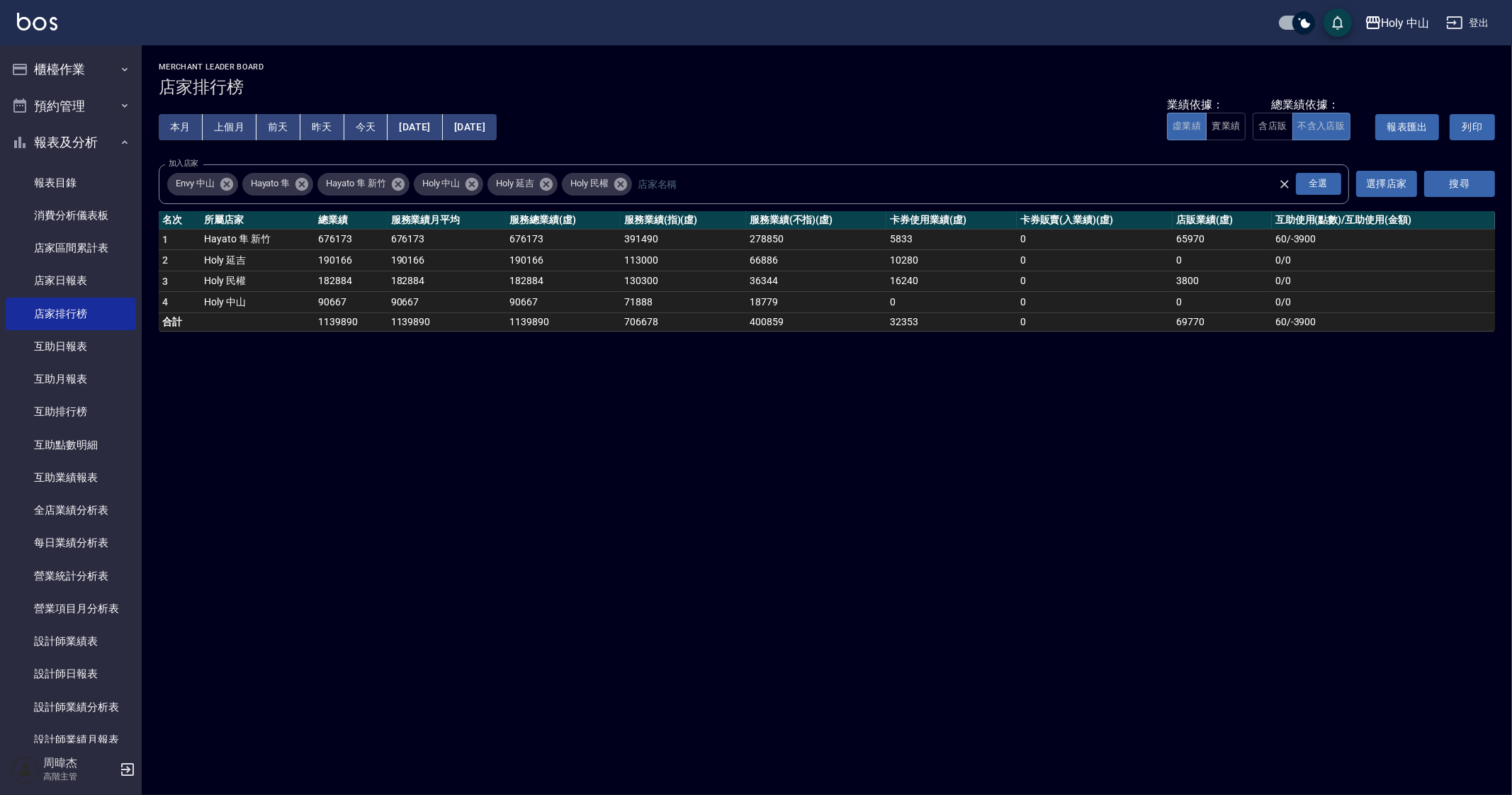
click at [1067, 487] on div "Holy 中山 2025-08-01 - 2025-08-31 店家排行榜 列印時間： 2025-09-26-11:01 Merchant Leader Bo…" at bounding box center [756, 398] width 1512 height 795
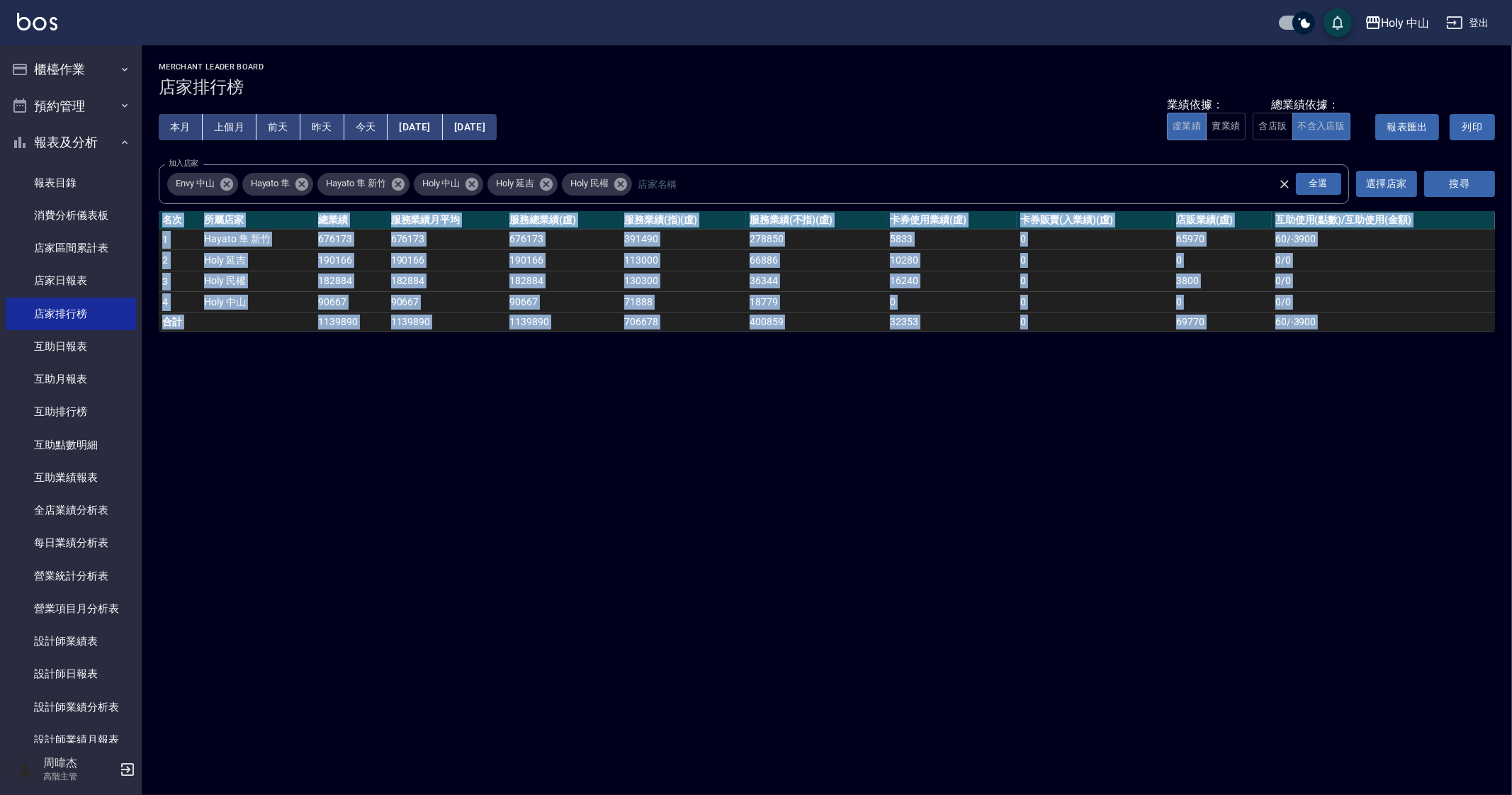
click at [1067, 487] on div "Holy 中山 2025-08-01 - 2025-08-31 店家排行榜 列印時間： 2025-09-26-11:01 Merchant Leader Bo…" at bounding box center [756, 398] width 1512 height 795
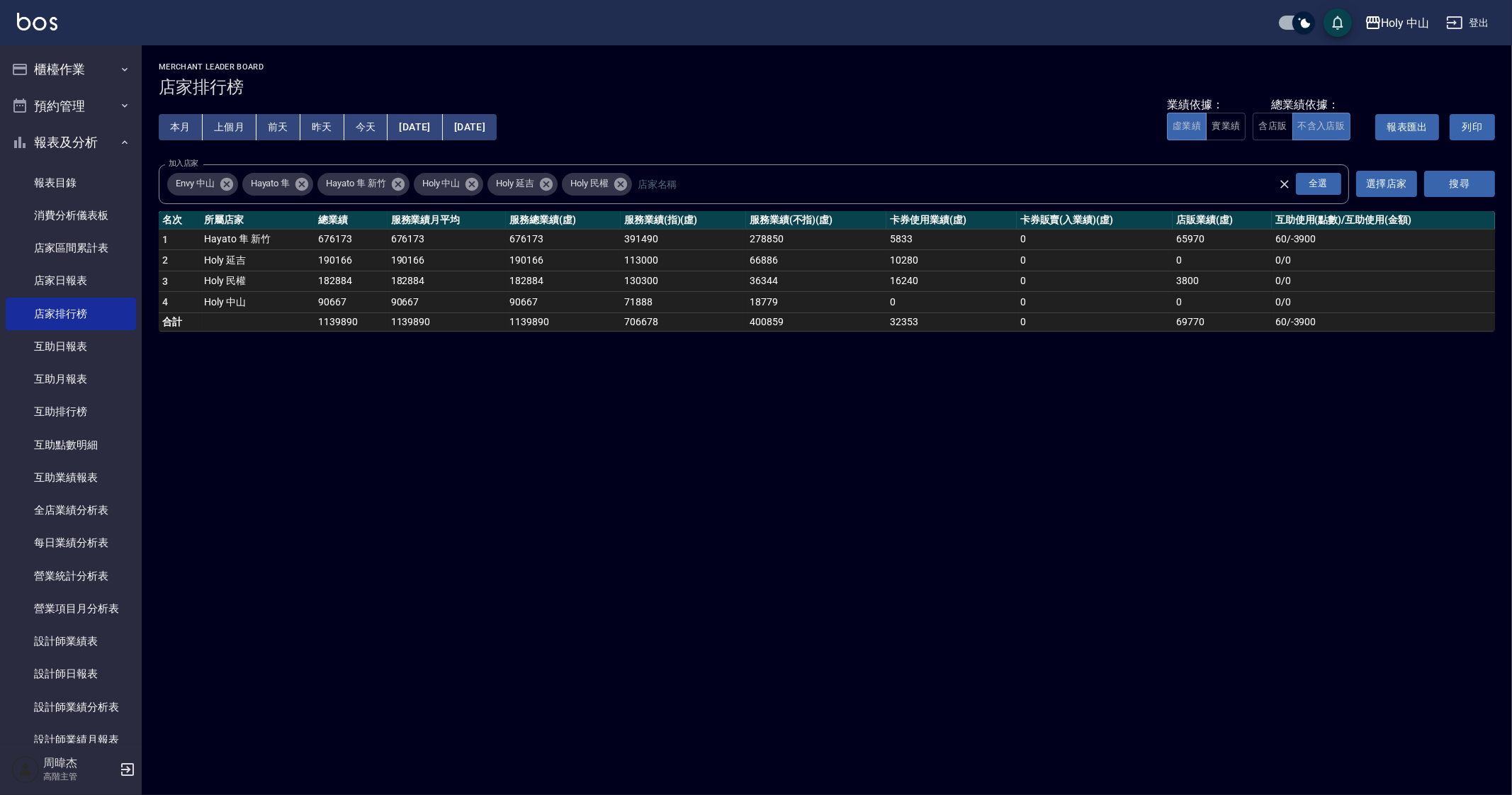
click at [872, 433] on div "Holy 中山 2025-08-01 - 2025-08-31 店家排行榜 列印時間： 2025-09-26-11:01 Merchant Leader Bo…" at bounding box center [756, 398] width 1512 height 795
click at [823, 487] on div "Holy 中山 2025-08-01 - 2025-08-31 店家排行榜 列印時間： 2025-09-26-11:01 Merchant Leader Bo…" at bounding box center [756, 398] width 1512 height 795
click at [932, 487] on div "Holy 中山 2025-08-01 - 2025-08-31 店家排行榜 列印時間： 2025-09-26-11:01 Merchant Leader Bo…" at bounding box center [756, 398] width 1512 height 795
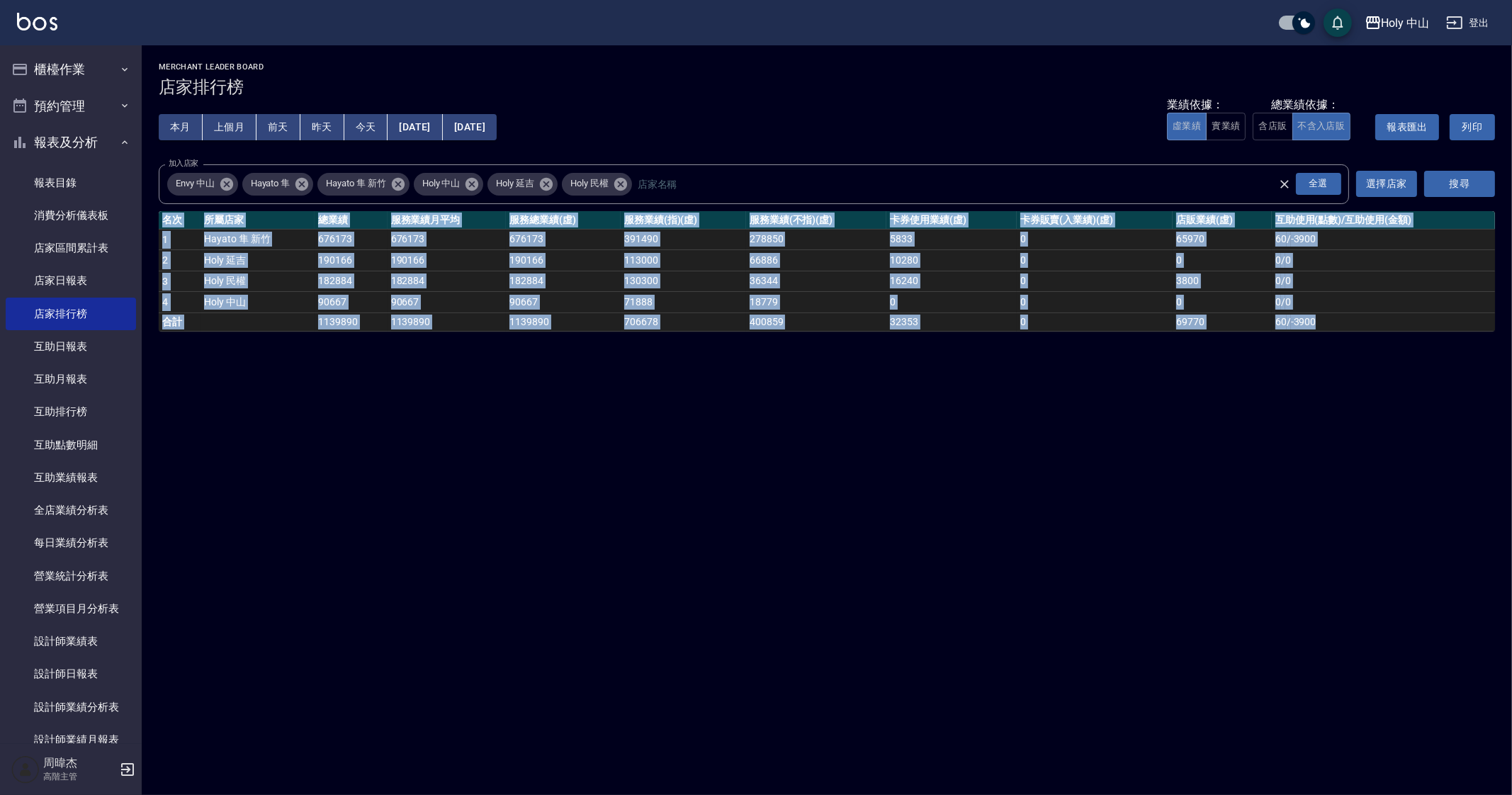
drag, startPoint x: 932, startPoint y: 691, endPoint x: 718, endPoint y: 610, distance: 228.8
click at [718, 487] on div "Holy 中山 2025-08-01 - 2025-08-31 店家排行榜 列印時間： 2025-09-26-11:01 Merchant Leader Bo…" at bounding box center [756, 398] width 1512 height 795
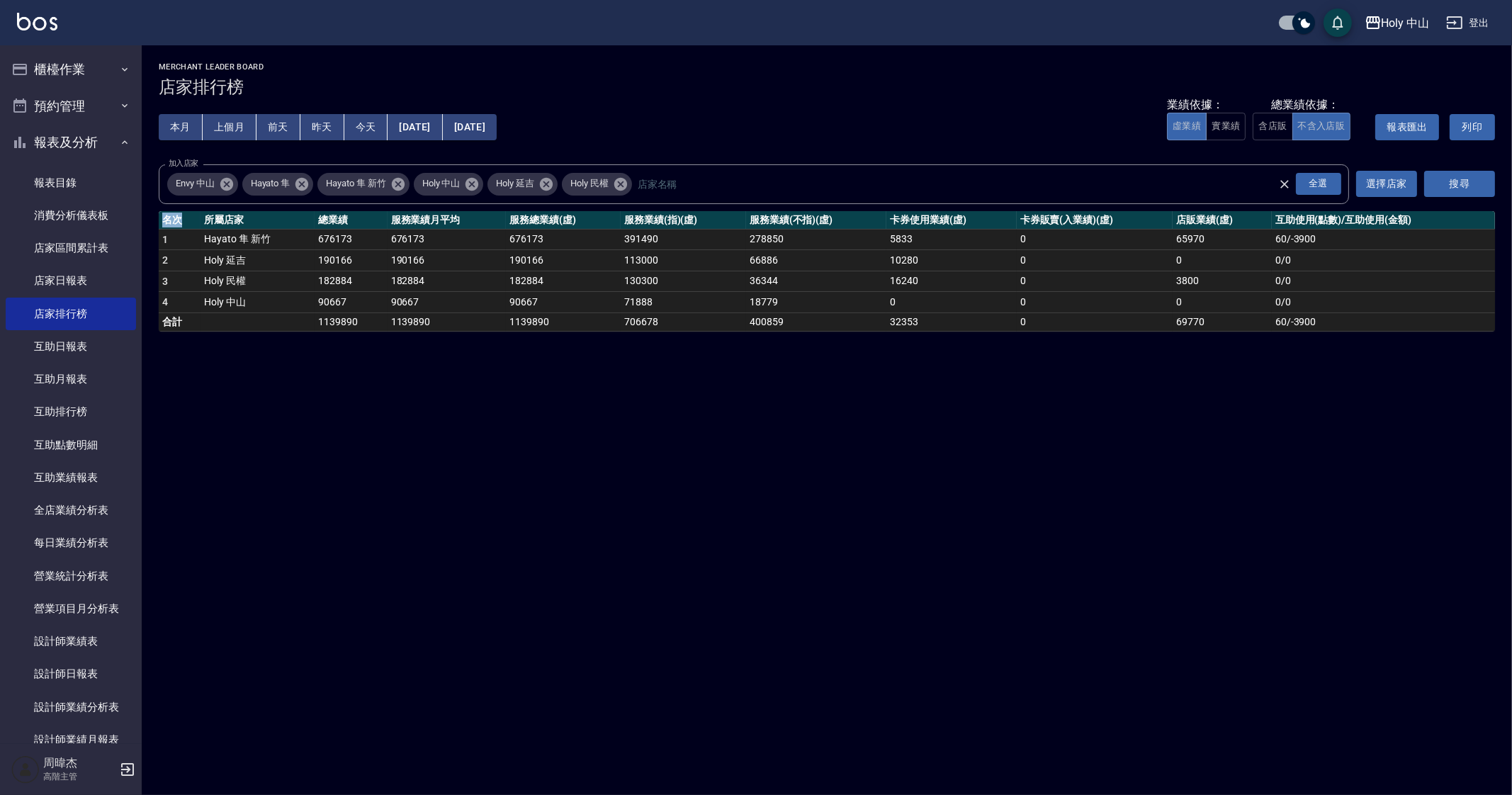
click at [718, 487] on div "Holy 中山 2025-08-01 - 2025-08-31 店家排行榜 列印時間： 2025-09-26-11:01 Merchant Leader Bo…" at bounding box center [756, 398] width 1512 height 795
click at [907, 487] on div "Holy 中山 2025-08-01 - 2025-08-31 店家排行榜 列印時間： 2025-09-26-11:01 Merchant Leader Bo…" at bounding box center [756, 398] width 1512 height 795
click at [889, 487] on div "Holy 中山 2025-08-01 - 2025-08-31 店家排行榜 列印時間： 2025-09-26-11:01 Merchant Leader Bo…" at bounding box center [756, 398] width 1512 height 795
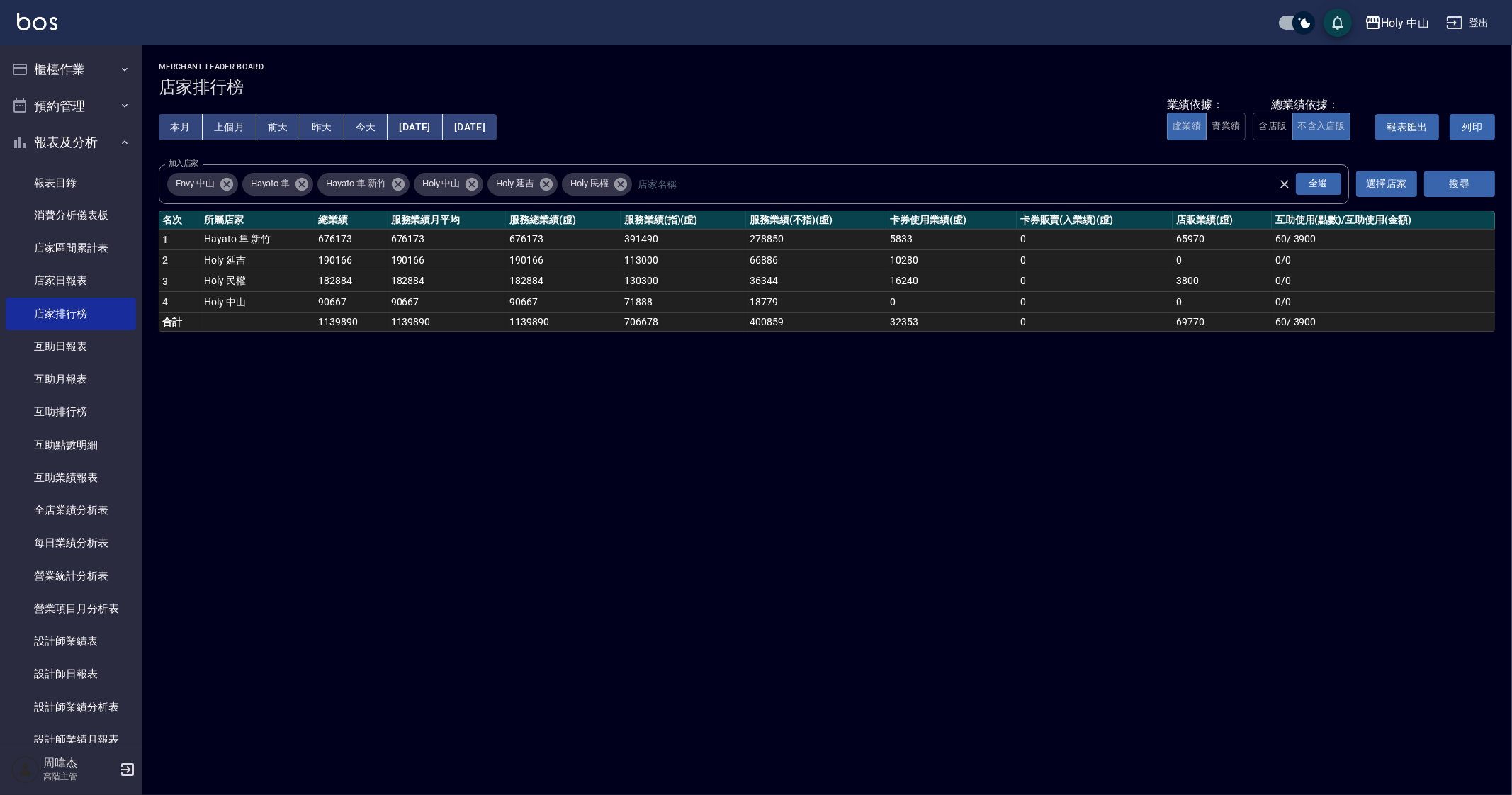
click at [1059, 487] on div "Holy 中山 2025-08-01 - 2025-08-31 店家排行榜 列印時間： 2025-09-26-11:01 Merchant Leader Bo…" at bounding box center [756, 398] width 1512 height 795
click at [95, 138] on button "報表及分析" at bounding box center [71, 142] width 130 height 37
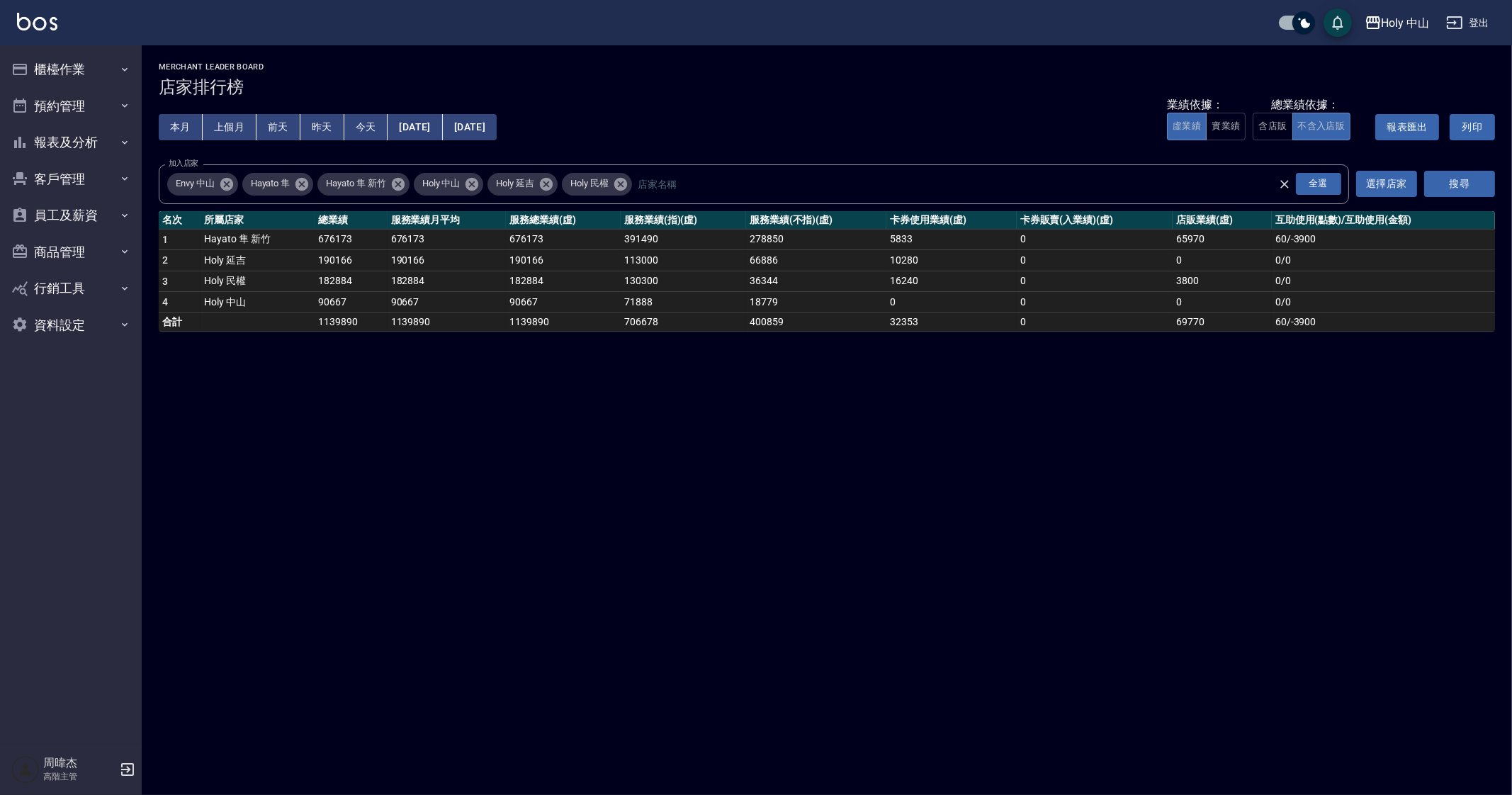
click at [565, 487] on div "Holy 中山 2025-08-01 - 2025-08-31 店家排行榜 列印時間： 2025-09-26-11:01 Merchant Leader Bo…" at bounding box center [756, 398] width 1512 height 795
click at [1013, 487] on div "Holy 中山 2025-08-01 - 2025-08-31 店家排行榜 列印時間： 2025-09-26-11:01 Merchant Leader Bo…" at bounding box center [756, 398] width 1512 height 795
click at [1133, 487] on div "Holy 中山 2025-08-01 - 2025-08-31 店家排行榜 列印時間： 2025-09-26-11:01 Merchant Leader Bo…" at bounding box center [756, 398] width 1512 height 795
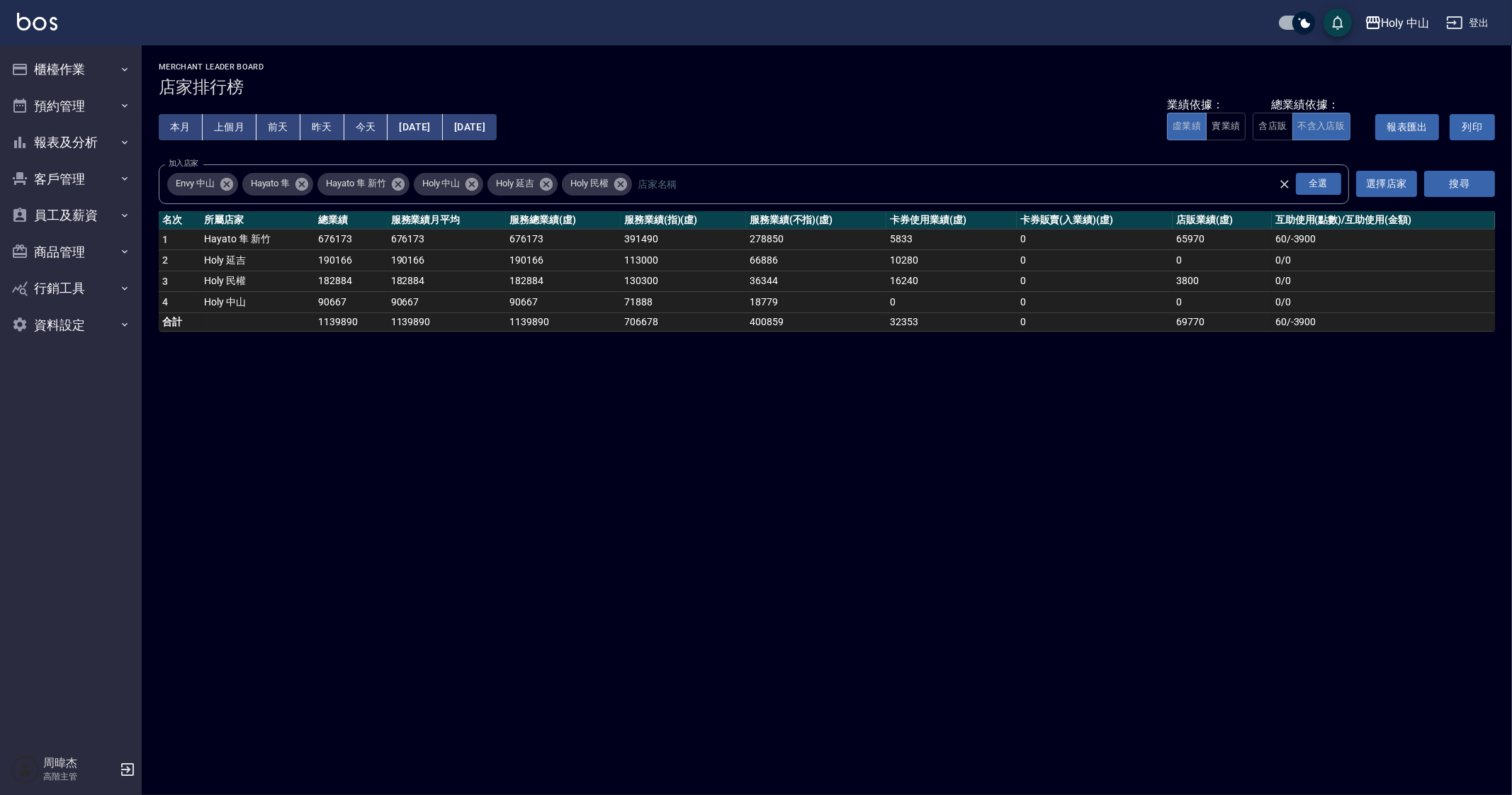
click at [1133, 487] on div "Holy 中山 2025-08-01 - 2025-08-31 店家排行榜 列印時間： 2025-09-26-11:01 Merchant Leader Bo…" at bounding box center [756, 398] width 1512 height 795
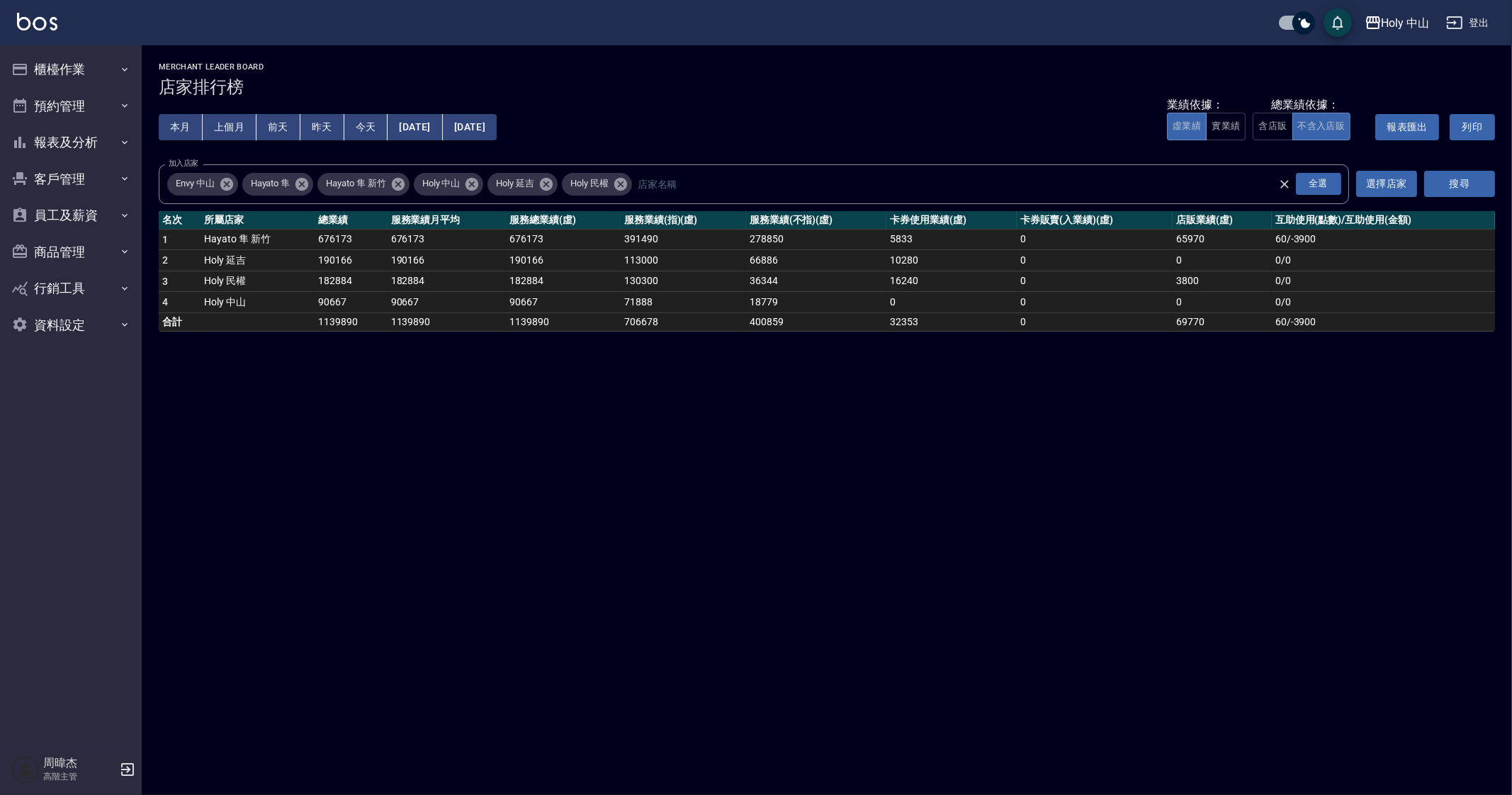
click at [1133, 487] on div "Holy 中山 2025-08-01 - 2025-08-31 店家排行榜 列印時間： 2025-09-26-11:01 Merchant Leader Bo…" at bounding box center [756, 398] width 1512 height 795
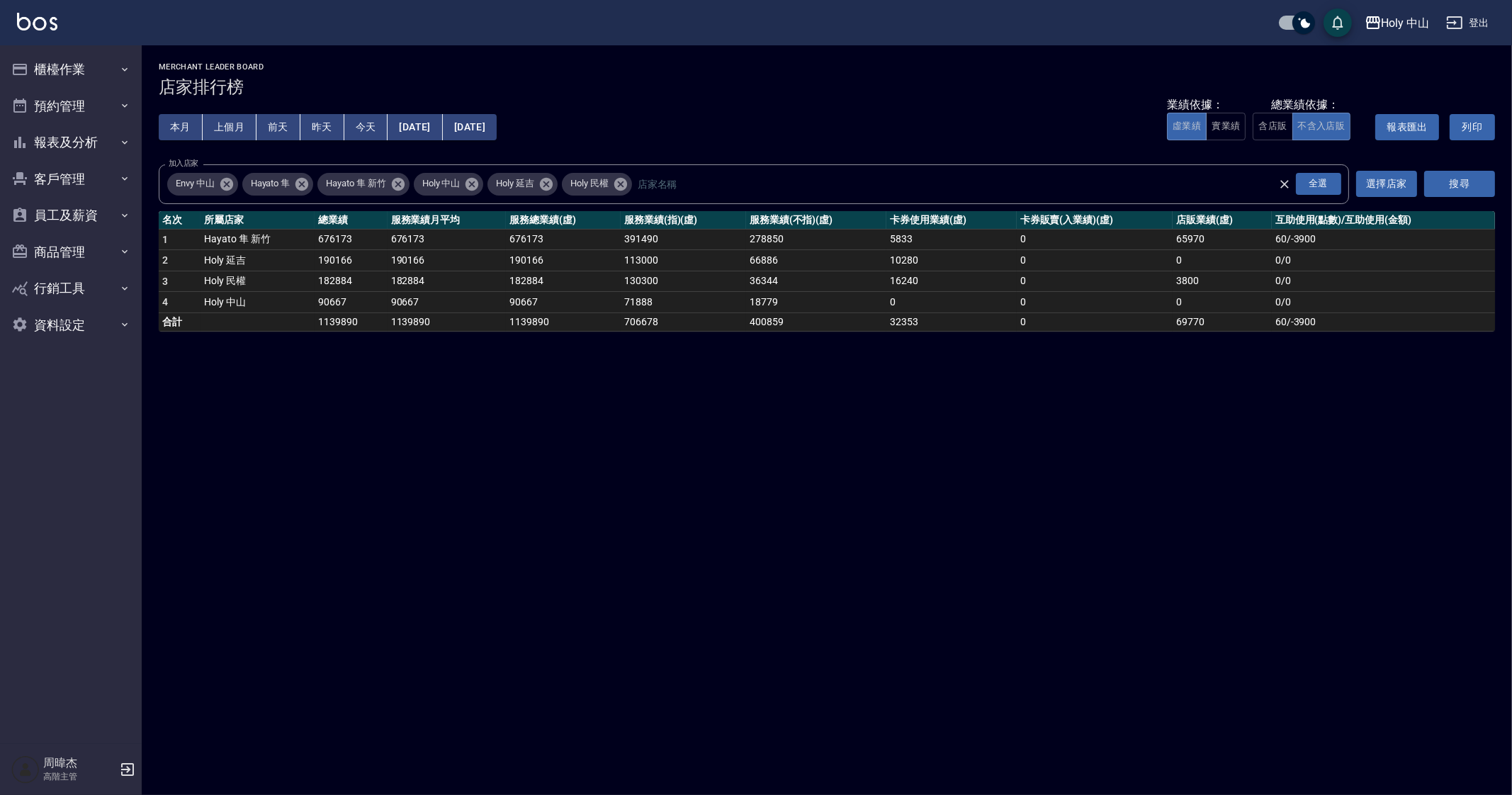
click at [1133, 487] on div "Holy 中山 2025-08-01 - 2025-08-31 店家排行榜 列印時間： 2025-09-26-11:01 Merchant Leader Bo…" at bounding box center [756, 398] width 1512 height 795
click at [765, 487] on div "Holy 中山 2025-08-01 - 2025-08-31 店家排行榜 列印時間： 2025-09-26-11:01 Merchant Leader Bo…" at bounding box center [756, 398] width 1512 height 795
click at [101, 144] on button "報表及分析" at bounding box center [71, 142] width 130 height 37
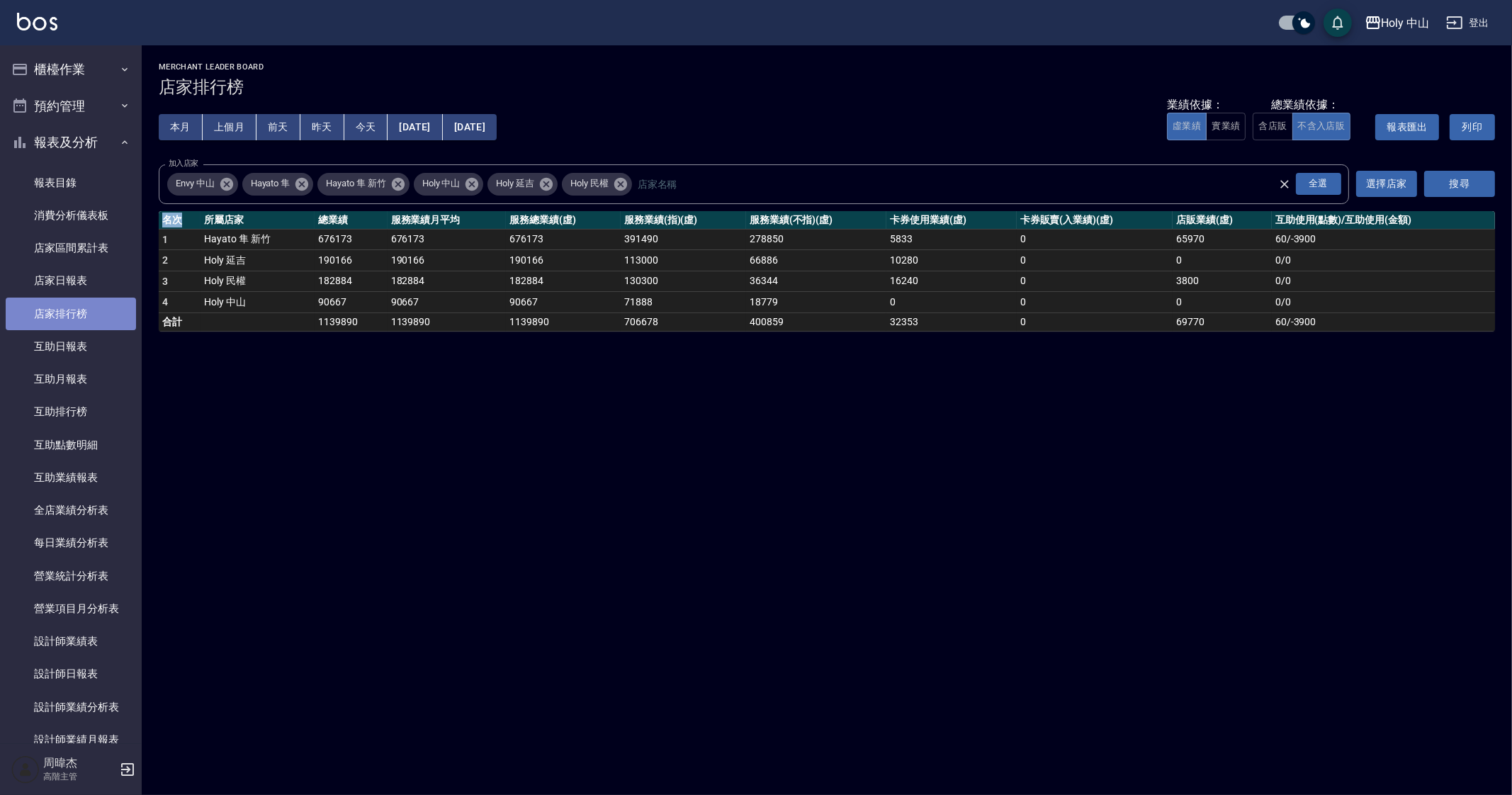
click at [110, 321] on link "店家排行榜" at bounding box center [71, 313] width 130 height 32
click at [97, 151] on button "報表及分析" at bounding box center [71, 142] width 130 height 37
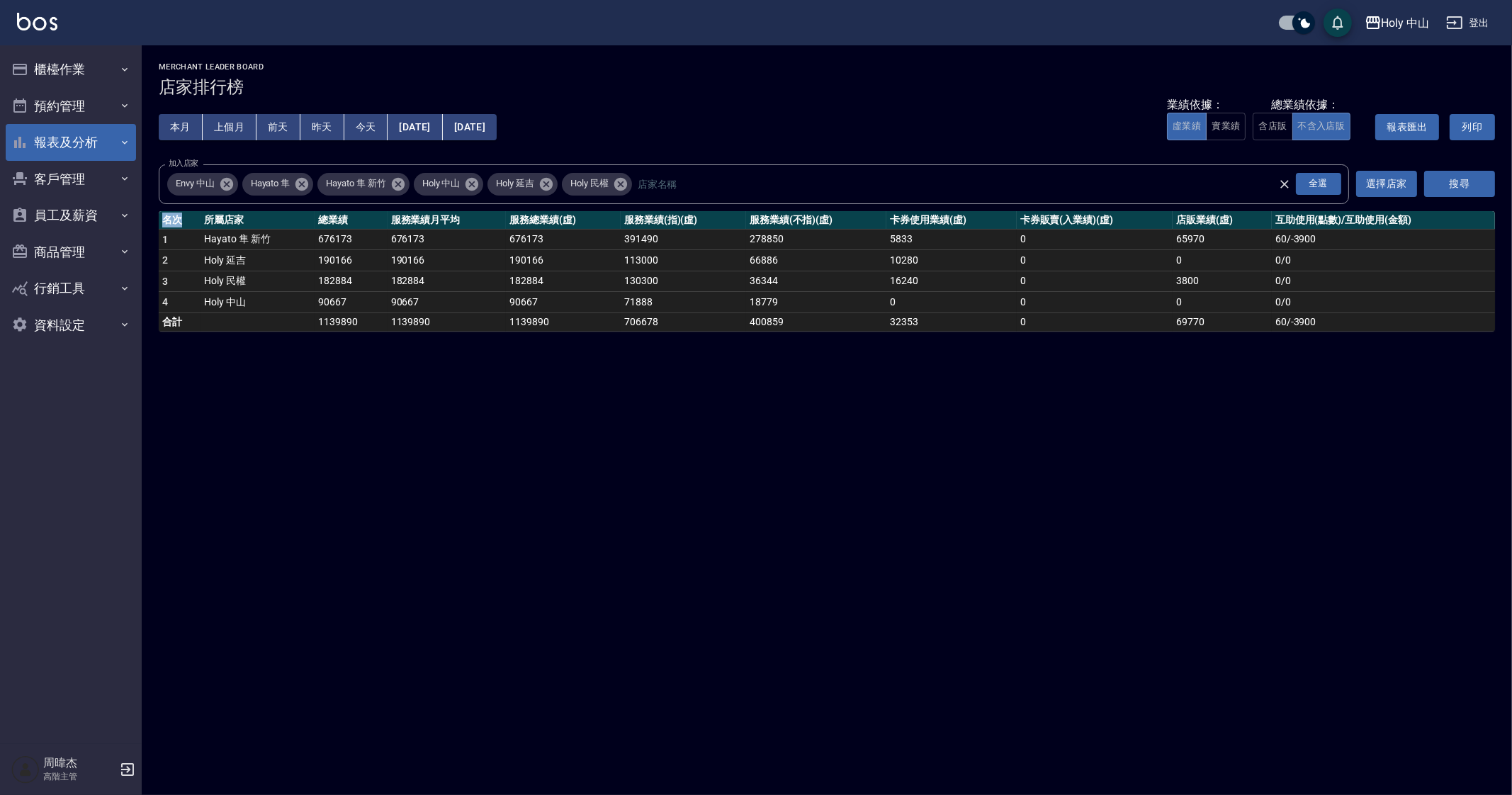
click at [97, 151] on button "報表及分析" at bounding box center [71, 142] width 130 height 37
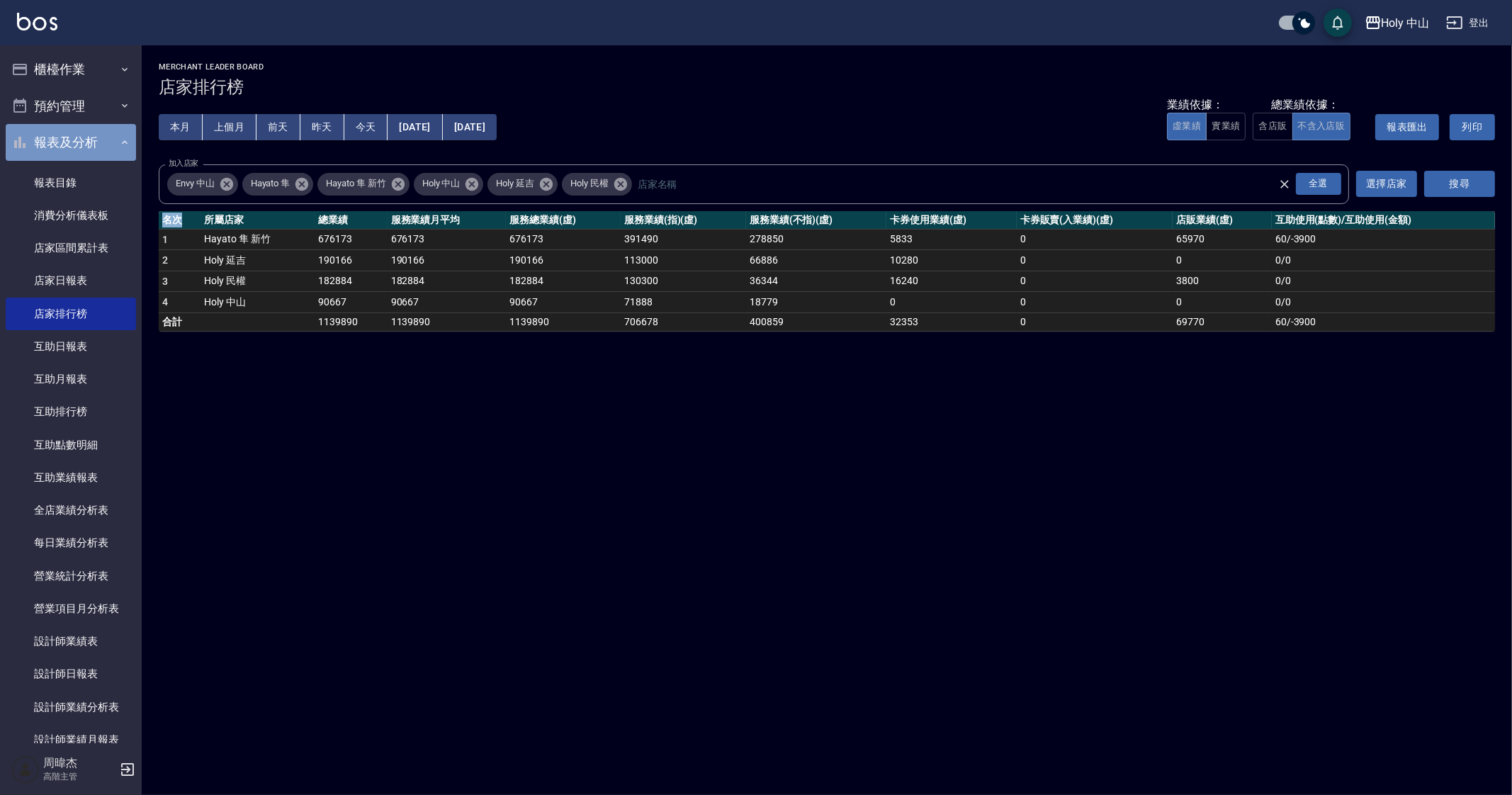
click at [99, 144] on button "報表及分析" at bounding box center [71, 142] width 130 height 37
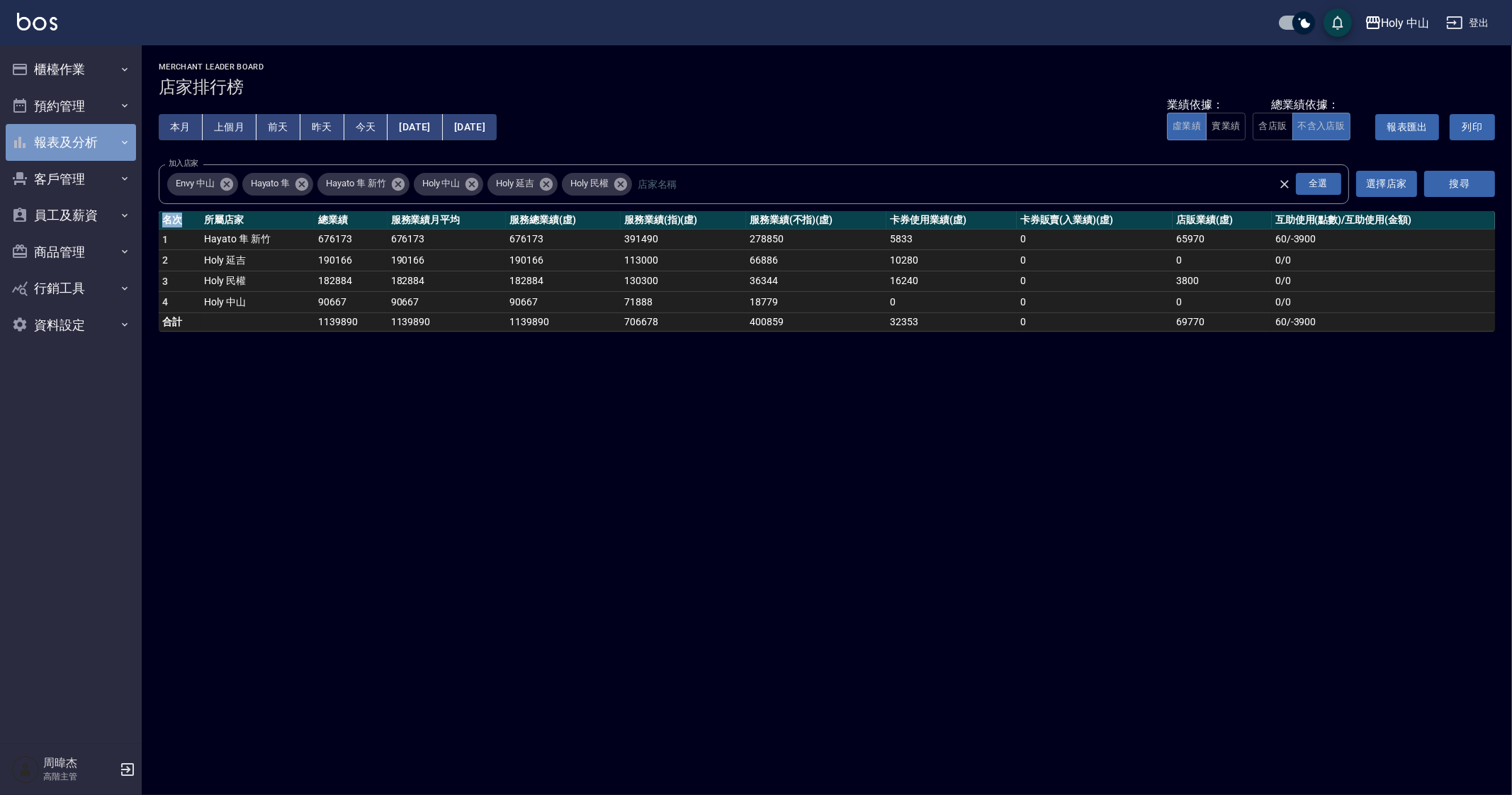
click at [97, 140] on button "報表及分析" at bounding box center [71, 142] width 130 height 37
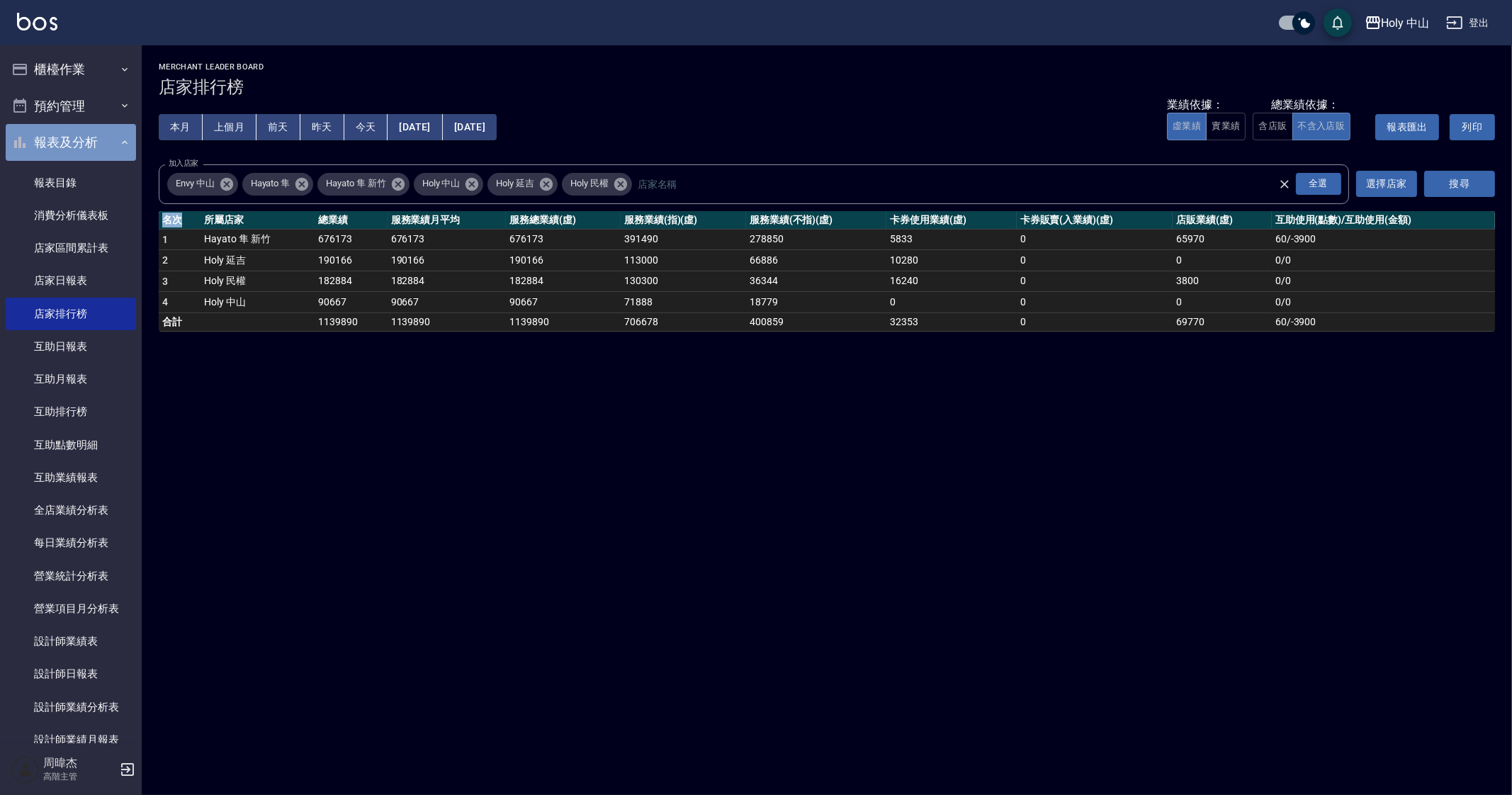
click at [97, 140] on button "報表及分析" at bounding box center [71, 142] width 130 height 37
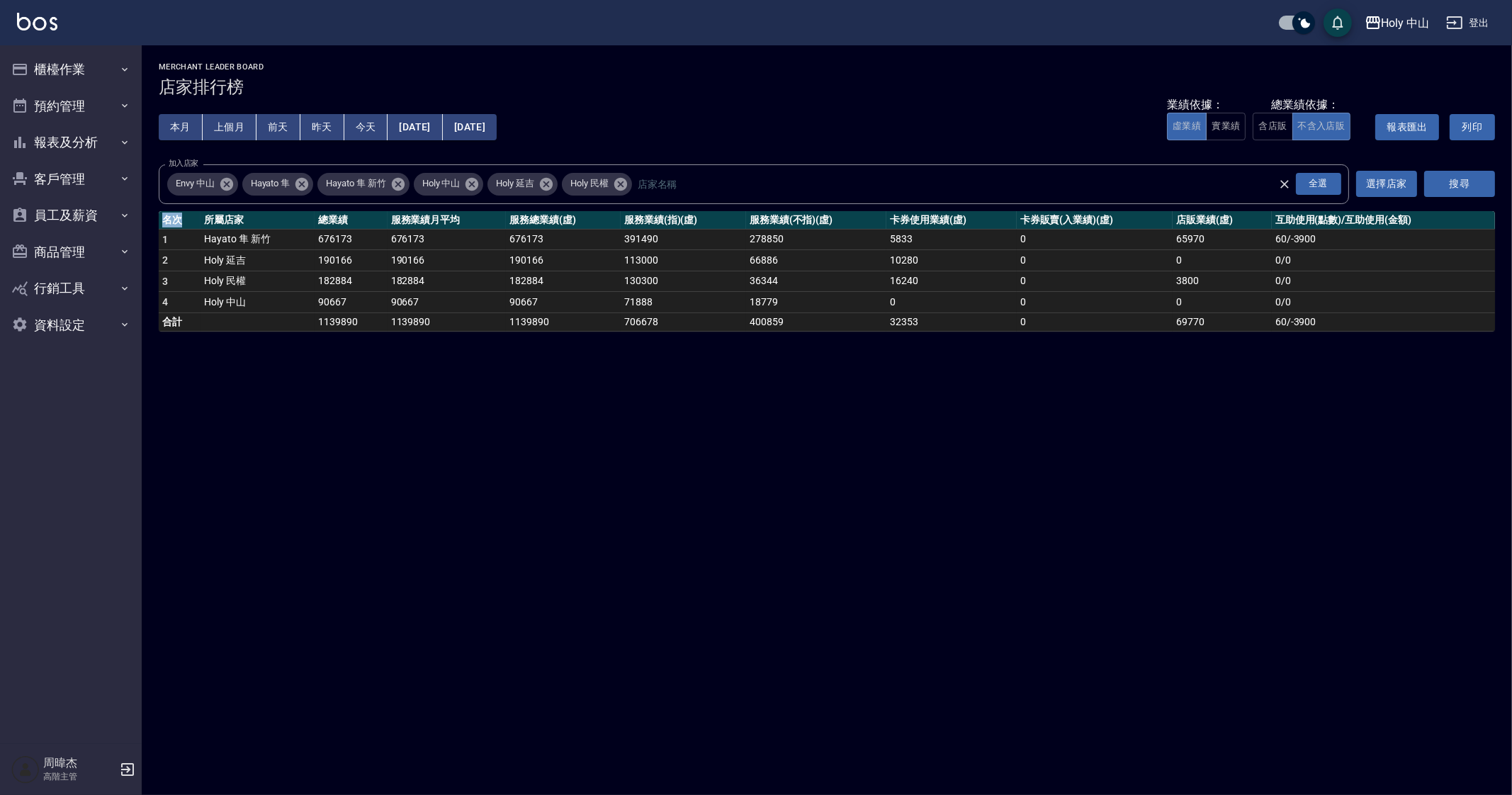
click at [654, 383] on div "Holy 中山 2025-08-01 - 2025-08-31 店家排行榜 列印時間： 2025-09-26-11:22 Merchant Leader Bo…" at bounding box center [756, 398] width 1512 height 795
click at [486, 456] on div "Holy 中山 2025-08-01 - 2025-08-31 店家排行榜 列印時間： 2025-09-26-11:22 Merchant Leader Bo…" at bounding box center [756, 398] width 1512 height 795
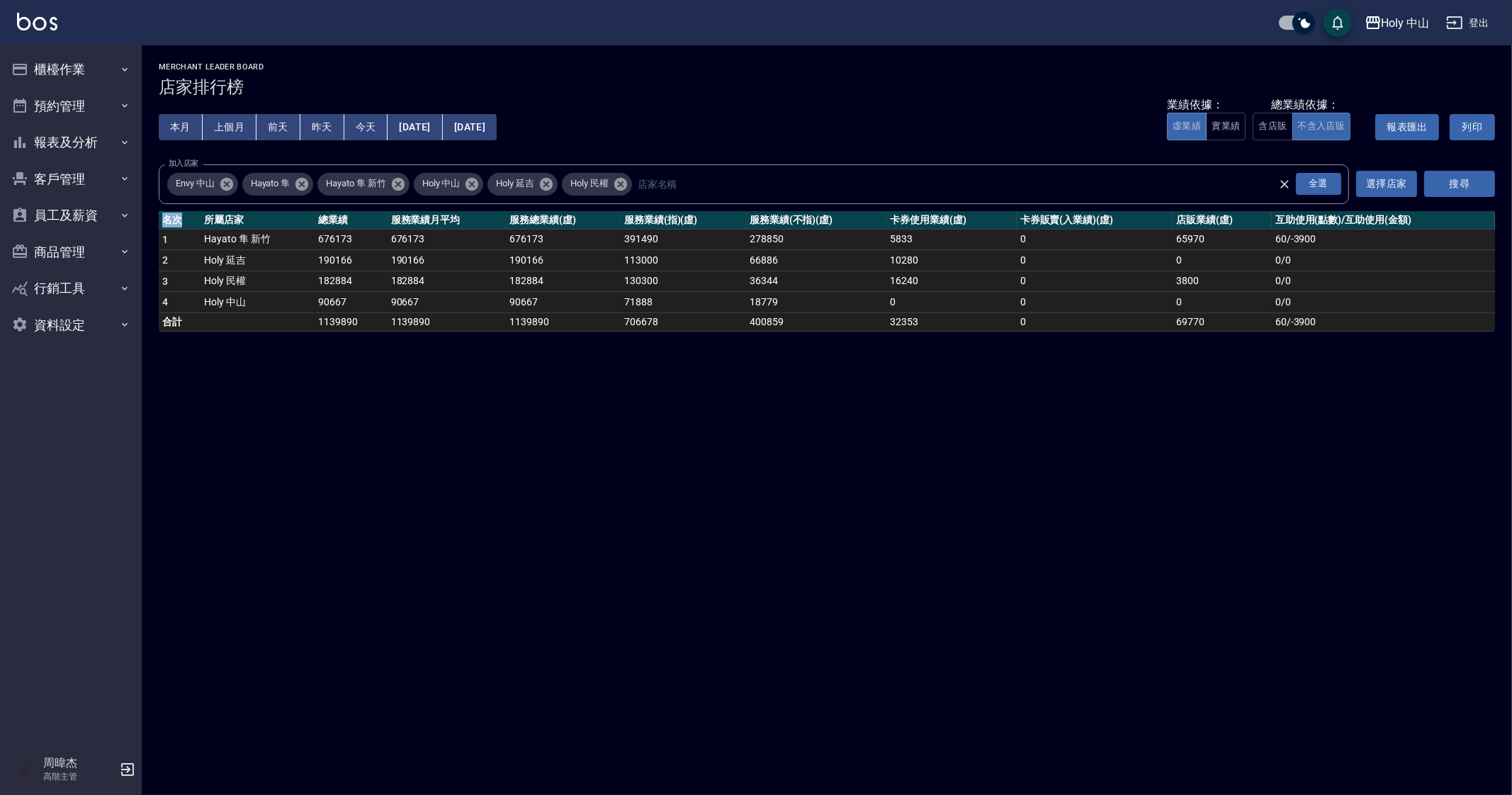
click at [486, 456] on div "Holy 中山 2025-08-01 - 2025-08-31 店家排行榜 列印時間： 2025-09-26-11:22 Merchant Leader Bo…" at bounding box center [756, 398] width 1512 height 795
click at [400, 454] on div "Holy 中山 2025-08-01 - 2025-08-31 店家排行榜 列印時間： 2025-09-26-11:22 Merchant Leader Bo…" at bounding box center [756, 398] width 1512 height 795
click at [313, 421] on div "Holy 中山 2025-08-01 - 2025-08-31 店家排行榜 列印時間： 2025-09-26-11:22 Merchant Leader Bo…" at bounding box center [756, 398] width 1512 height 795
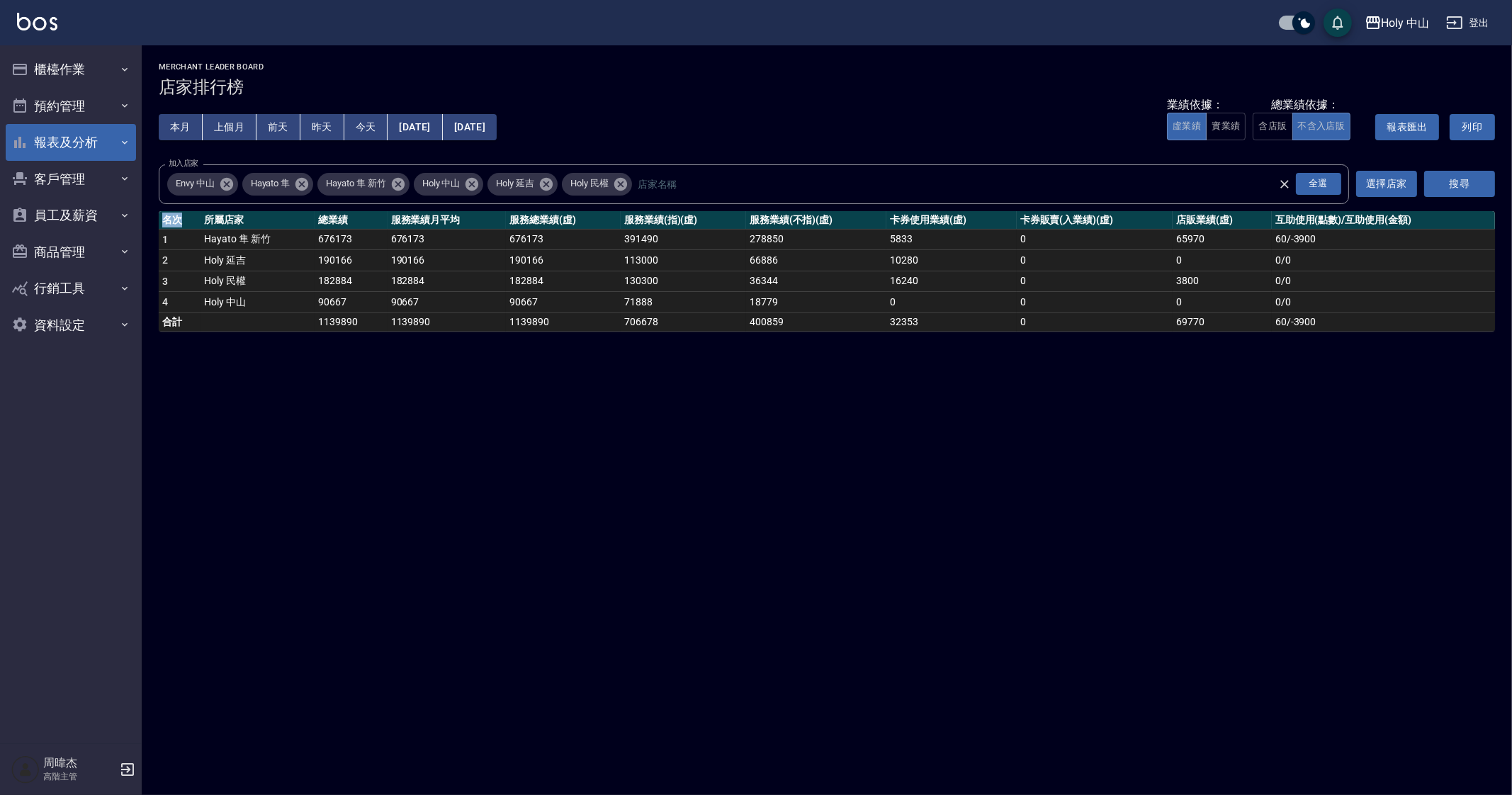
click at [78, 157] on button "報表及分析" at bounding box center [71, 142] width 130 height 37
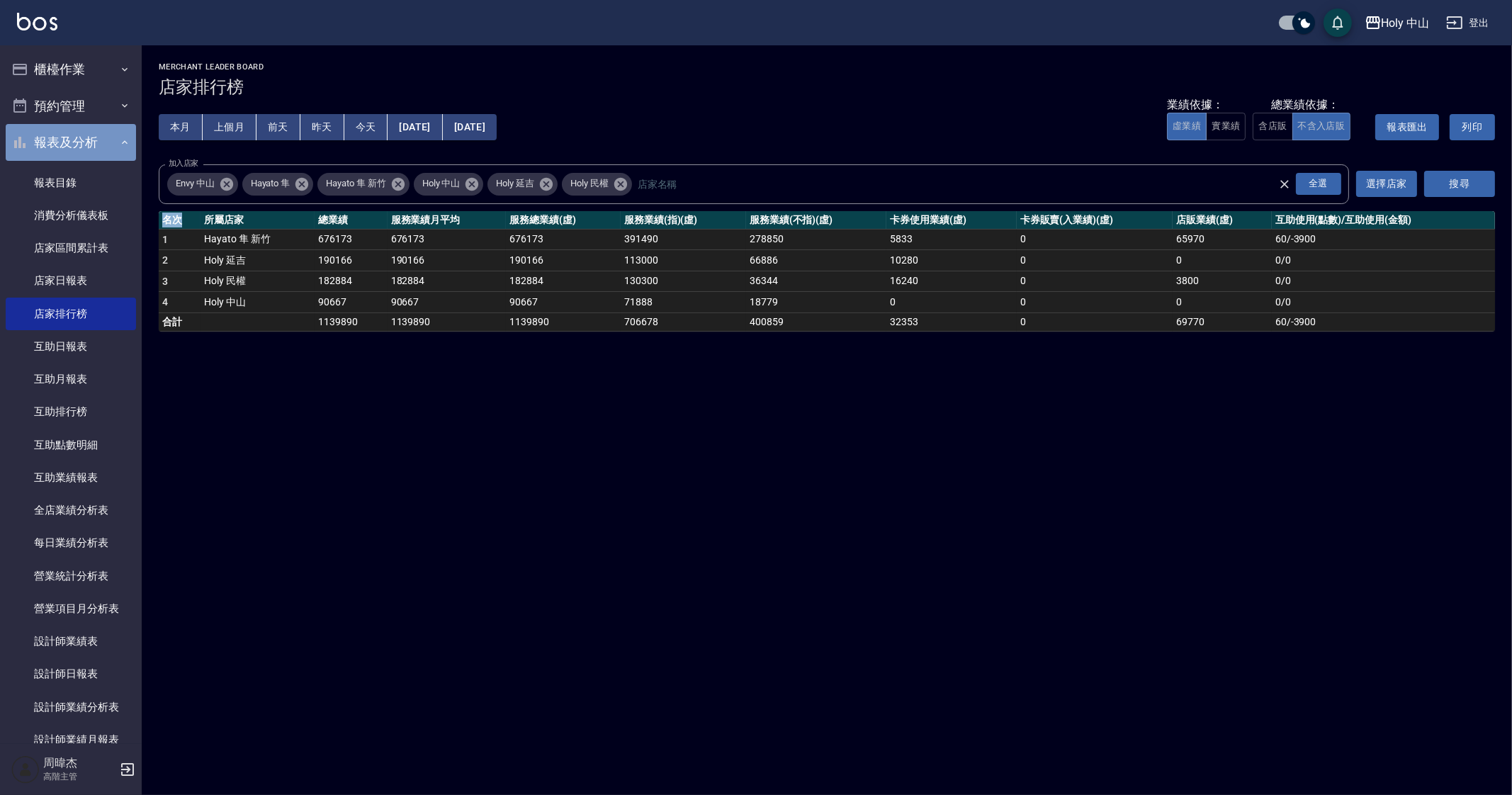
click at [78, 157] on button "報表及分析" at bounding box center [71, 142] width 130 height 37
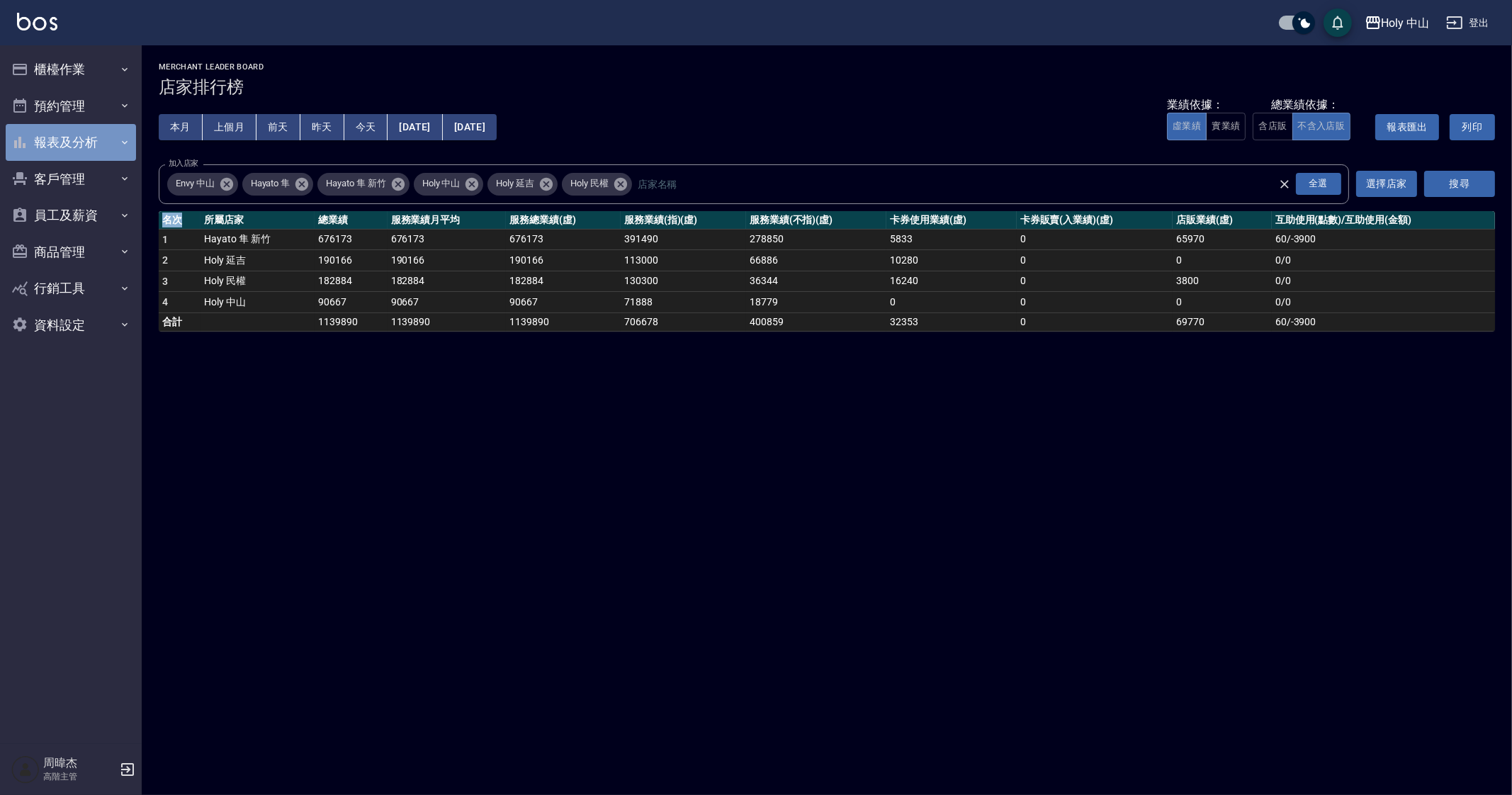
click at [120, 145] on icon "button" at bounding box center [125, 142] width 11 height 11
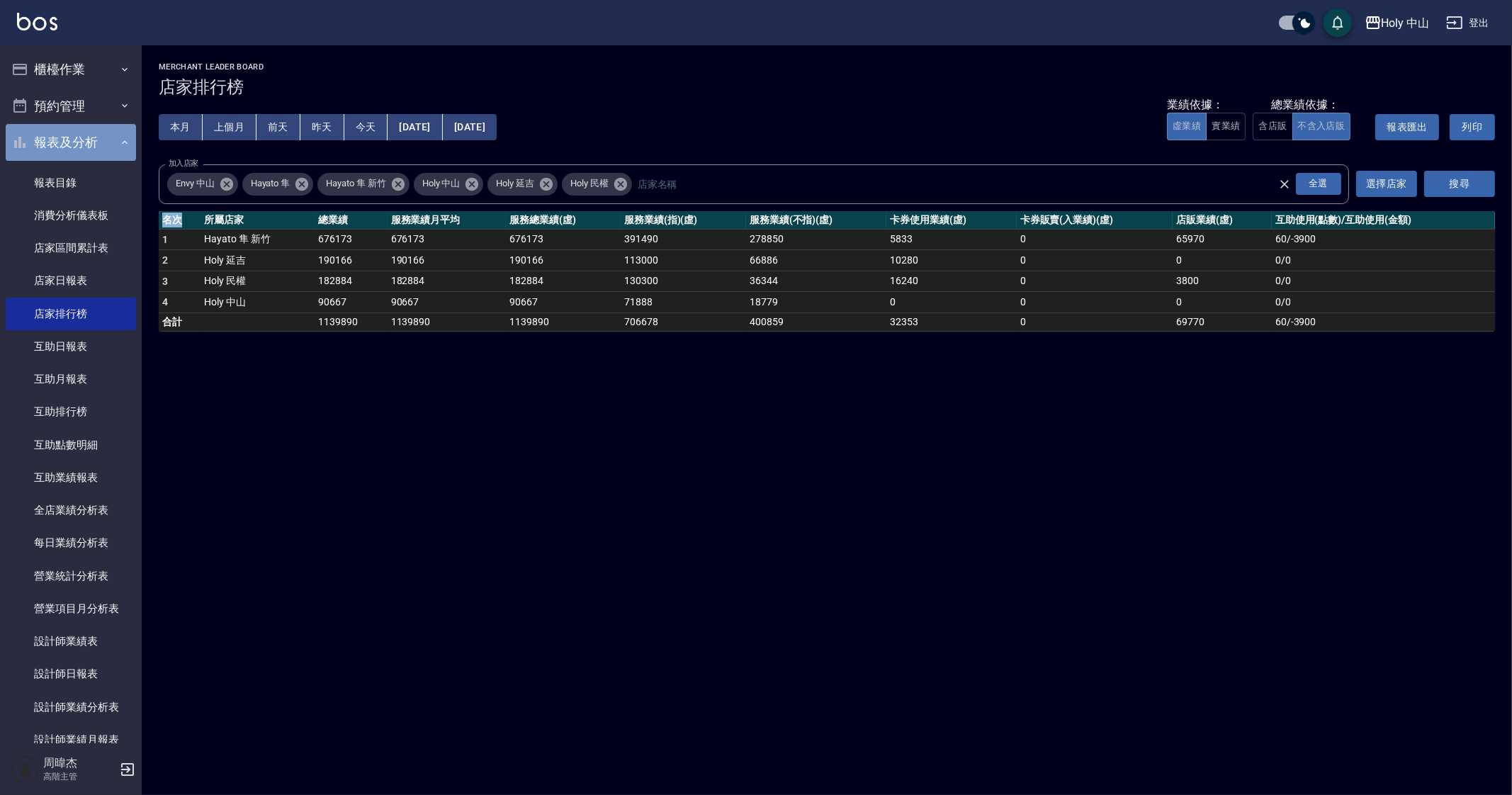
click at [120, 145] on icon "button" at bounding box center [125, 142] width 11 height 11
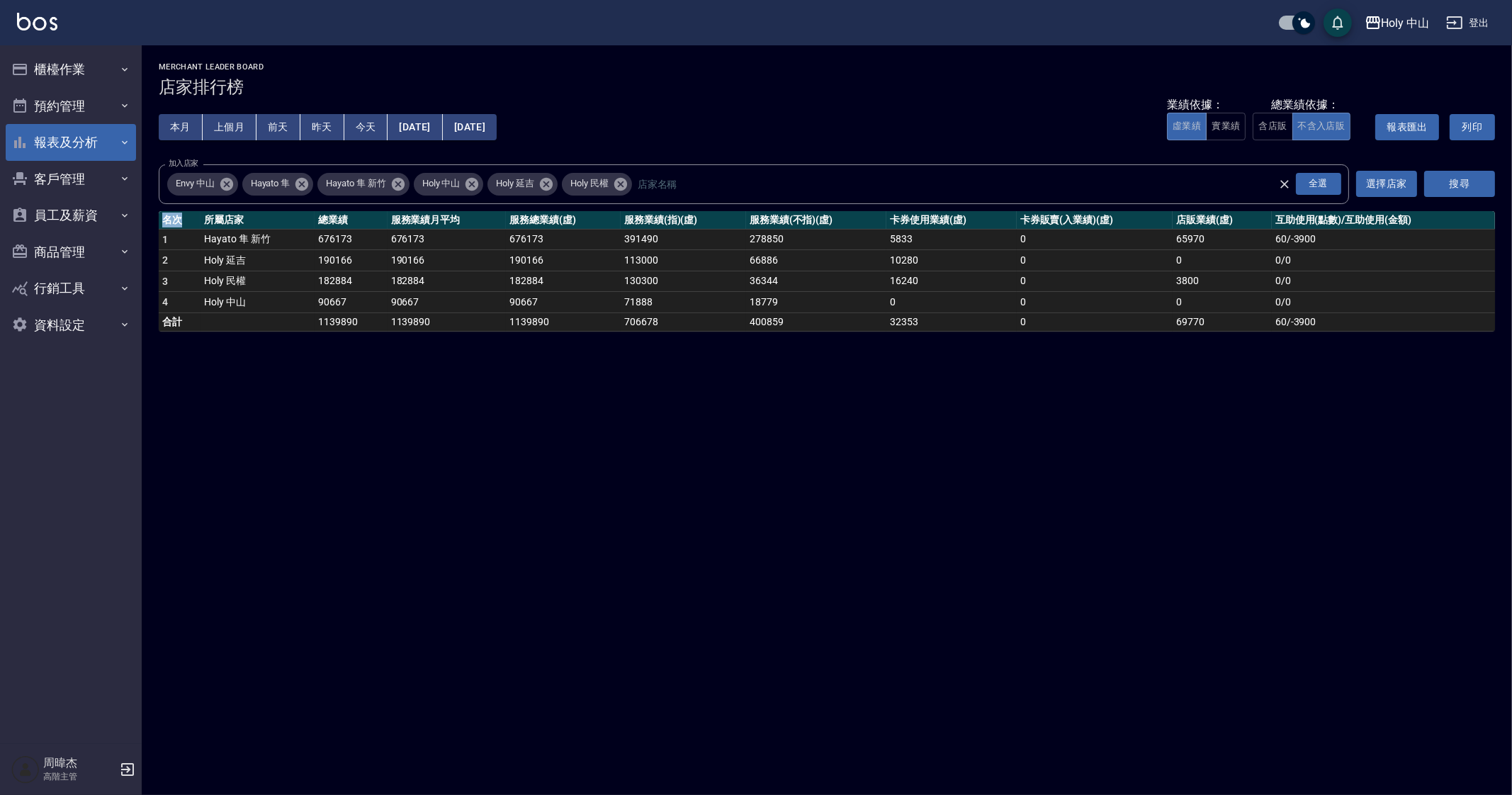
click at [380, 389] on div "Holy 中山 2025-08-01 - 2025-08-31 店家排行榜 列印時間： 2025-09-26-11:22 Merchant Leader Bo…" at bounding box center [756, 398] width 1512 height 795
click at [598, 487] on div "Holy 中山 2025-08-01 - 2025-08-31 店家排行榜 列印時間： 2025-09-26-11:22 Merchant Leader Bo…" at bounding box center [756, 398] width 1512 height 795
click at [755, 487] on div "Holy 中山 2025-08-01 - 2025-08-31 店家排行榜 列印時間： 2025-09-26-11:22 Merchant Leader Bo…" at bounding box center [756, 398] width 1512 height 795
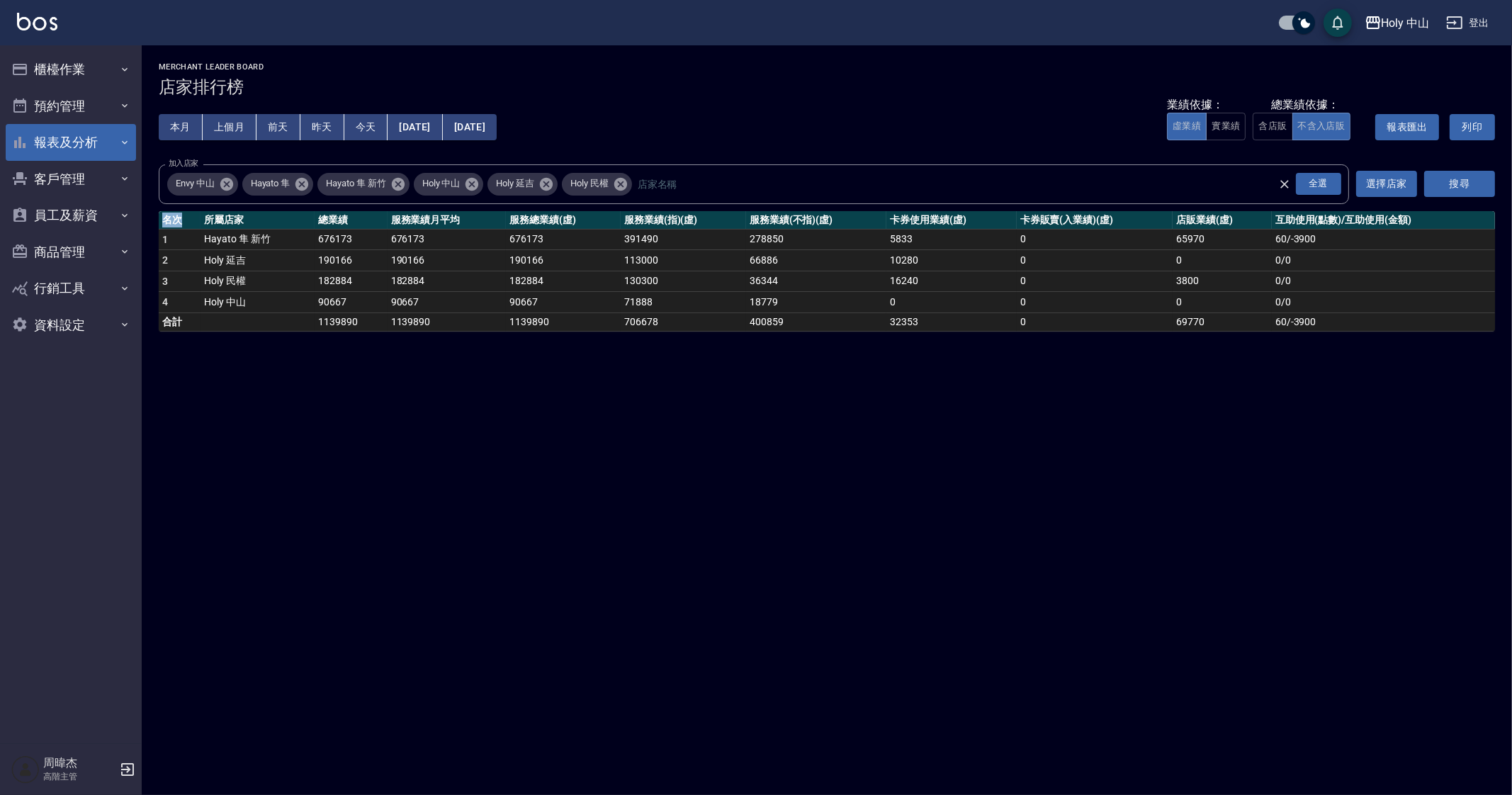
click at [755, 487] on div "Holy 中山 2025-08-01 - 2025-08-31 店家排行榜 列印時間： 2025-09-26-11:22 Merchant Leader Bo…" at bounding box center [756, 398] width 1512 height 795
click at [1010, 487] on div "Holy 中山 2025-08-01 - 2025-08-31 店家排行榜 列印時間： 2025-09-26-11:22 Merchant Leader Bo…" at bounding box center [756, 398] width 1512 height 795
click at [1133, 487] on div "Holy 中山 2025-08-01 - 2025-08-31 店家排行榜 列印時間： 2025-09-26-11:22 Merchant Leader Bo…" at bounding box center [756, 398] width 1512 height 795
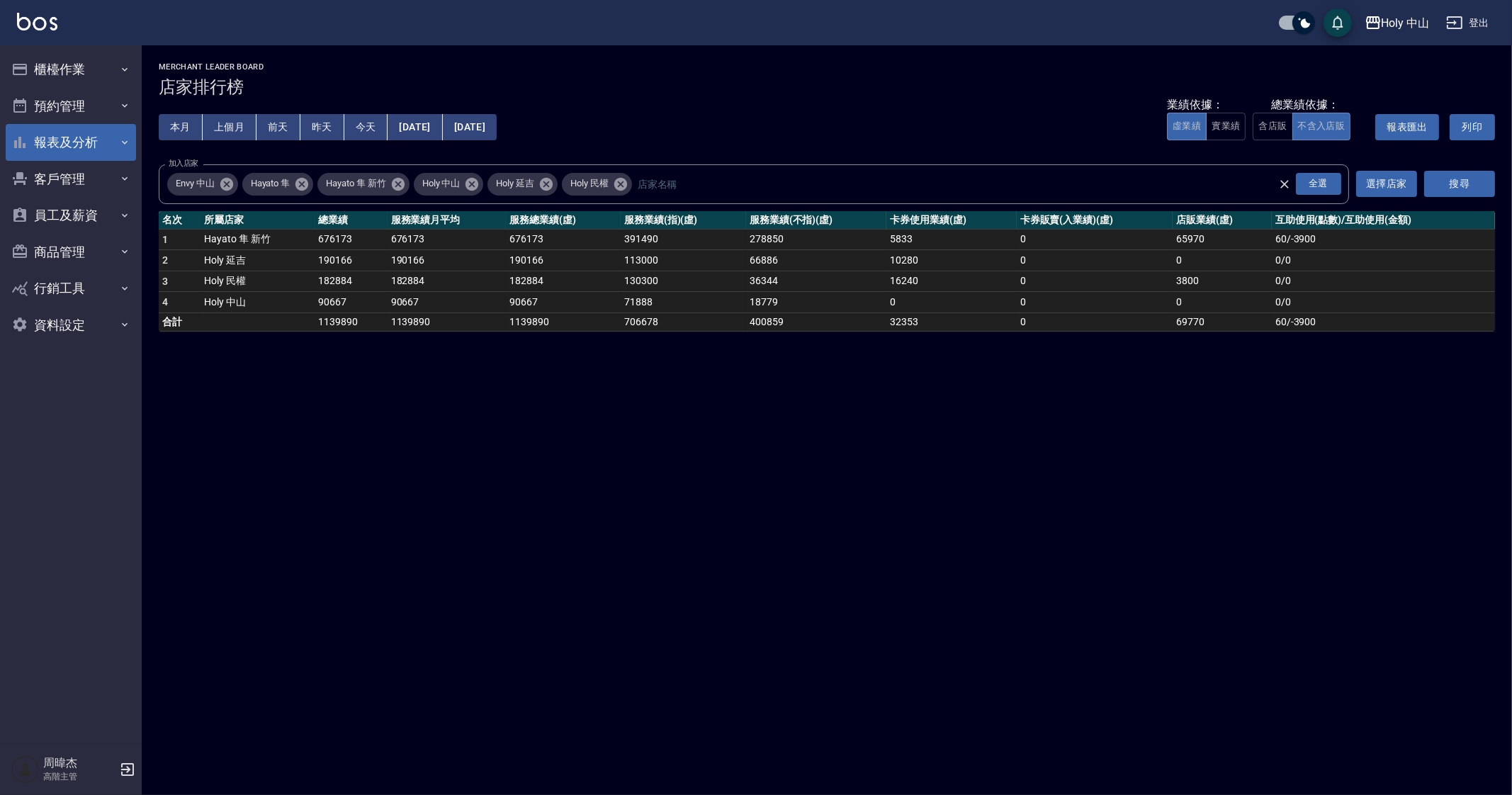
click at [505, 446] on div "Holy 中山 2025-08-01 - 2025-08-31 店家排行榜 列印時間： 2025-09-26-11:22 Merchant Leader Bo…" at bounding box center [756, 398] width 1512 height 795
click at [1133, 33] on button "Holy 中山" at bounding box center [1396, 23] width 76 height 29
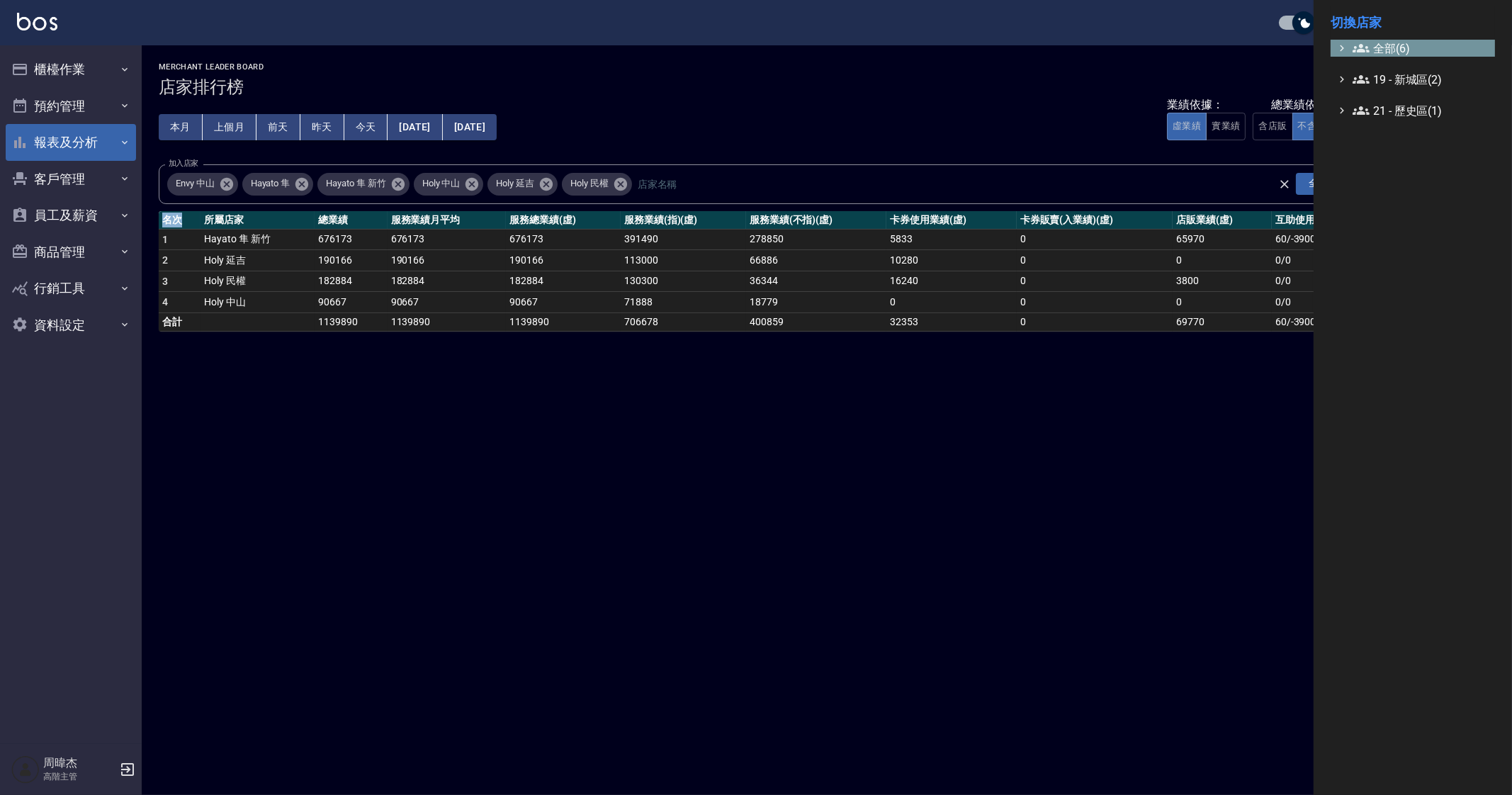
click at [1133, 51] on span "全部(6)" at bounding box center [1420, 48] width 137 height 17
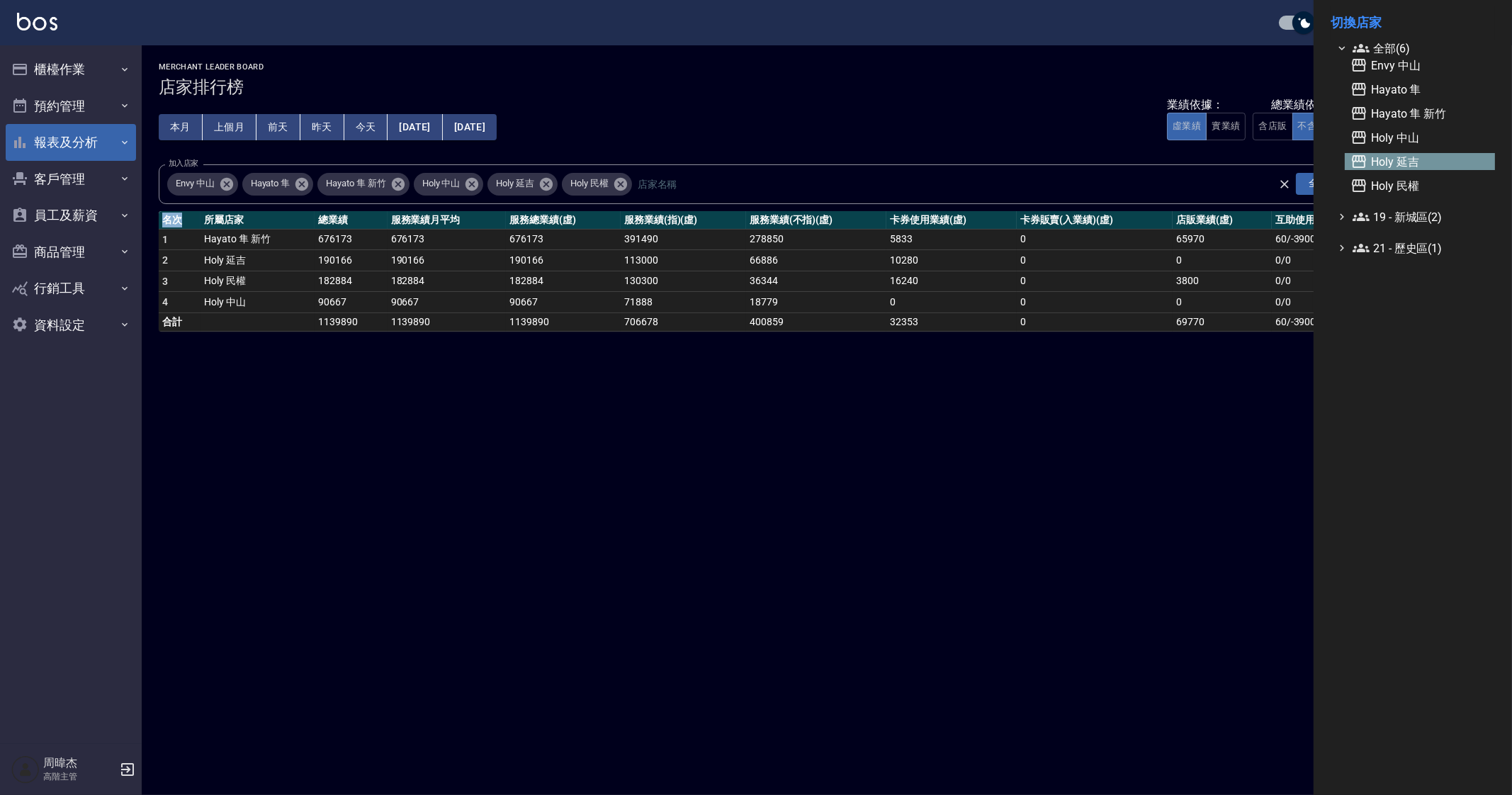
click at [1133, 163] on span "Holy 延吉" at bounding box center [1419, 162] width 139 height 17
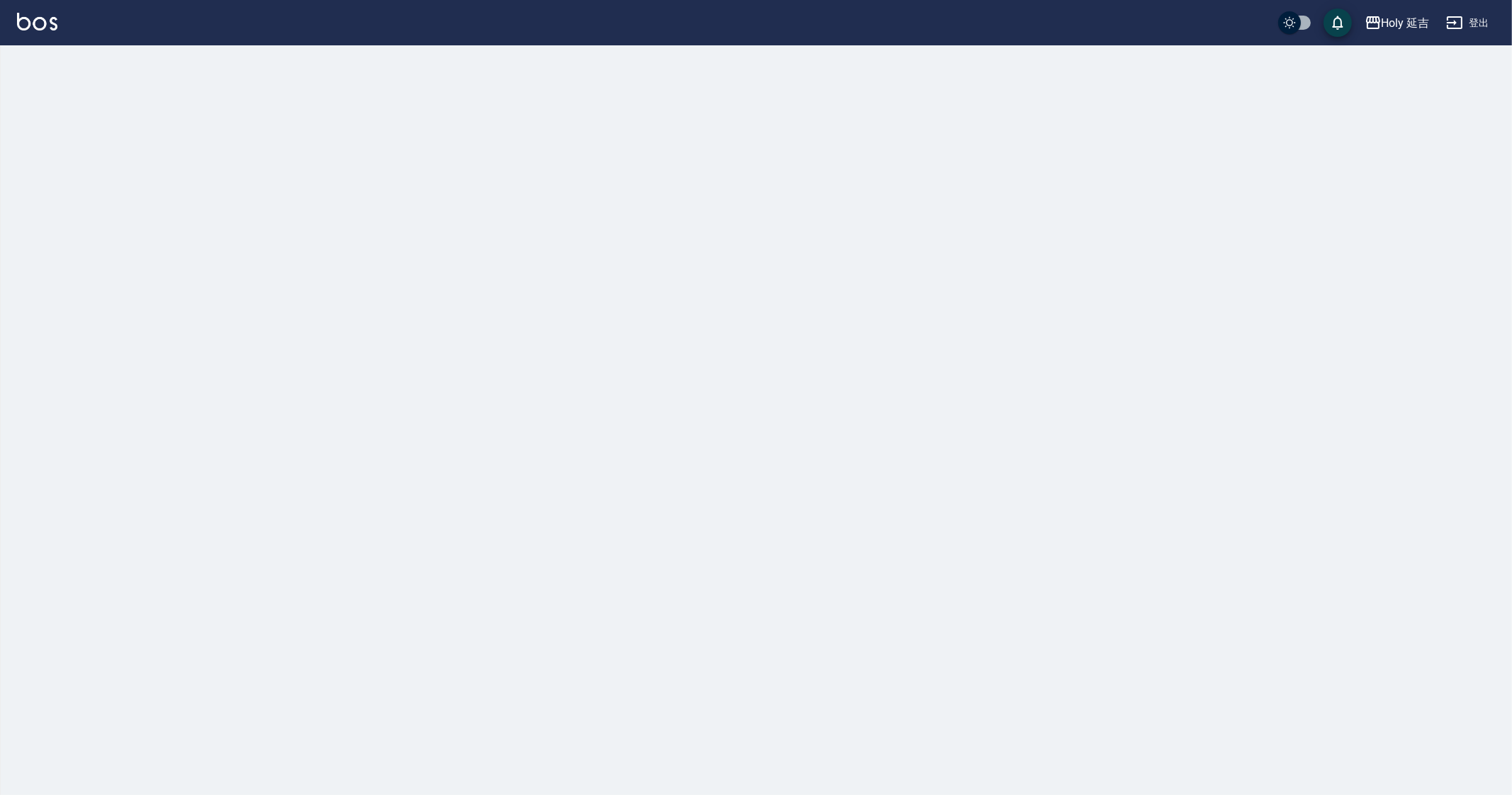
checkbox input "true"
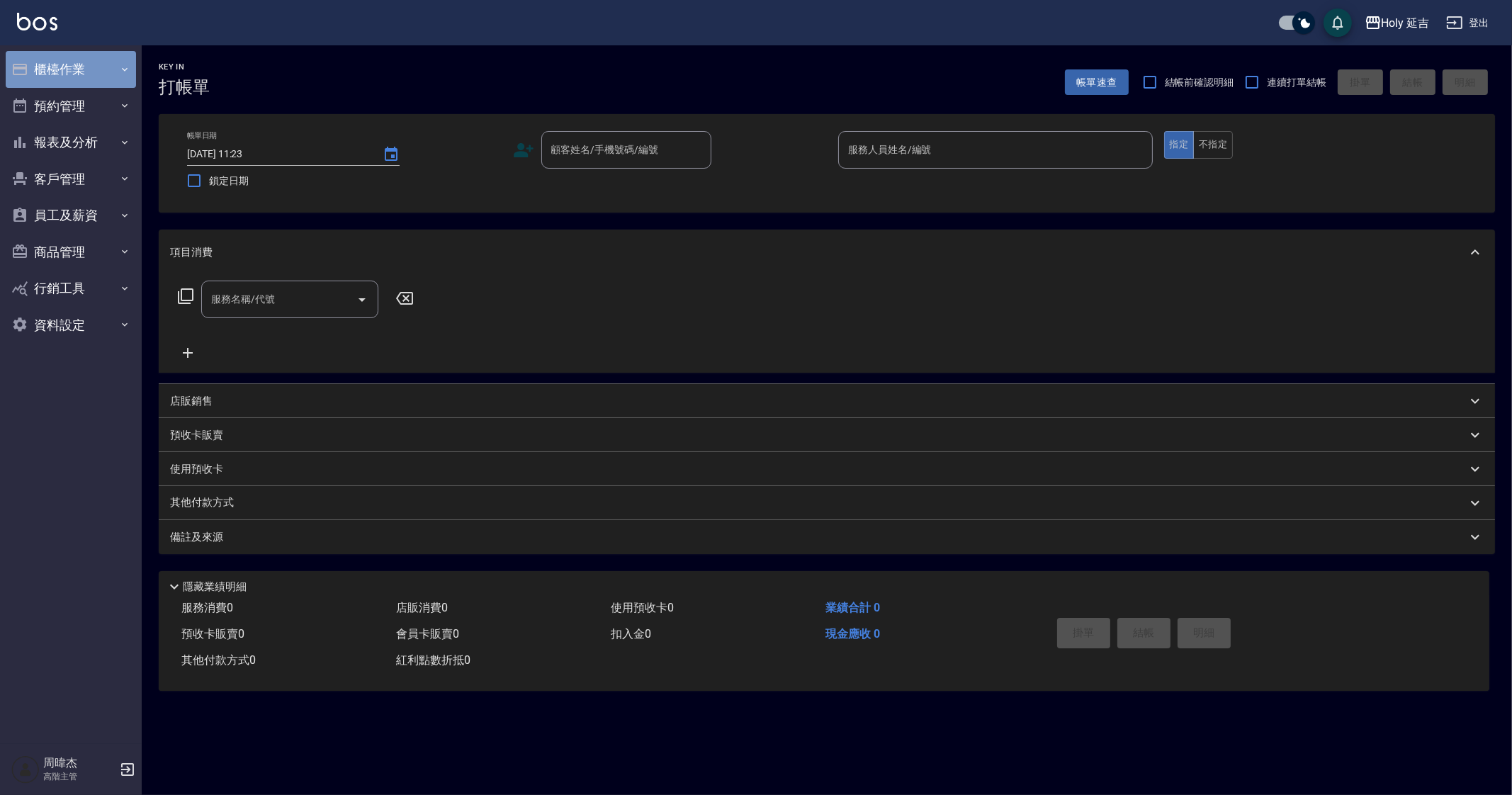
click at [109, 66] on button "櫃檯作業" at bounding box center [71, 70] width 130 height 37
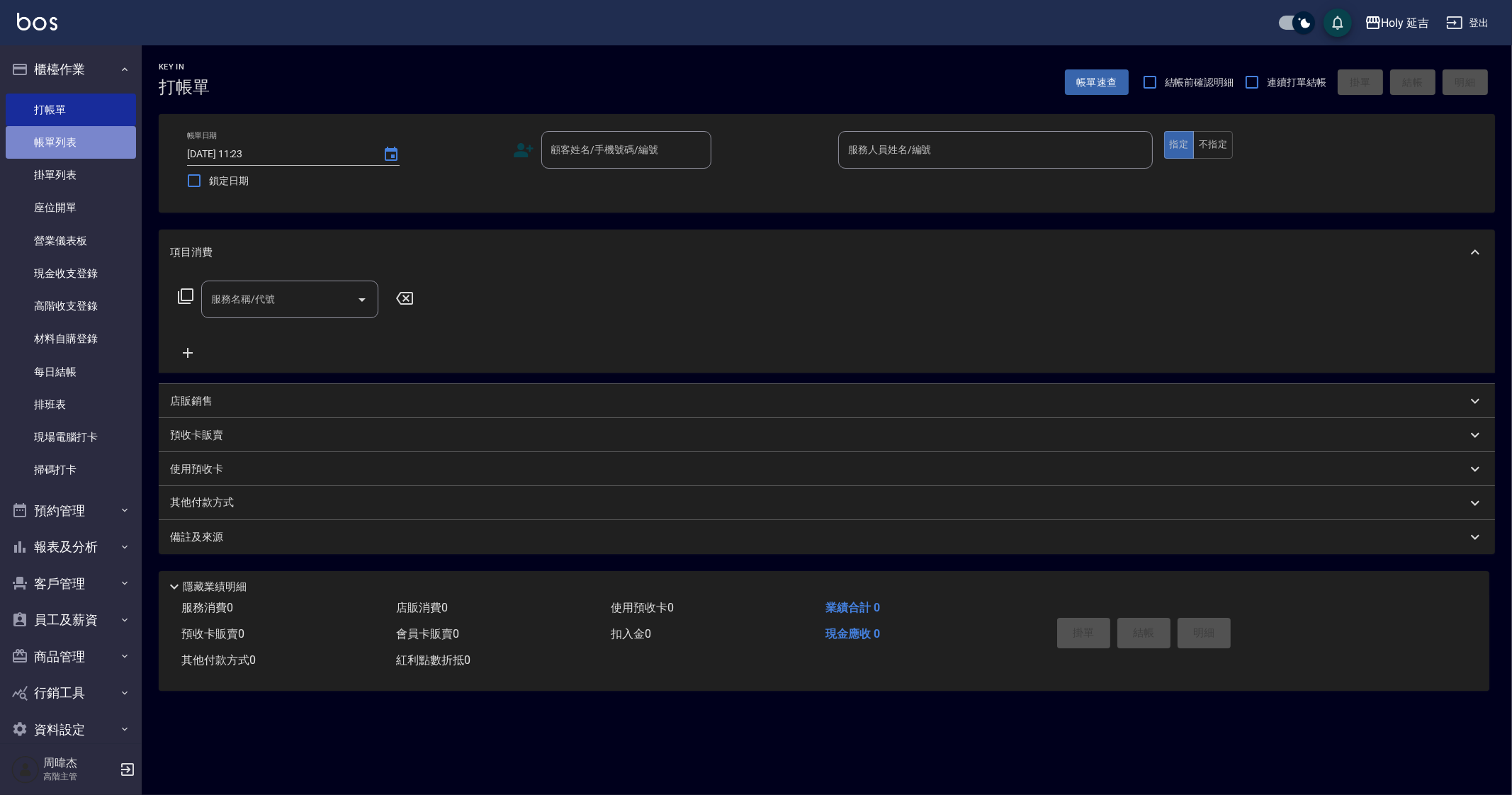
click at [95, 153] on link "帳單列表" at bounding box center [71, 141] width 130 height 32
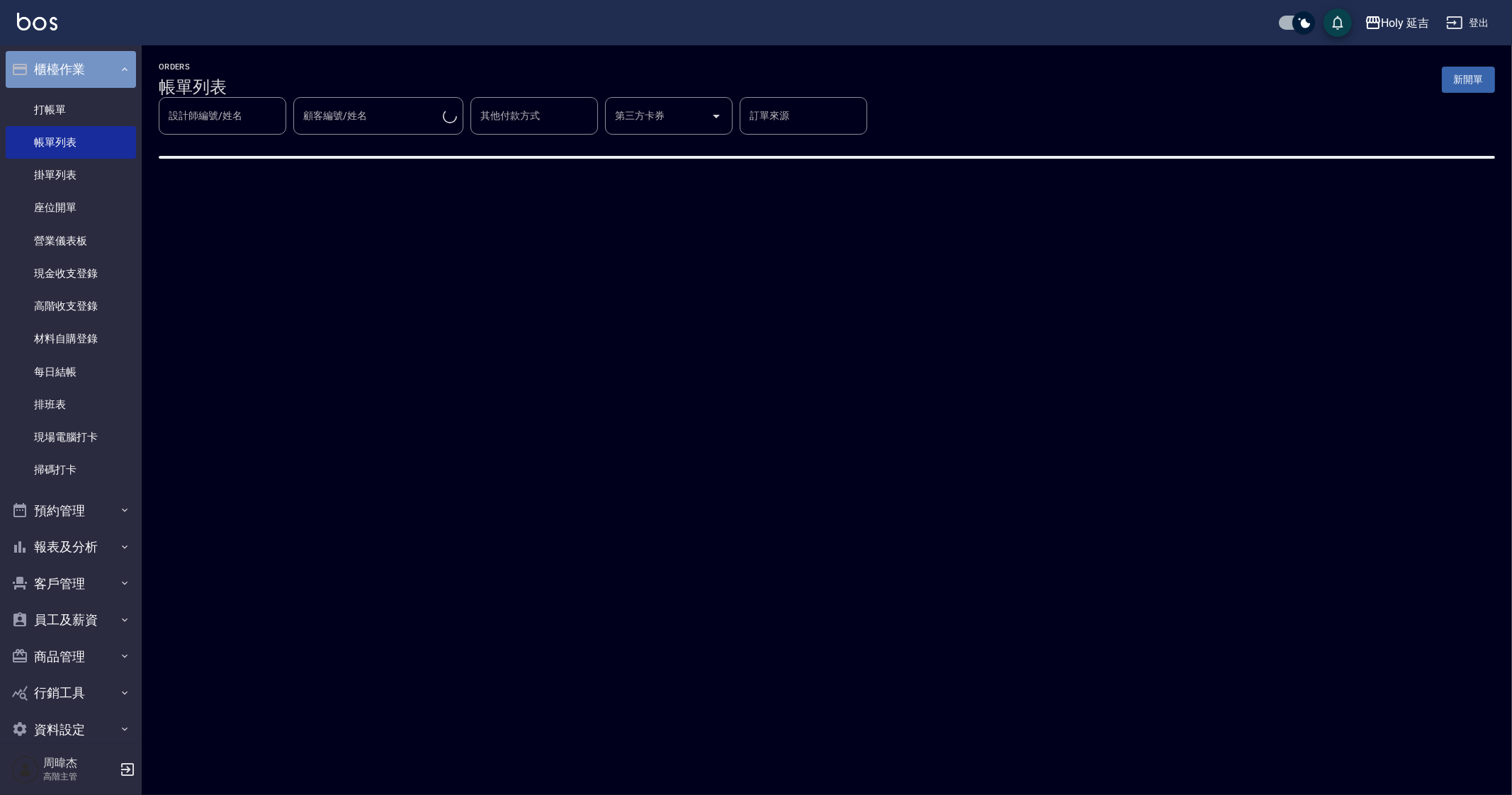
click at [79, 58] on button "櫃檯作業" at bounding box center [71, 70] width 130 height 37
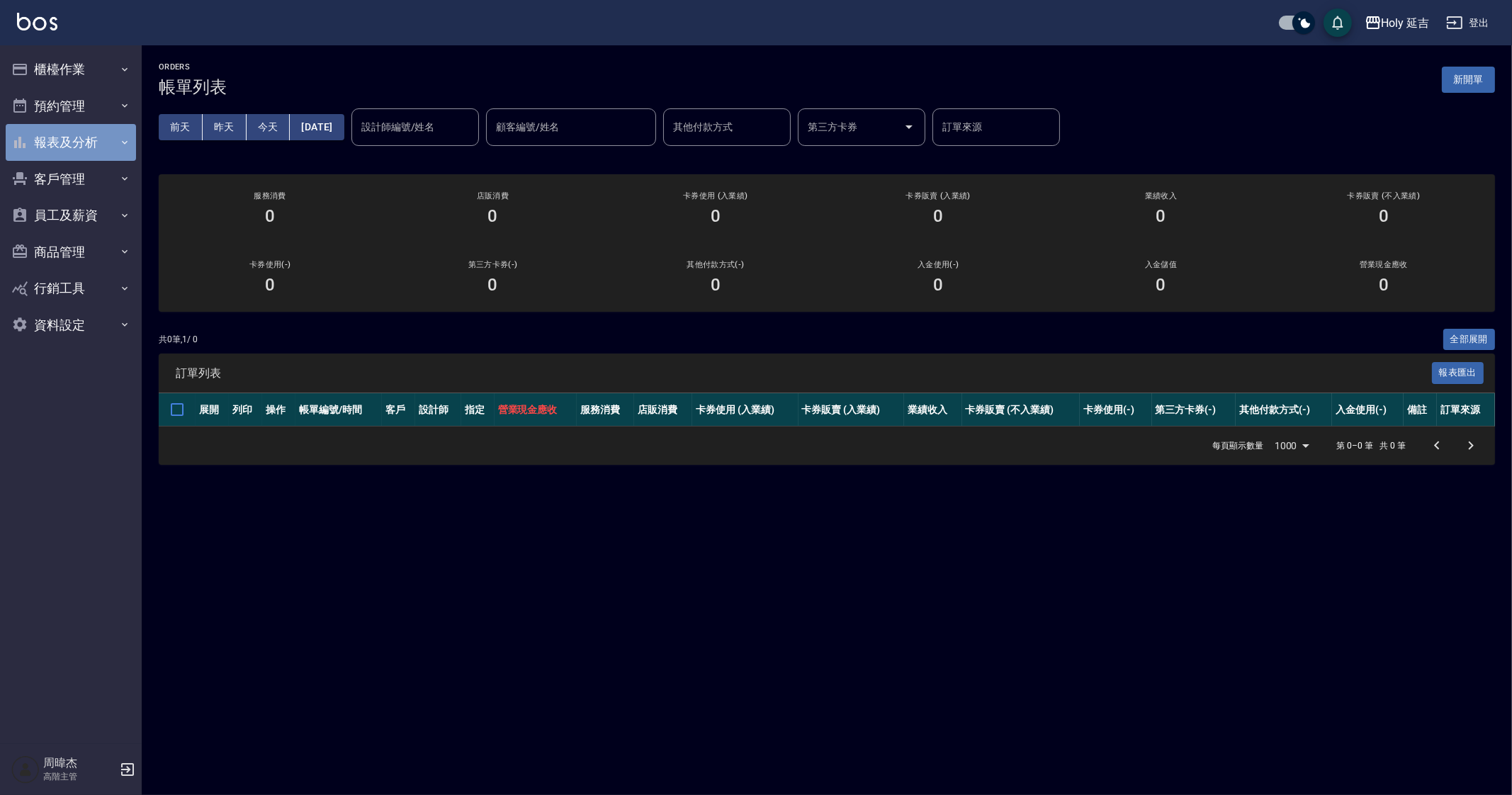
click at [82, 143] on button "報表及分析" at bounding box center [71, 142] width 130 height 37
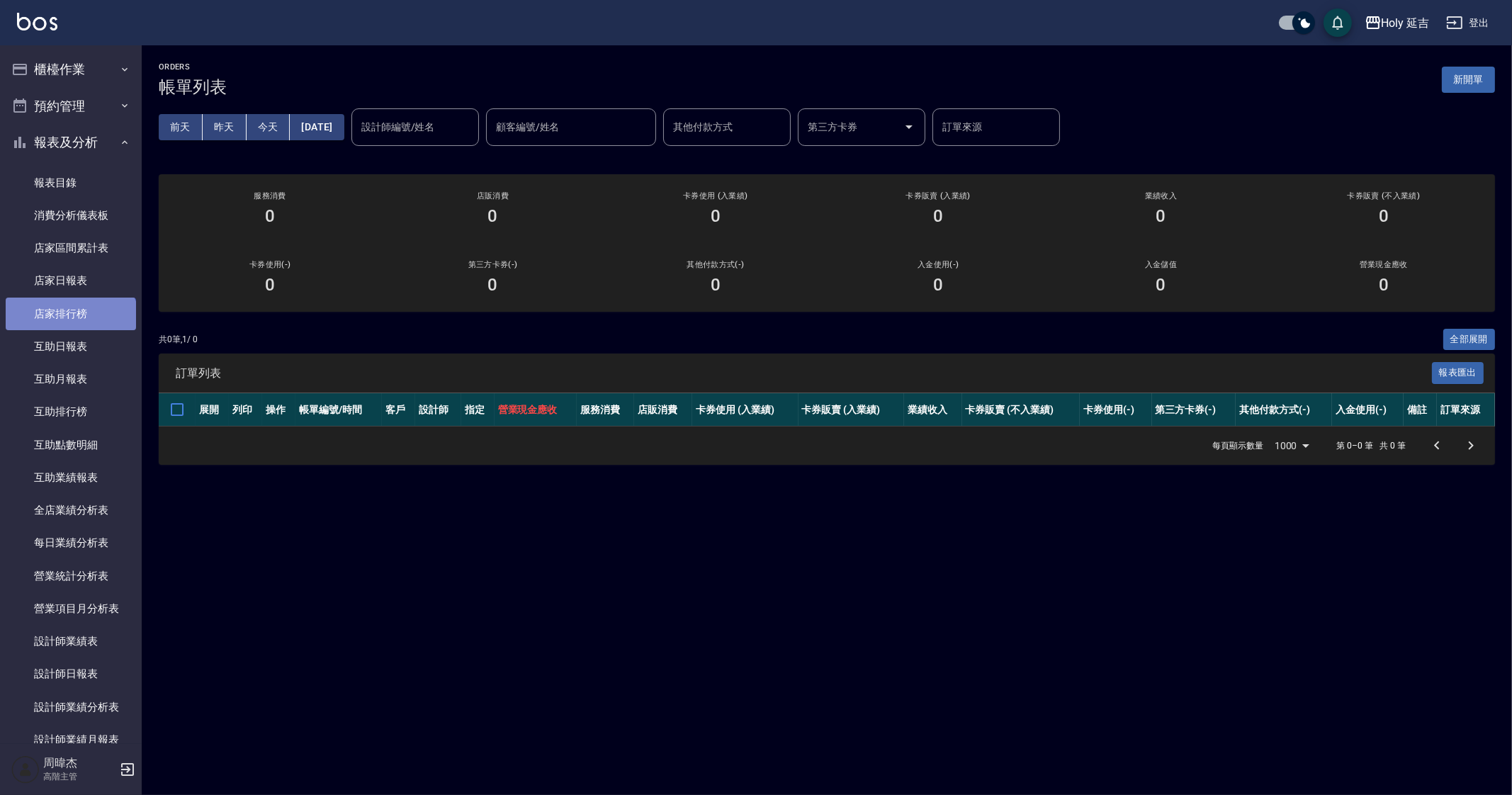
click at [70, 325] on link "店家排行榜" at bounding box center [71, 313] width 130 height 32
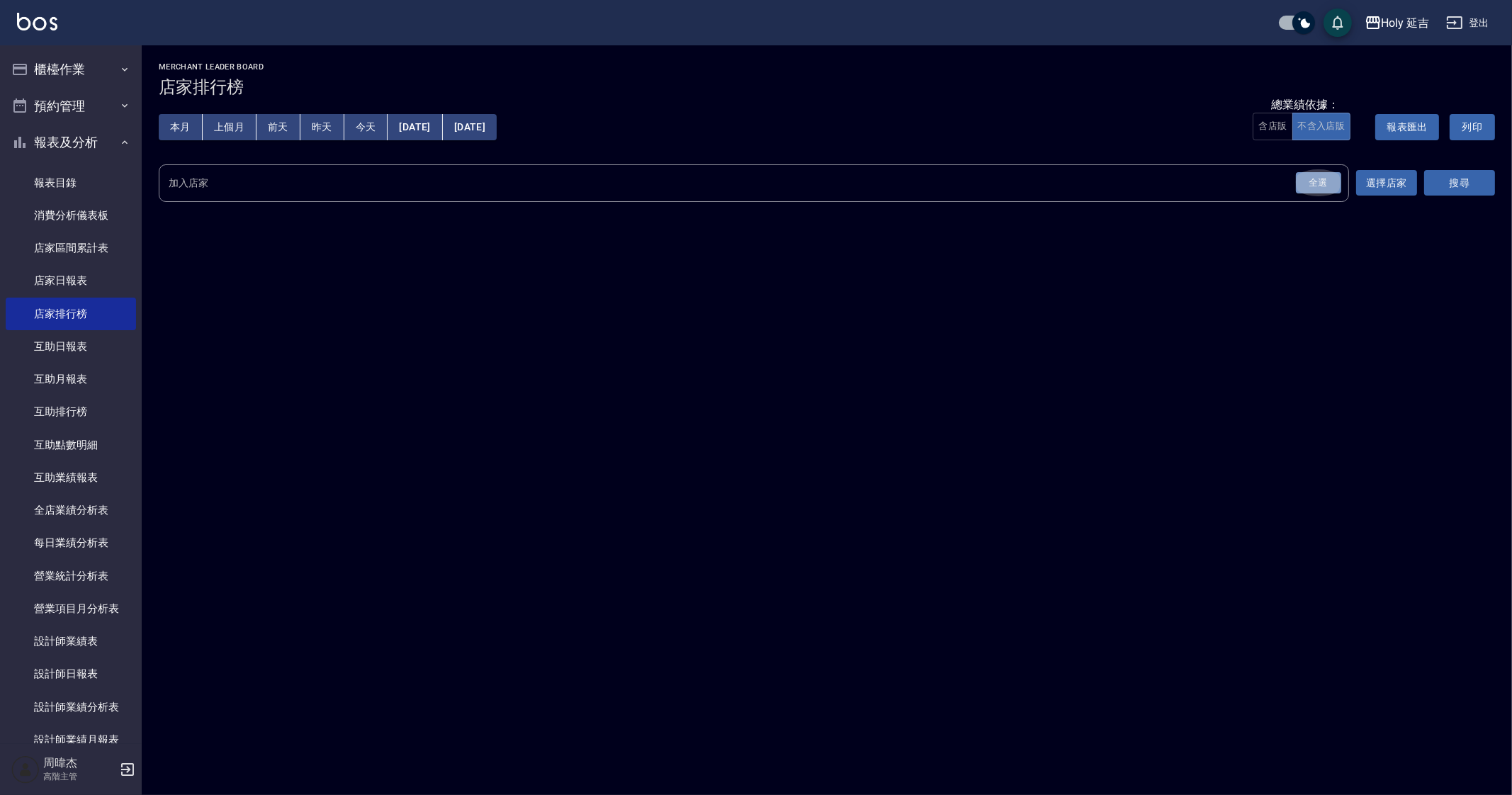
click at [1318, 189] on div "全選" at bounding box center [1317, 184] width 45 height 22
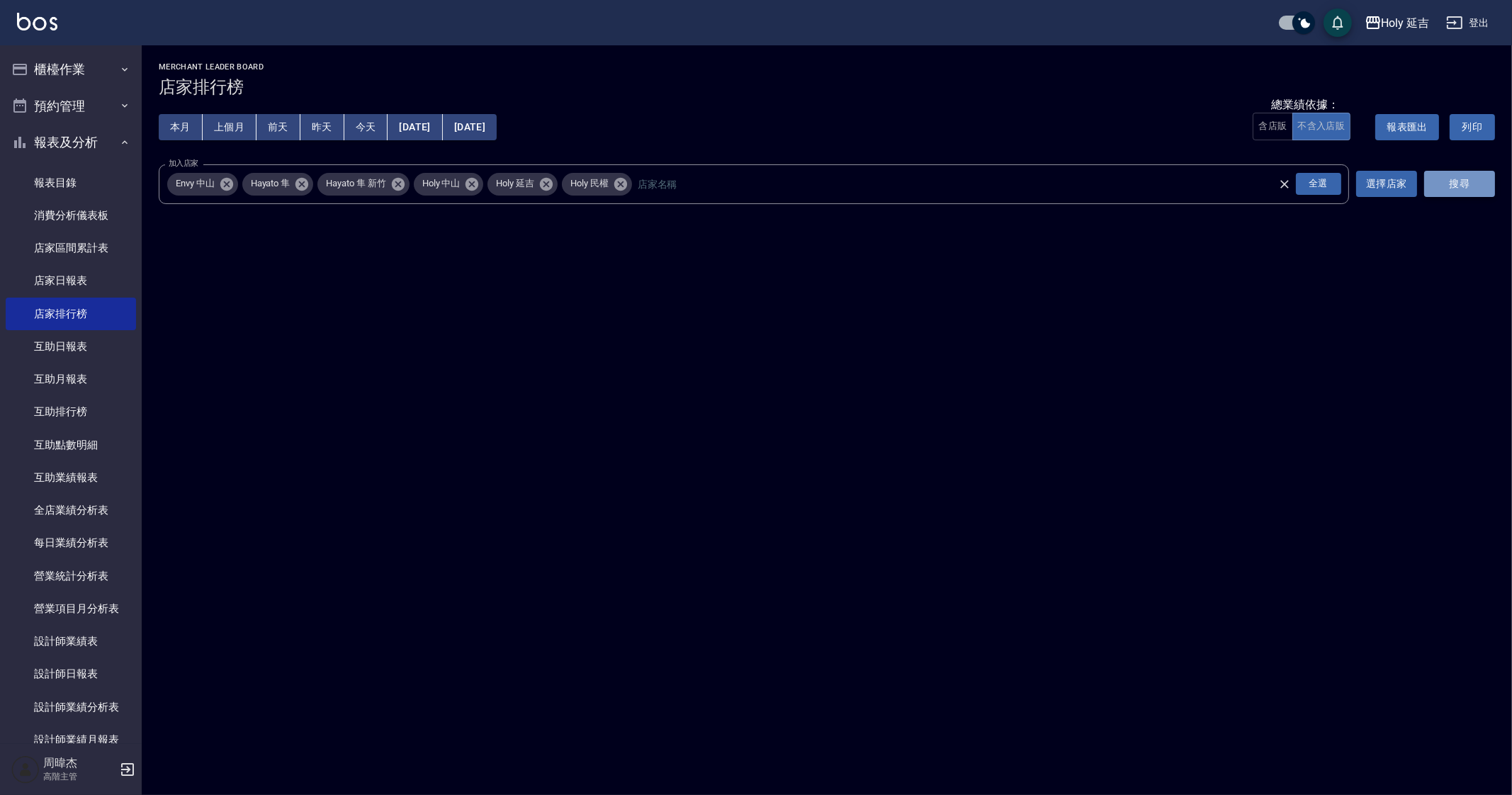
click at [1467, 185] on button "搜尋" at bounding box center [1459, 184] width 71 height 27
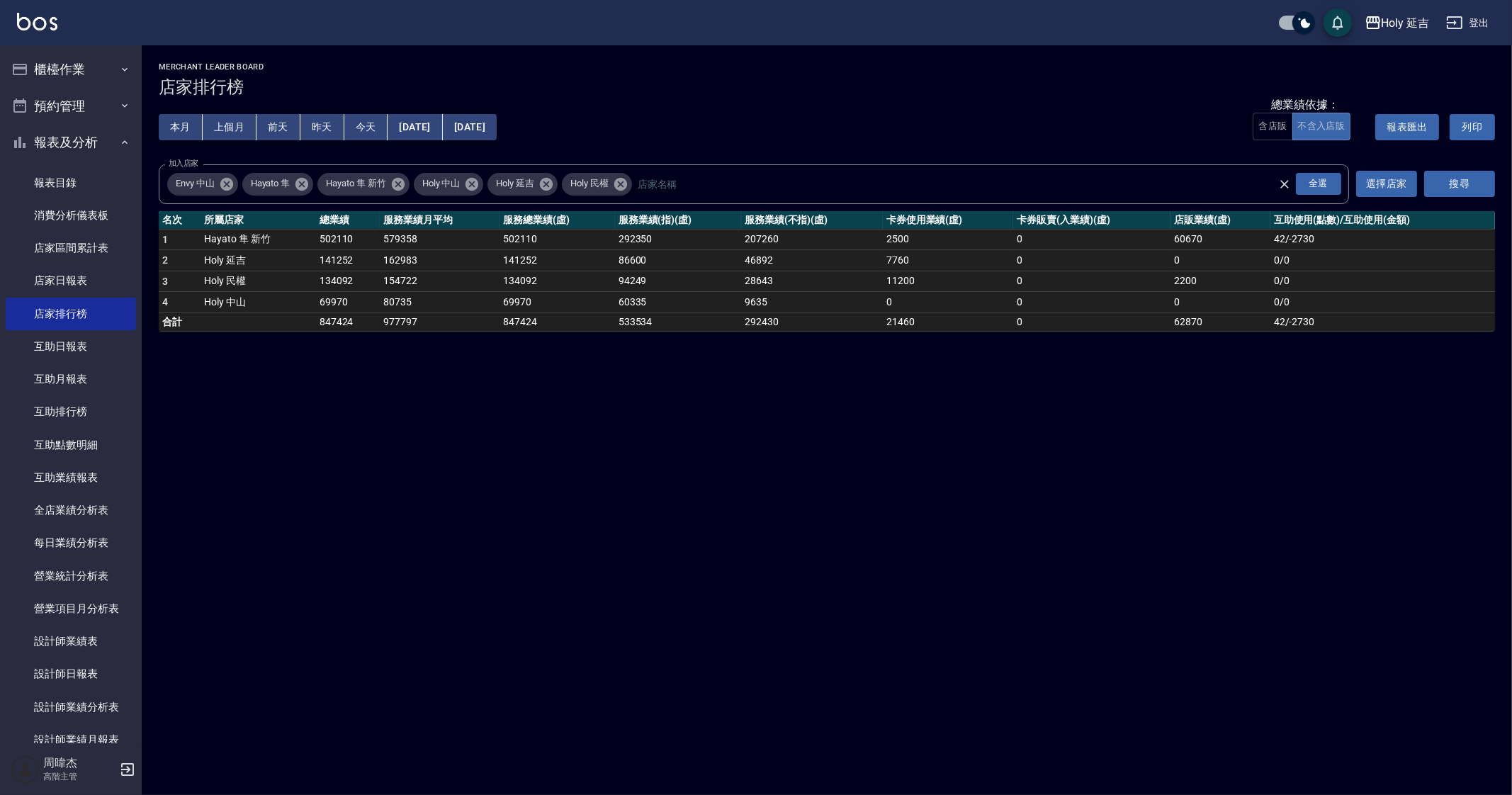
click at [712, 481] on div "Holy 延吉 [DATE] - [DATE] 店家排行榜 列印時間： [DATE][PHONE_NUMBER]:24 Merchant Leader Boa…" at bounding box center [756, 398] width 1512 height 795
click at [554, 393] on div "Holy 延吉 [DATE] - [DATE] 店家排行榜 列印時間： [DATE][PHONE_NUMBER]:24 Merchant Leader Boa…" at bounding box center [756, 398] width 1512 height 795
click at [89, 133] on button "報表及分析" at bounding box center [71, 142] width 130 height 37
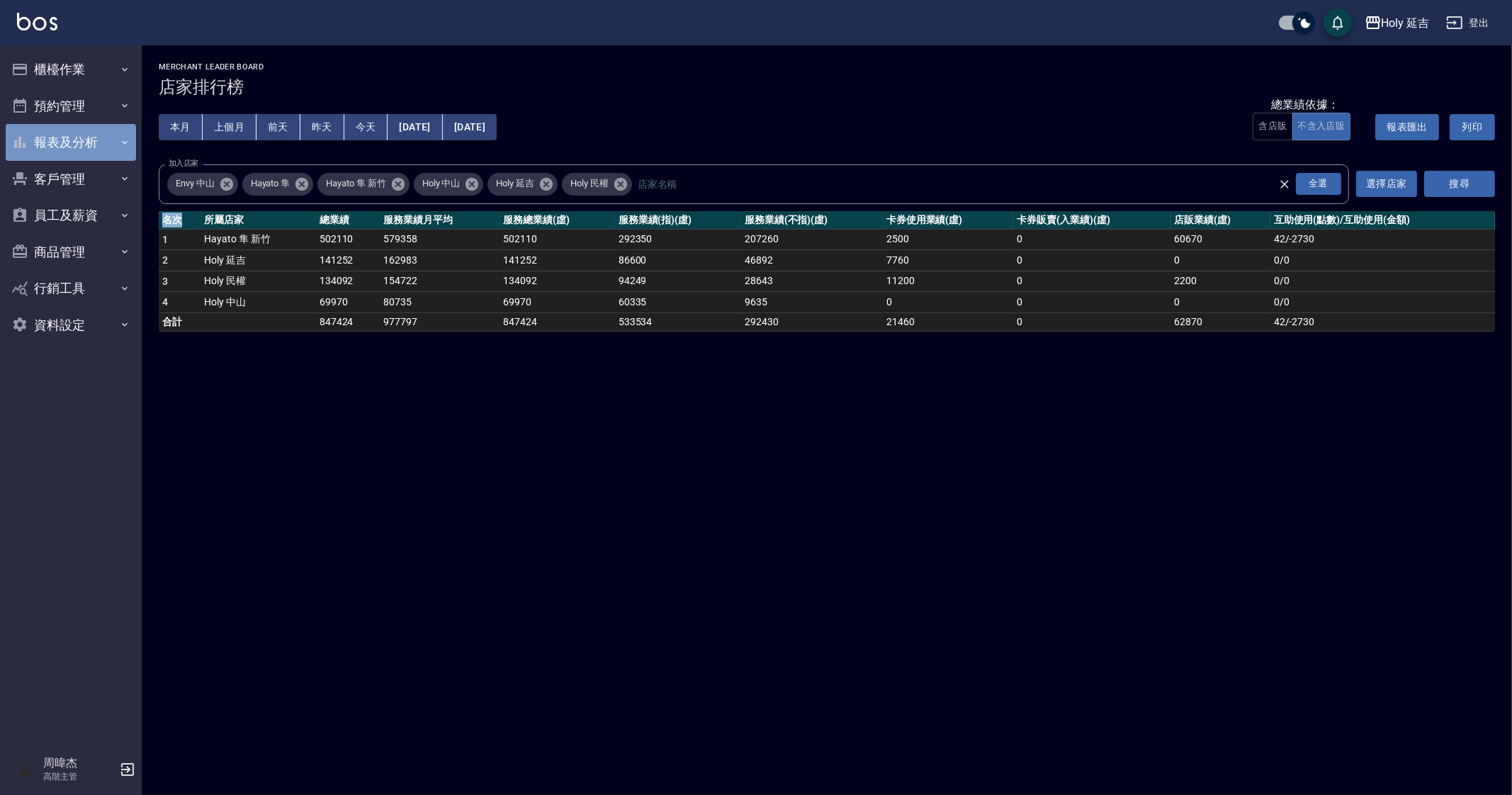
click at [105, 139] on button "報表及分析" at bounding box center [71, 142] width 130 height 37
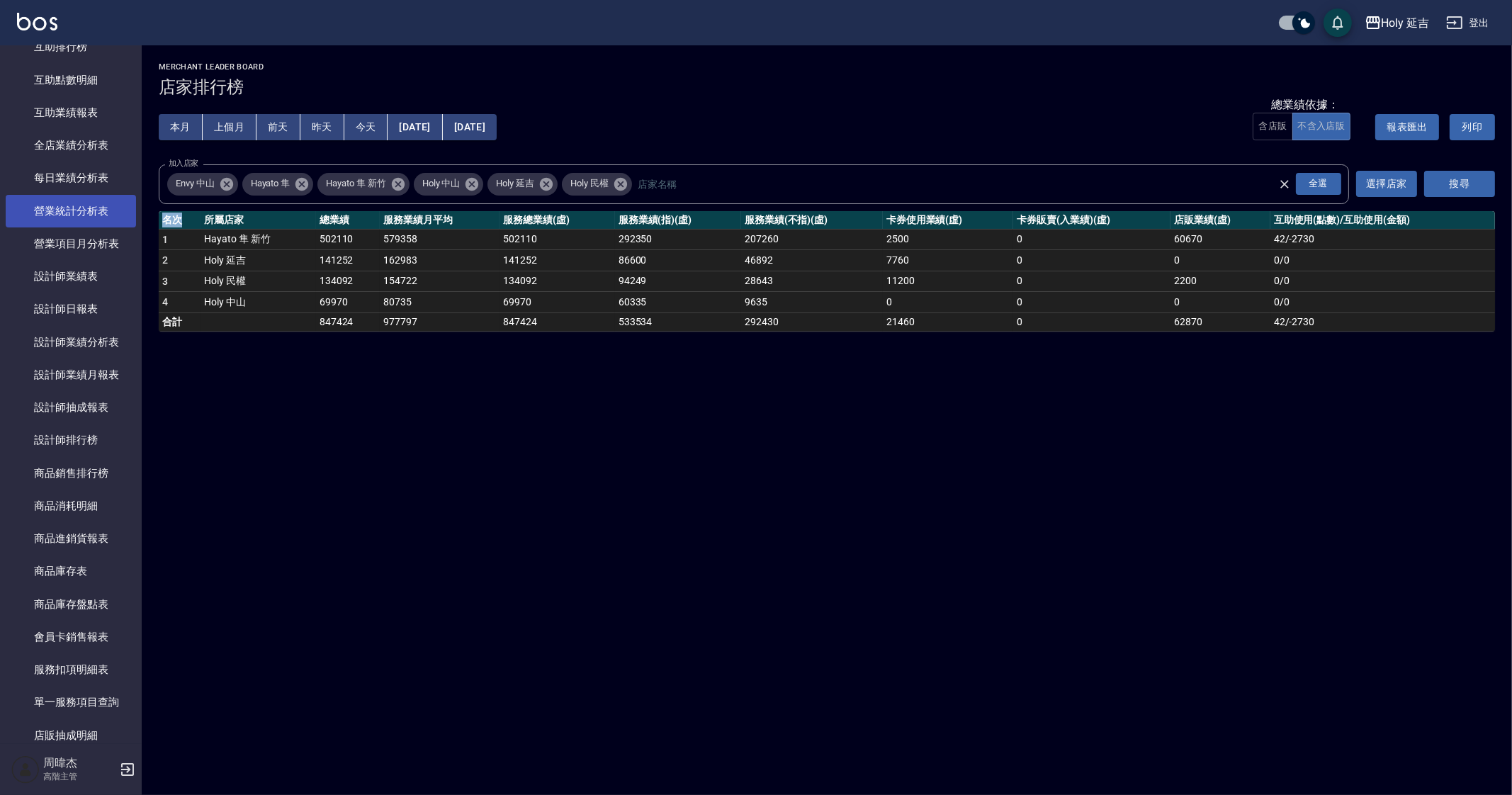
scroll to position [369, 0]
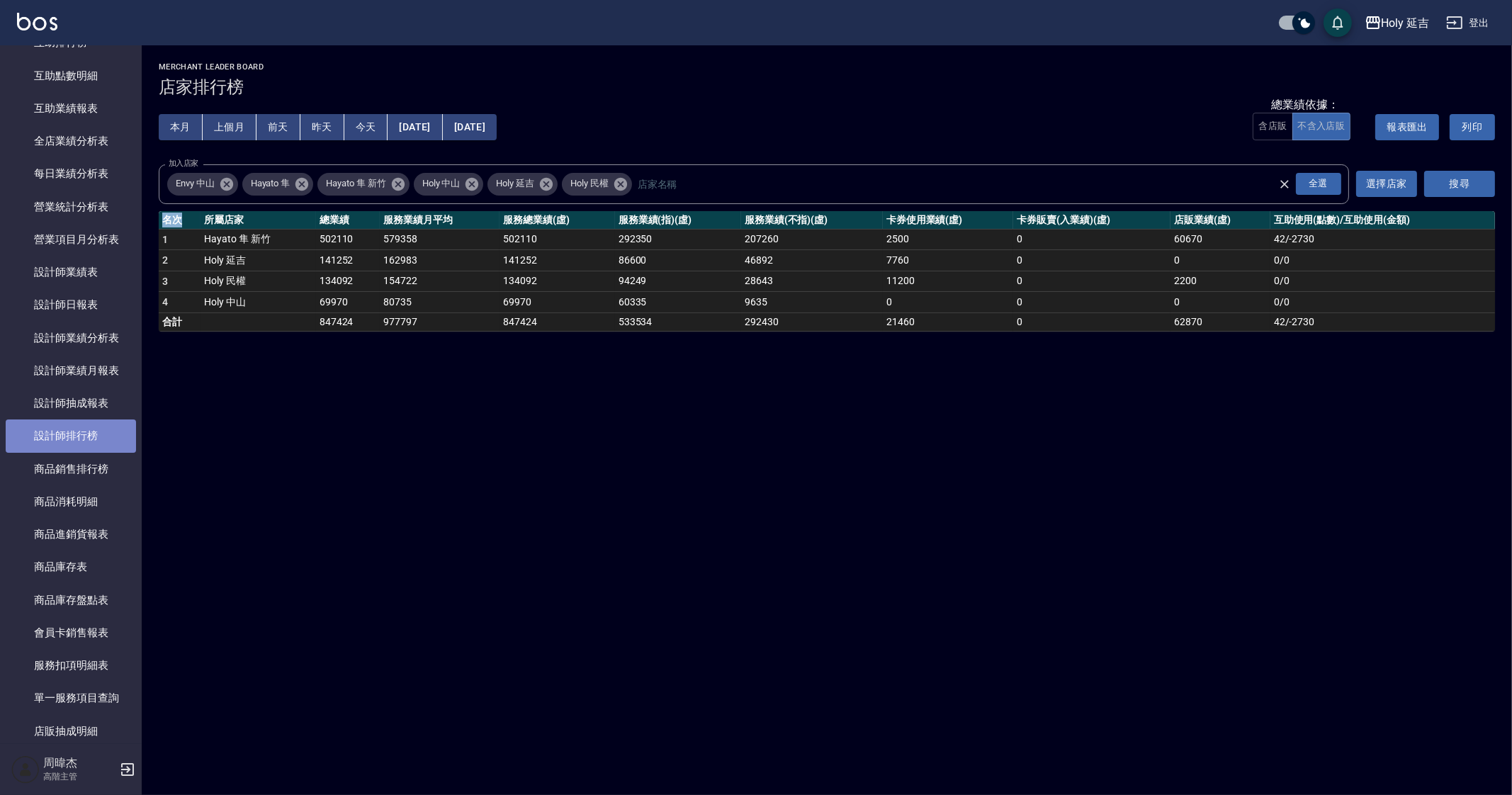
click at [88, 433] on link "設計師排行榜" at bounding box center [71, 435] width 130 height 32
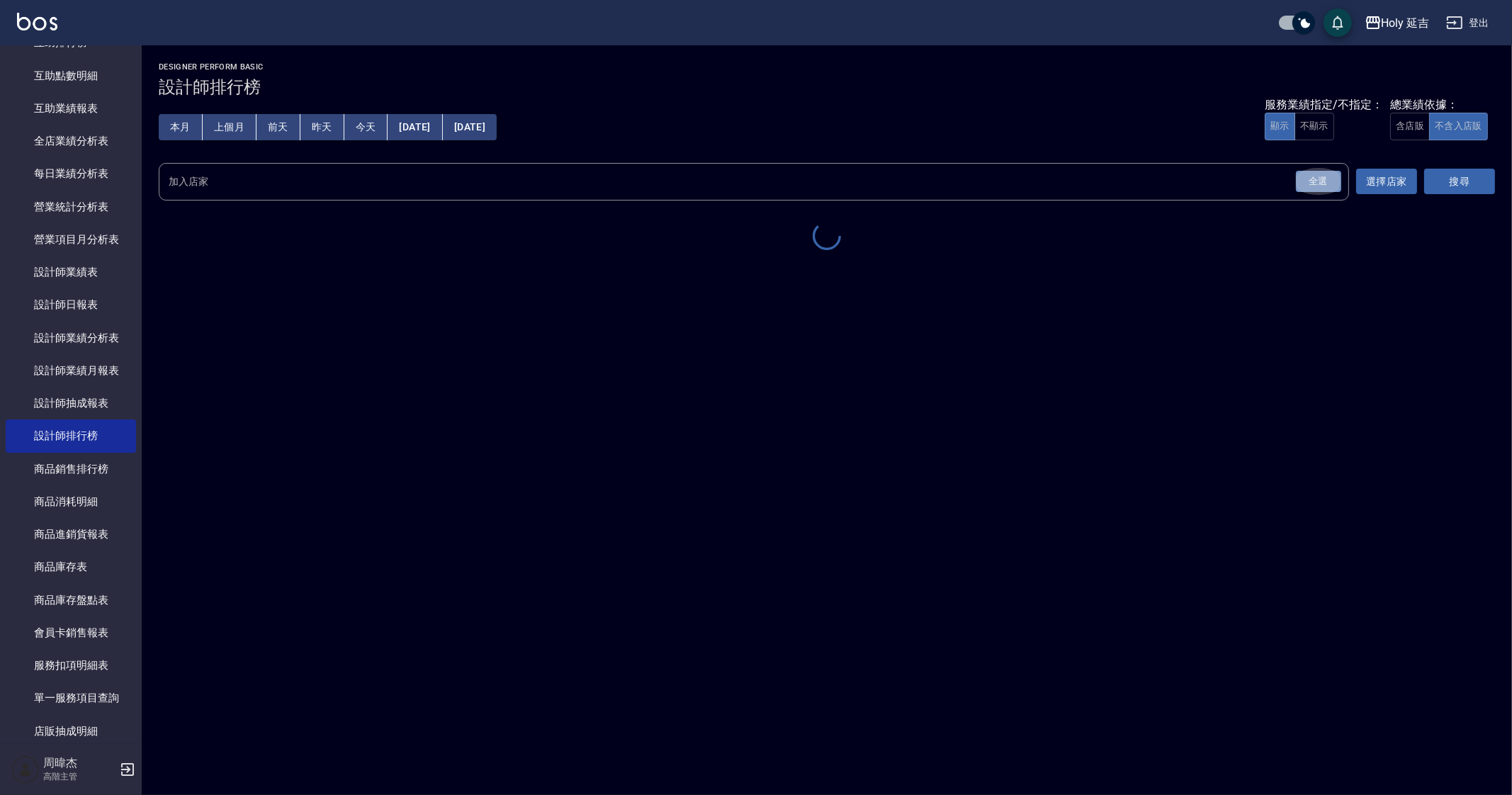
click at [1328, 178] on div "全選" at bounding box center [1317, 182] width 45 height 22
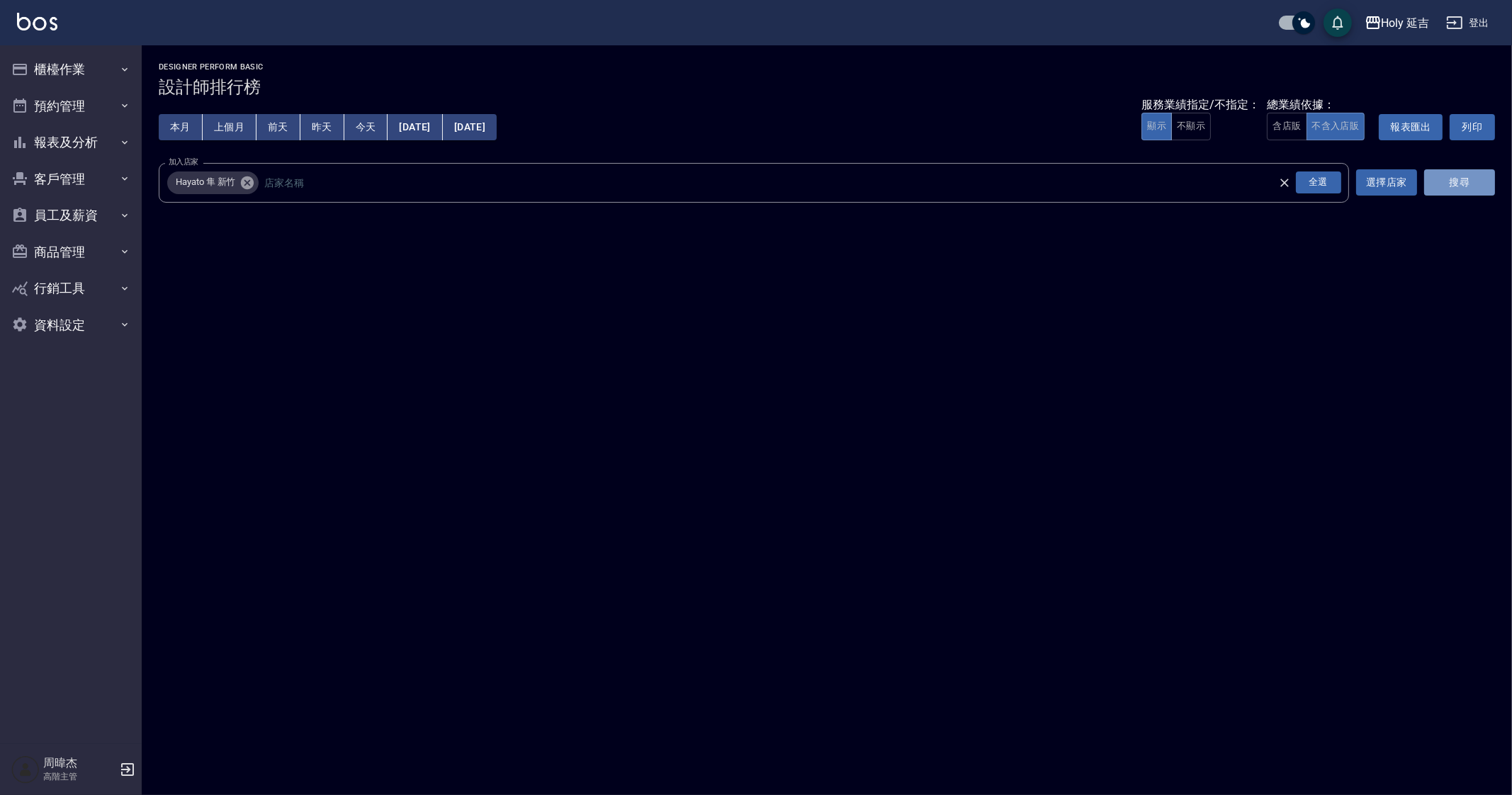
click at [1460, 178] on button "搜尋" at bounding box center [1459, 182] width 71 height 27
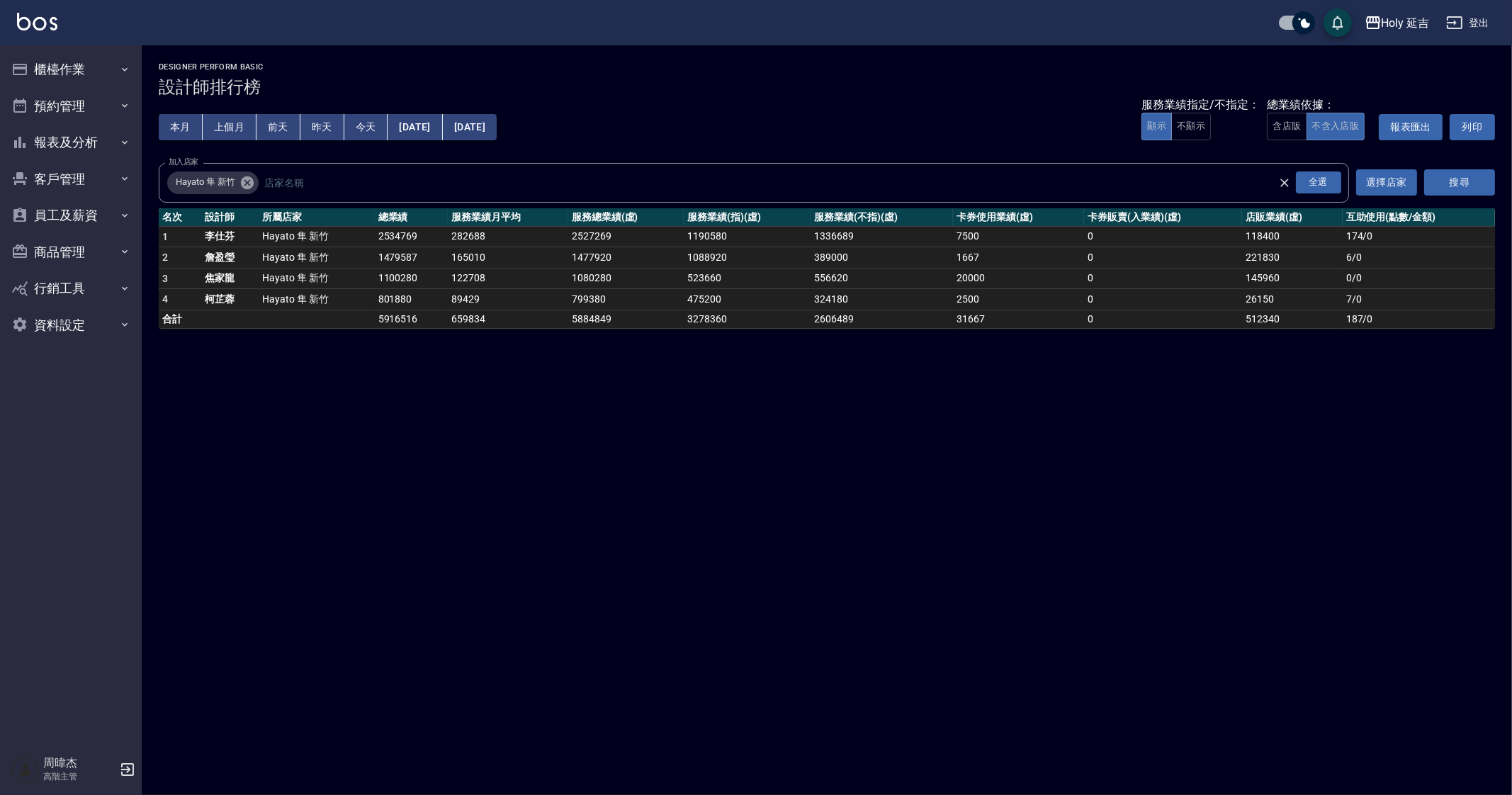
click at [563, 367] on div "Holy 延吉 [DATE] - [DATE] 設計師排行榜 列印時間： [DATE][PHONE_NUMBER]:40 Designer Perform B…" at bounding box center [756, 398] width 1512 height 795
click at [527, 364] on div "Holy 延吉 [DATE] - [DATE] 設計師排行榜 列印時間： [DATE][PHONE_NUMBER]:40 Designer Perform B…" at bounding box center [756, 398] width 1512 height 795
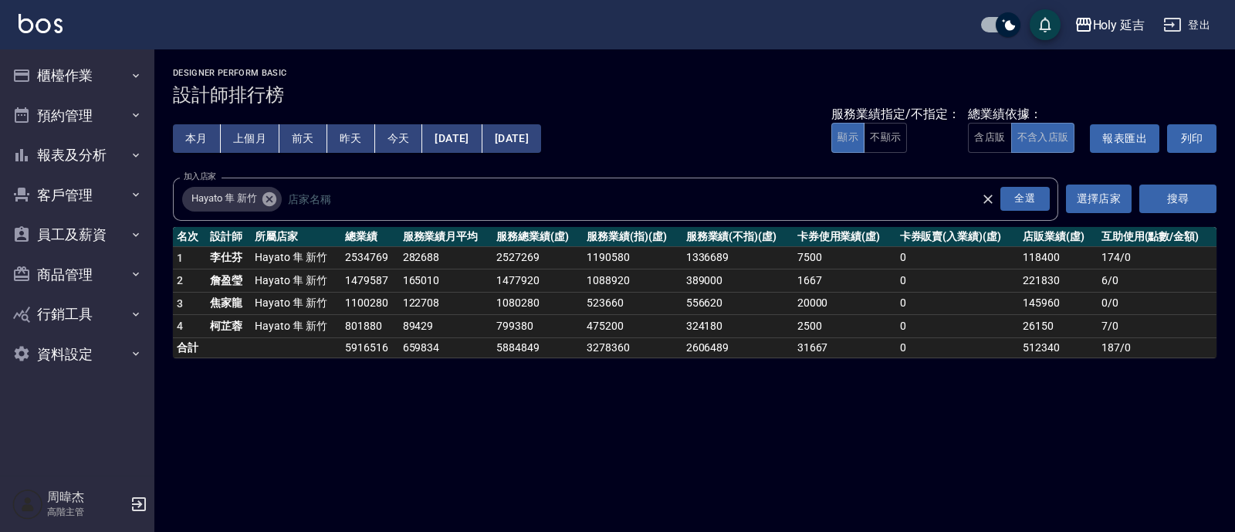
click at [362, 309] on td "1100280" at bounding box center [369, 303] width 57 height 23
click at [39, 167] on button "報表及分析" at bounding box center [77, 155] width 142 height 40
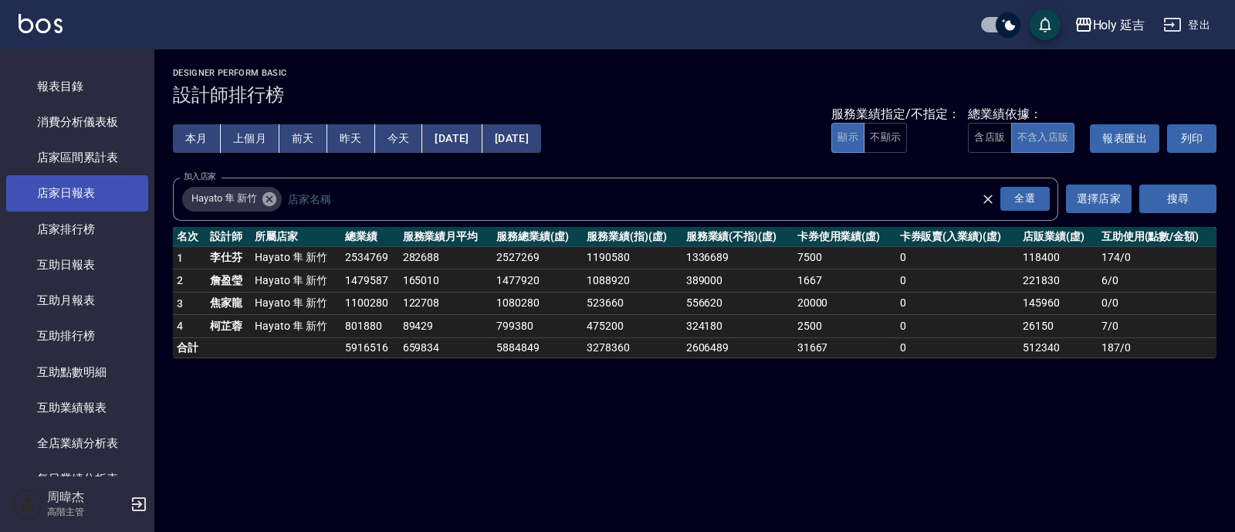
scroll to position [113, 0]
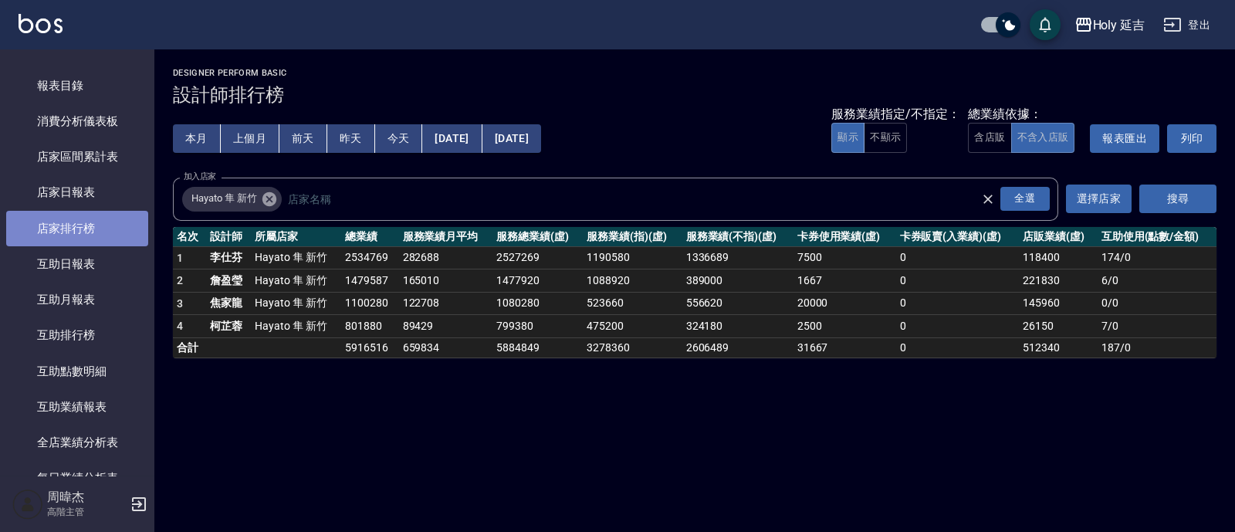
click at [114, 216] on link "店家排行榜" at bounding box center [77, 228] width 142 height 35
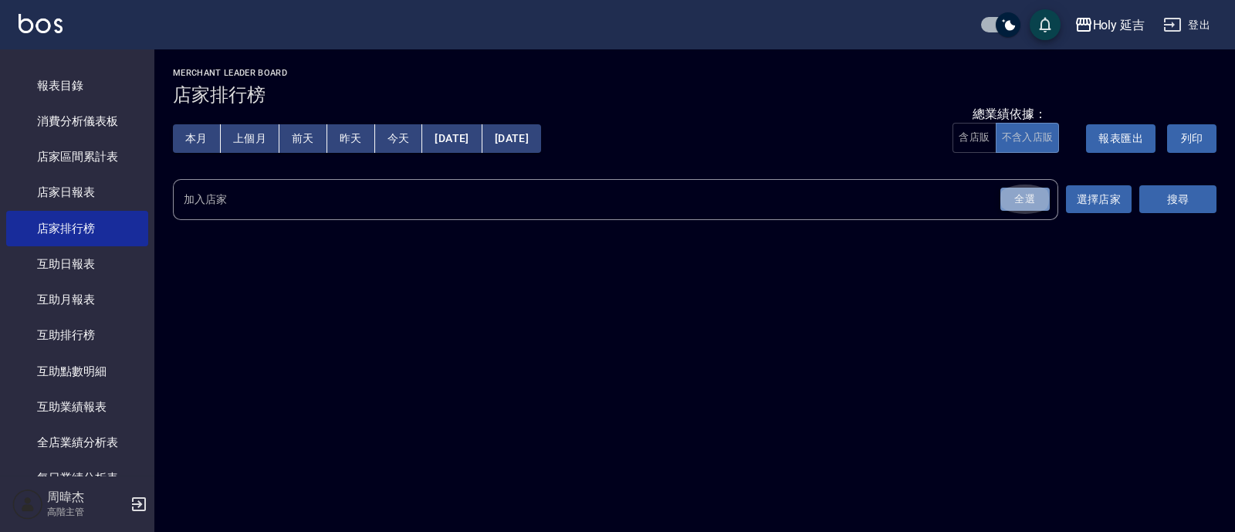
click at [1020, 207] on div "全選" at bounding box center [1024, 200] width 49 height 24
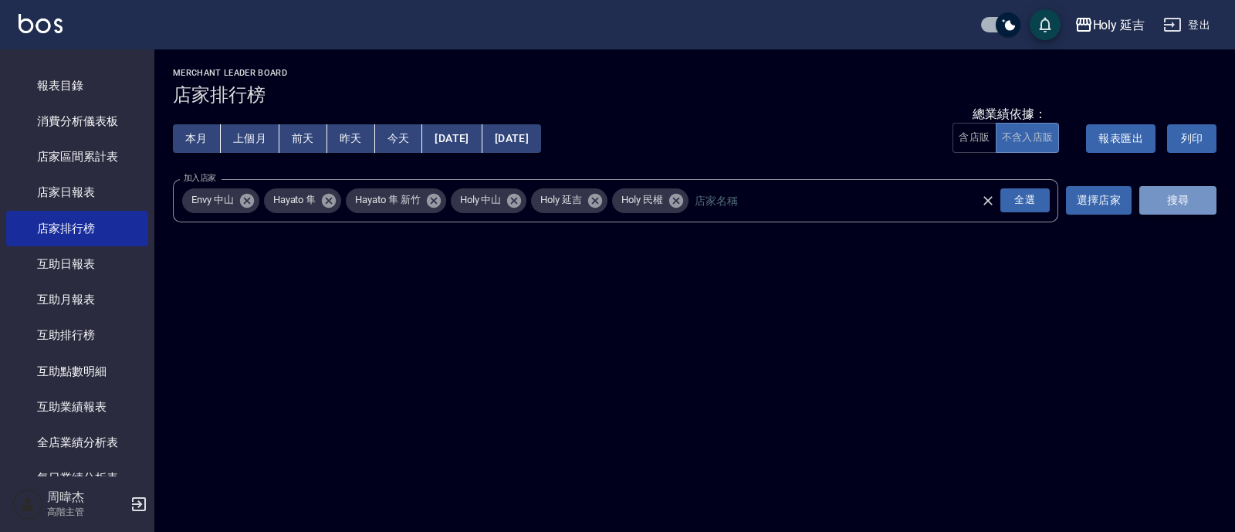
click at [1181, 208] on button "搜尋" at bounding box center [1177, 200] width 77 height 29
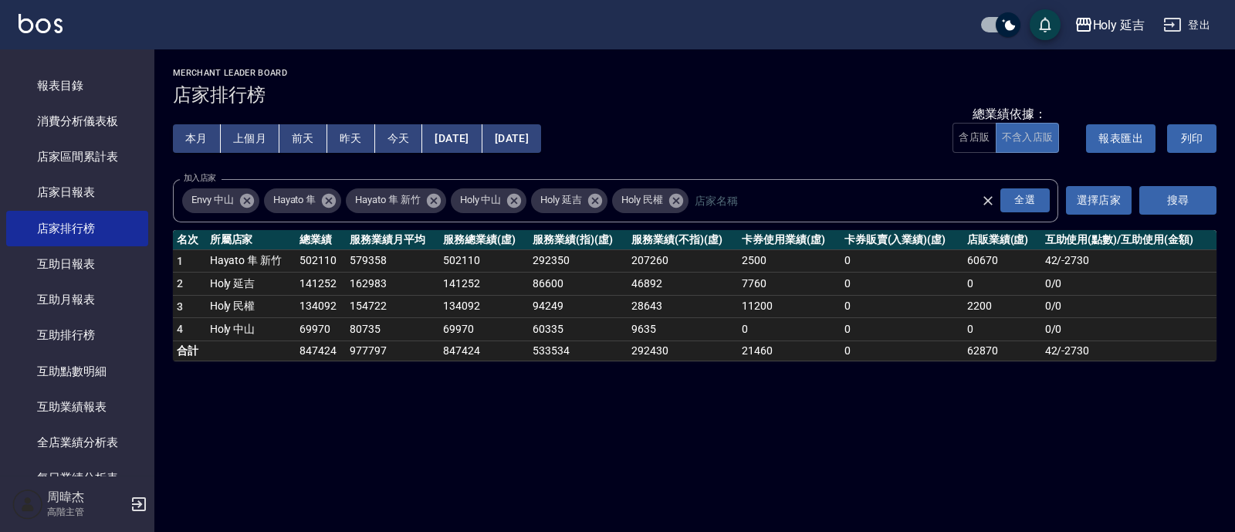
click at [482, 133] on button "[DATE]" at bounding box center [451, 138] width 59 height 29
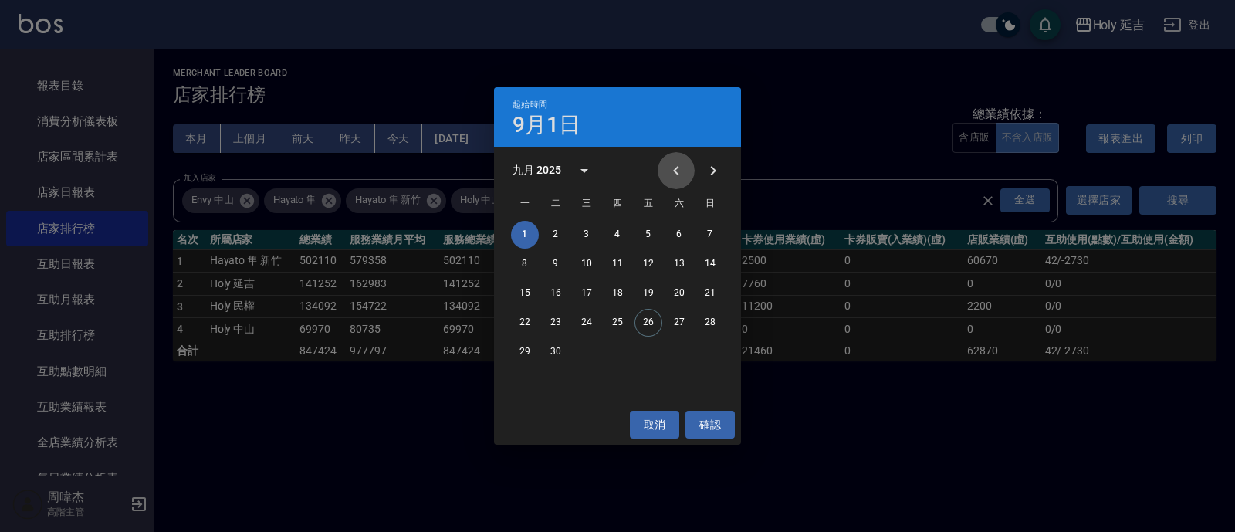
click at [678, 172] on icon "Previous month" at bounding box center [676, 170] width 19 height 19
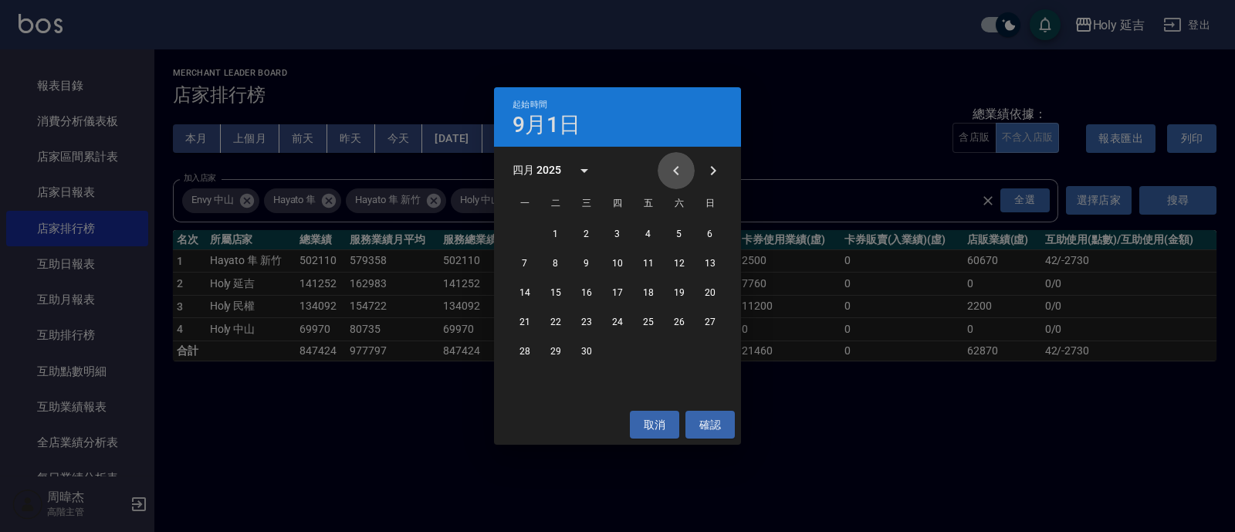
click at [678, 172] on icon "Previous month" at bounding box center [676, 170] width 19 height 19
click at [583, 237] on button "1" at bounding box center [587, 235] width 28 height 28
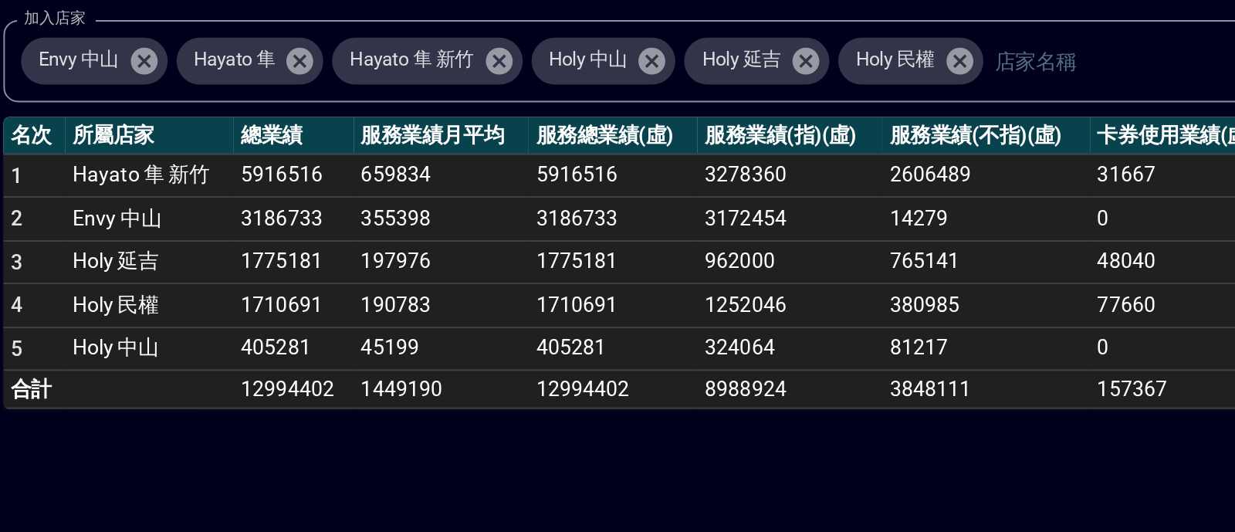
click at [248, 203] on icon at bounding box center [246, 200] width 14 height 14
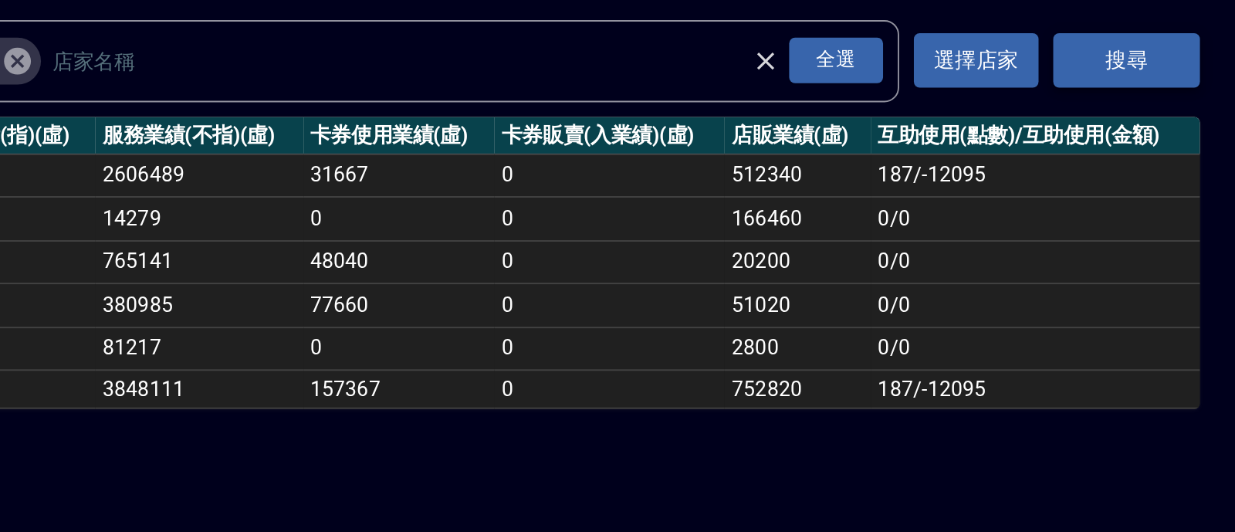
click at [1184, 196] on button "搜尋" at bounding box center [1177, 200] width 77 height 29
